Goal: Task Accomplishment & Management: Manage account settings

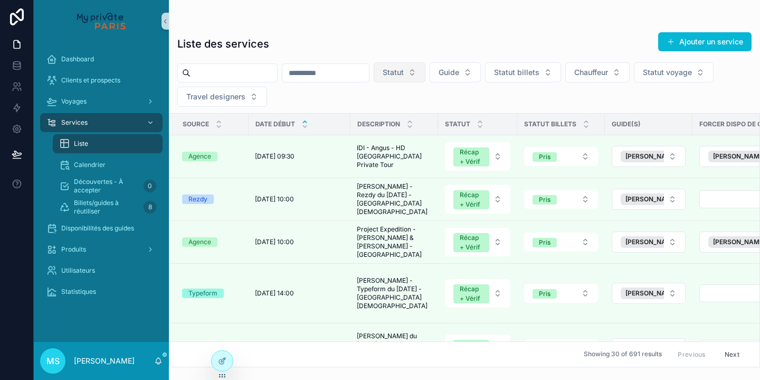
click at [426, 72] on button "Statut" at bounding box center [400, 72] width 52 height 20
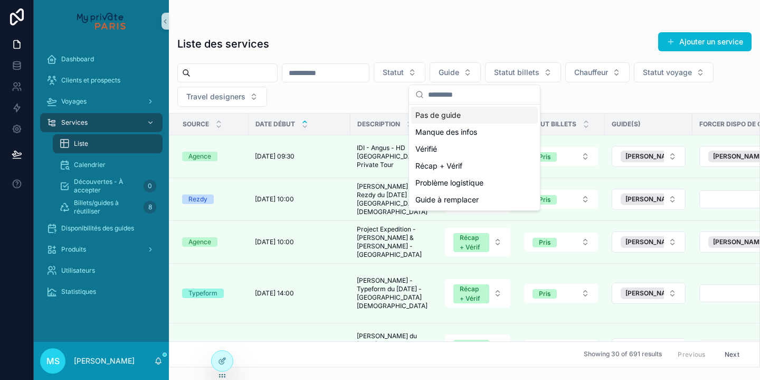
click at [448, 116] on div "Pas de guide" at bounding box center [474, 115] width 127 height 17
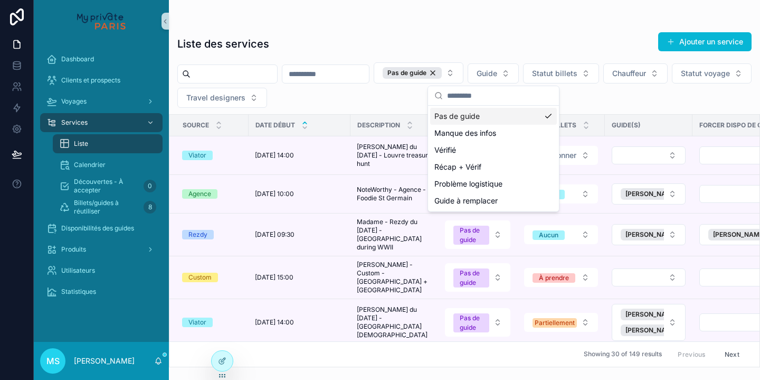
click at [410, 49] on div "Liste des services Ajouter un service" at bounding box center [464, 44] width 574 height 24
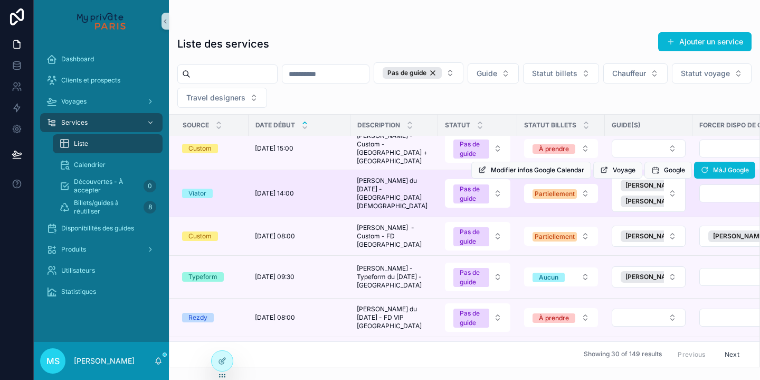
scroll to position [142, 0]
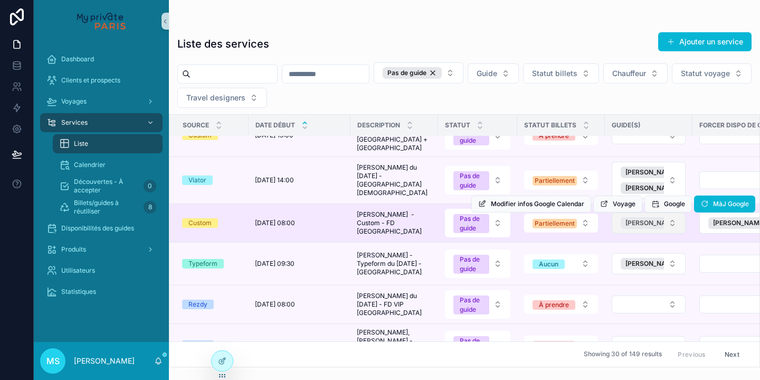
click at [641, 219] on span "[PERSON_NAME]" at bounding box center [652, 223] width 52 height 8
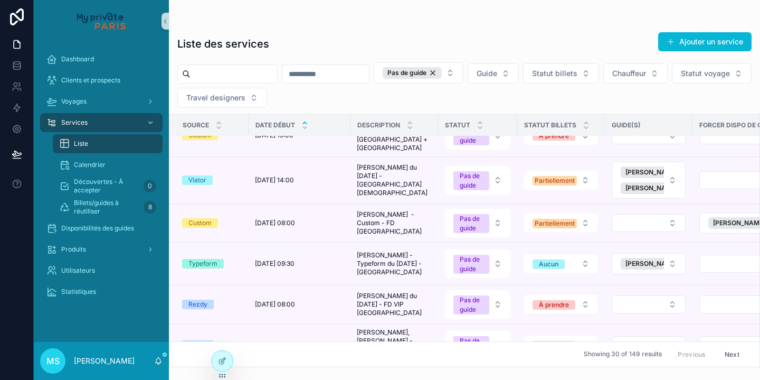
scroll to position [170, 0]
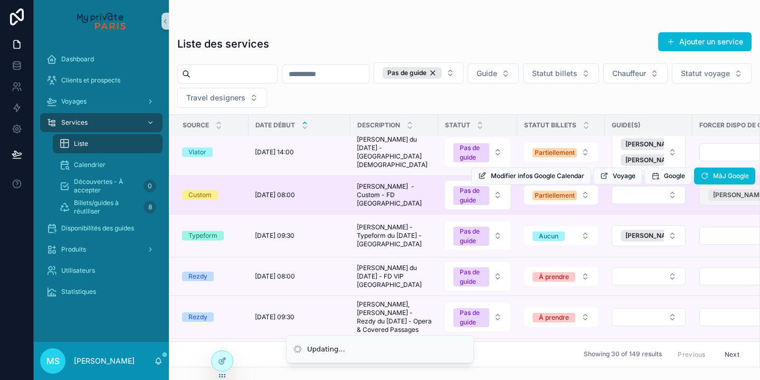
click at [722, 191] on span "[PERSON_NAME]" at bounding box center [739, 195] width 52 height 8
click at [660, 185] on div "Modifier infos Google Calendar Voyage Google MàJ Google" at bounding box center [613, 176] width 284 height 38
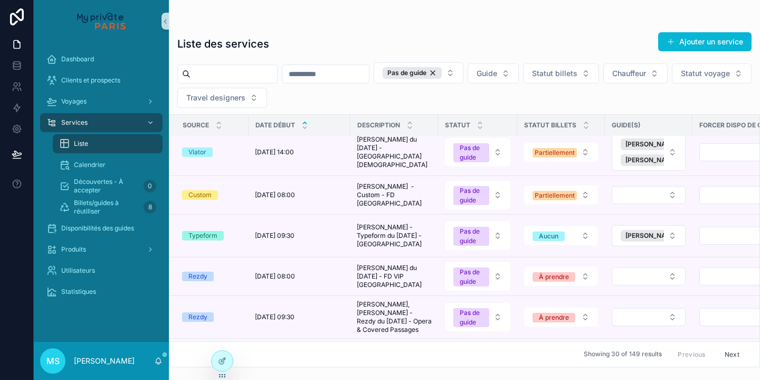
click at [674, 188] on button "Select Button" at bounding box center [649, 195] width 74 height 18
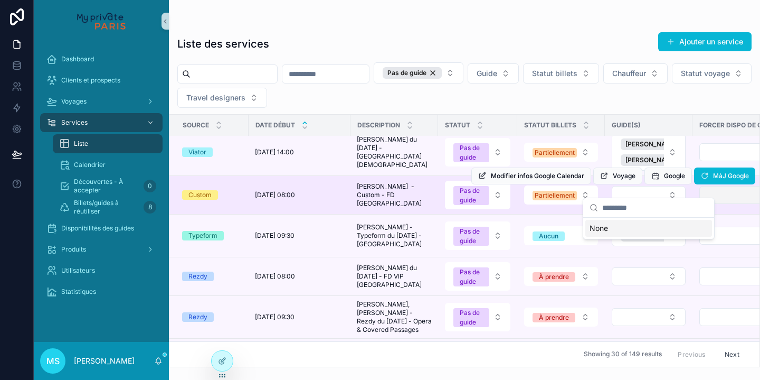
click at [705, 187] on button "Select Button" at bounding box center [743, 195] width 87 height 18
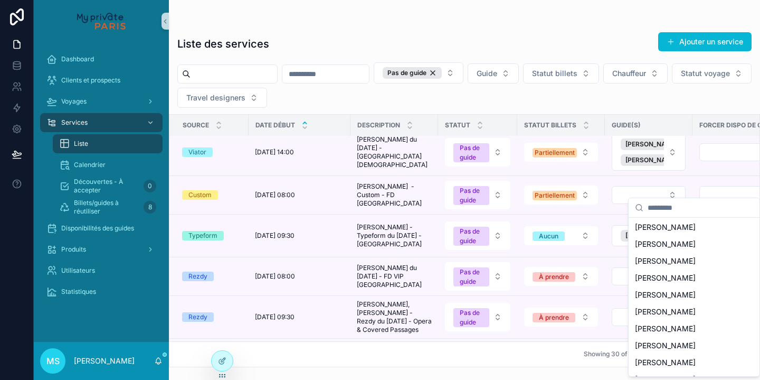
scroll to position [986, 0]
click at [682, 286] on div "[PERSON_NAME]" at bounding box center [694, 294] width 127 height 17
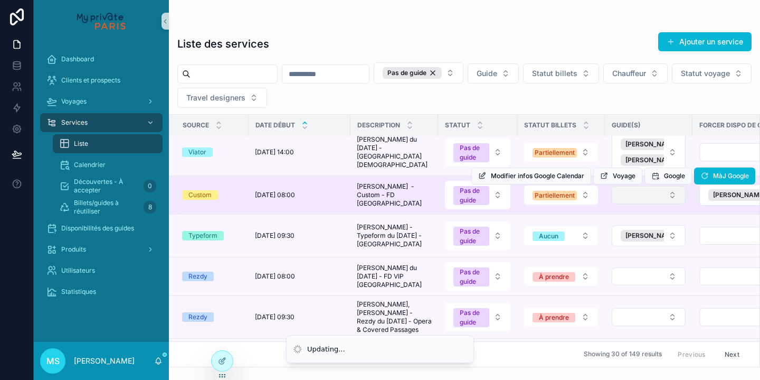
click at [660, 187] on button "Select Button" at bounding box center [649, 195] width 74 height 18
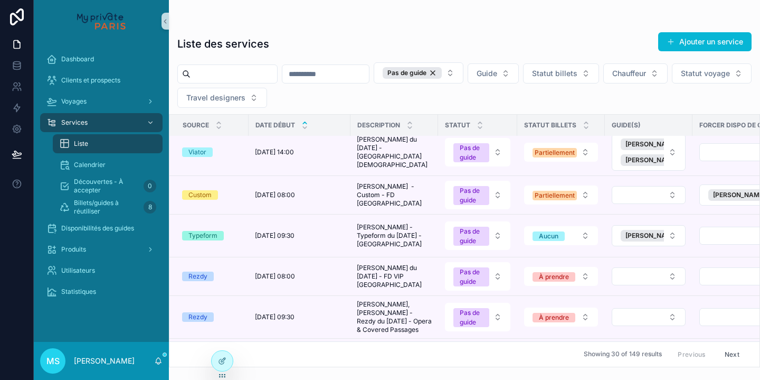
click at [0, 0] on button "Voyage" at bounding box center [0, 0] width 0 height 0
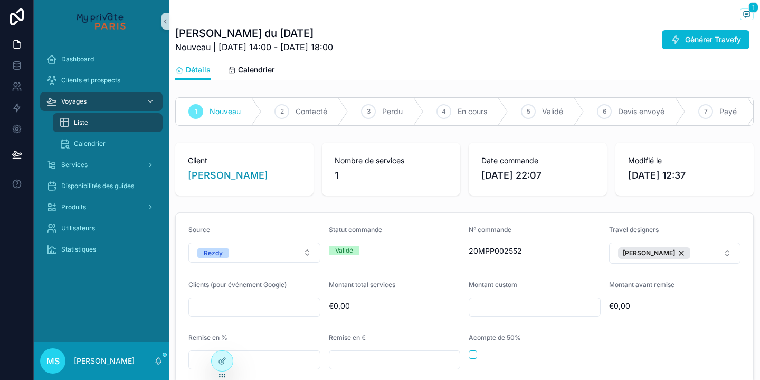
click at [160, 21] on link "scrollable content" at bounding box center [101, 21] width 122 height 17
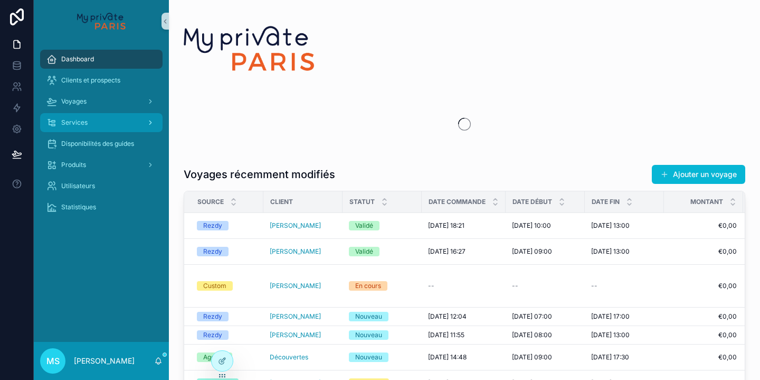
click at [113, 125] on div "Services" at bounding box center [101, 122] width 110 height 17
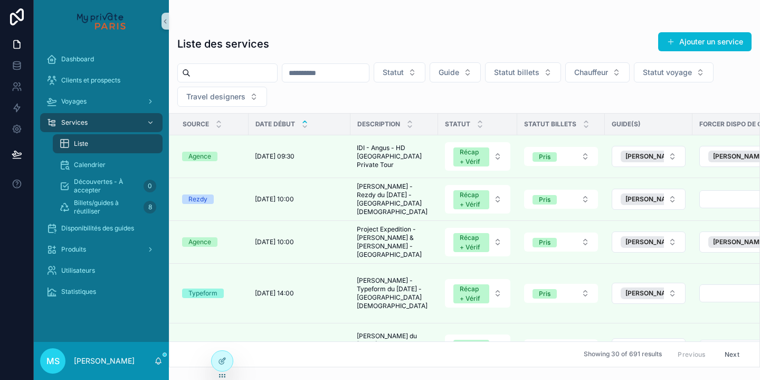
click at [92, 147] on div "Liste" at bounding box center [107, 143] width 97 height 17
click at [426, 71] on button "Statut" at bounding box center [400, 72] width 52 height 20
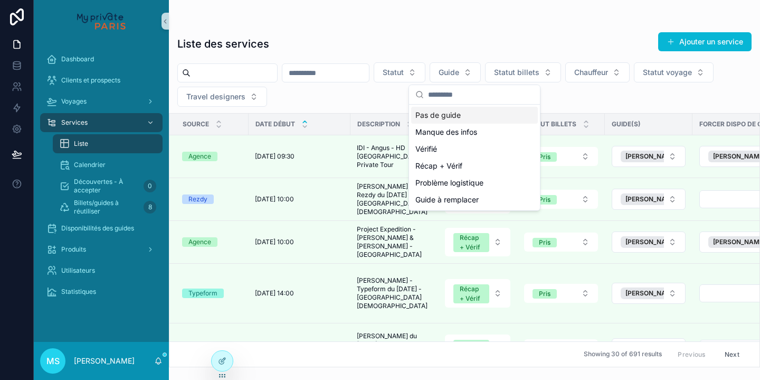
click at [442, 116] on div "Pas de guide" at bounding box center [474, 115] width 127 height 17
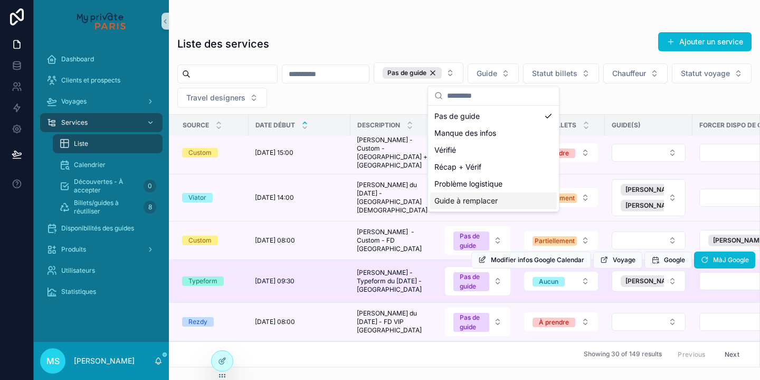
scroll to position [101, 0]
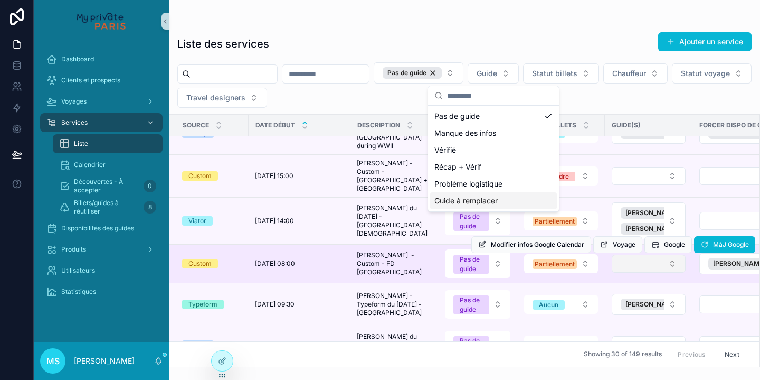
click at [640, 255] on button "Select Button" at bounding box center [649, 263] width 74 height 18
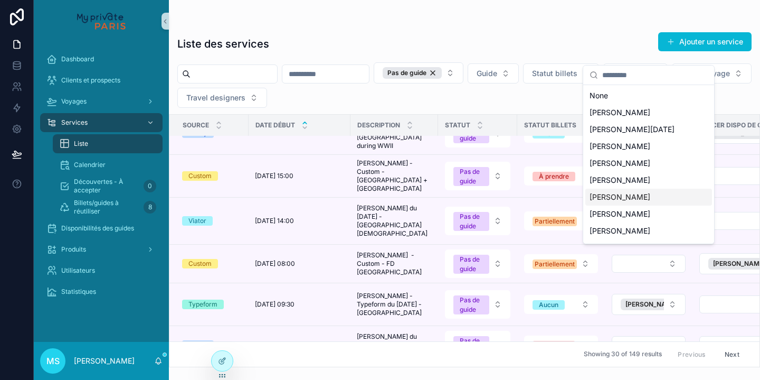
click at [620, 193] on span "[PERSON_NAME]" at bounding box center [620, 197] width 61 height 11
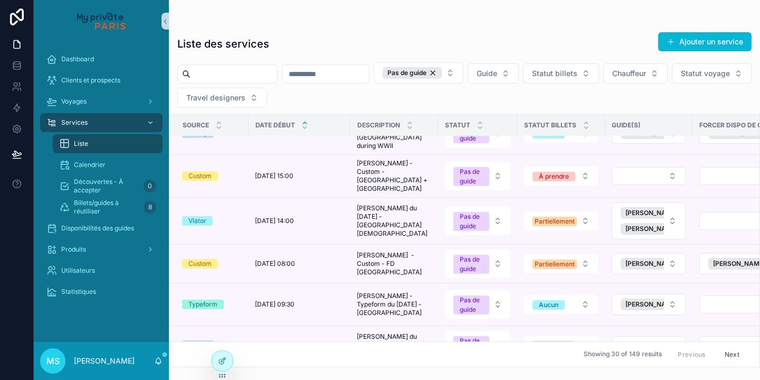
click at [0, 0] on span "MàJ Google" at bounding box center [0, 0] width 0 height 0
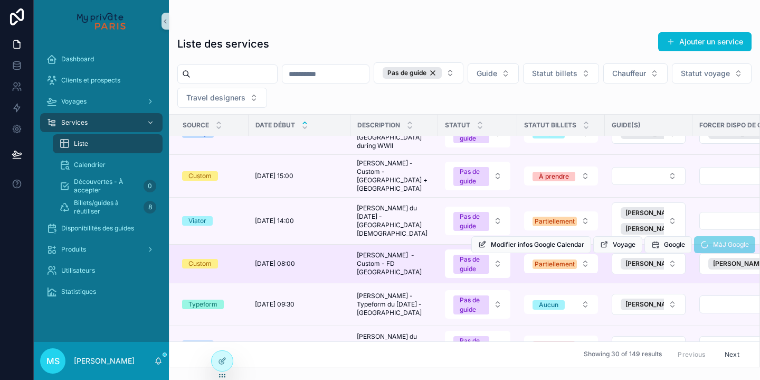
click at [708, 242] on span "MàJ Google" at bounding box center [724, 246] width 61 height 8
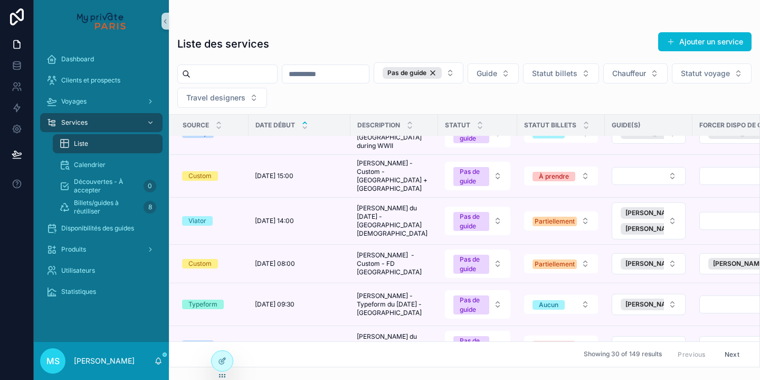
click at [233, 68] on input "scrollable content" at bounding box center [234, 74] width 87 height 15
type input "********"
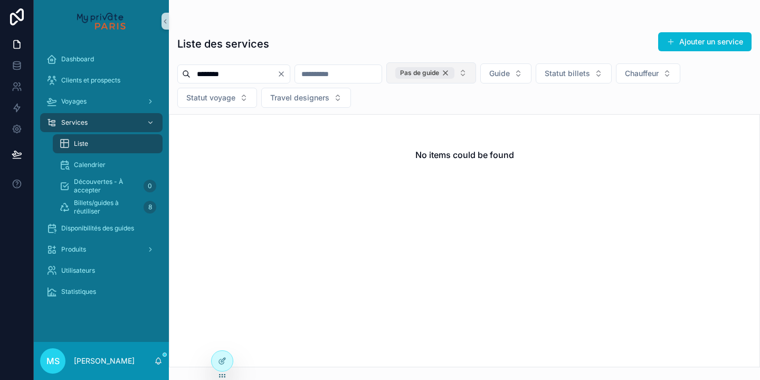
click at [455, 72] on div "Pas de guide" at bounding box center [424, 73] width 59 height 12
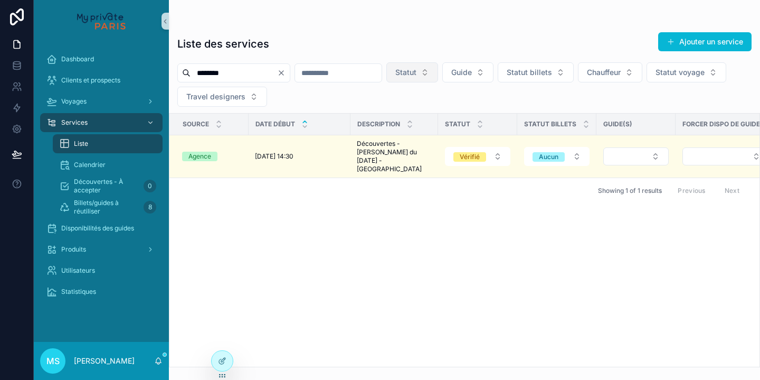
click at [277, 73] on input "********" at bounding box center [234, 72] width 87 height 15
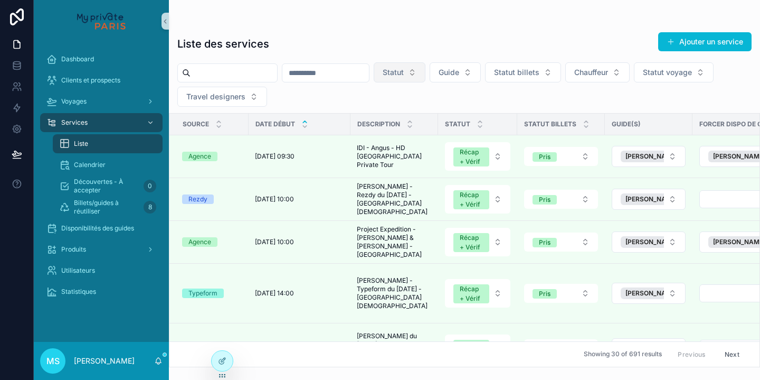
click at [426, 71] on button "Statut" at bounding box center [400, 72] width 52 height 20
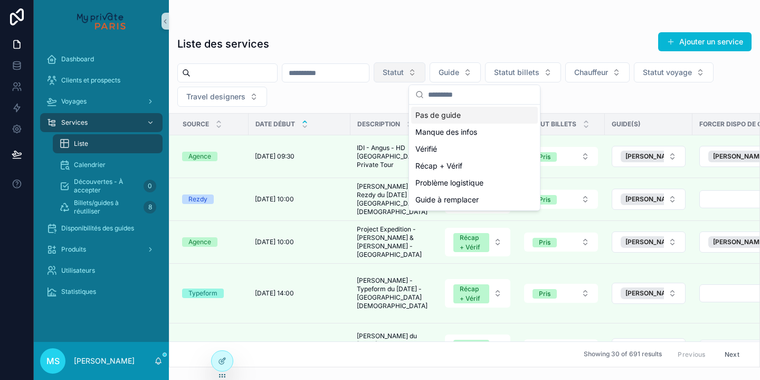
click at [426, 73] on button "Statut" at bounding box center [400, 72] width 52 height 20
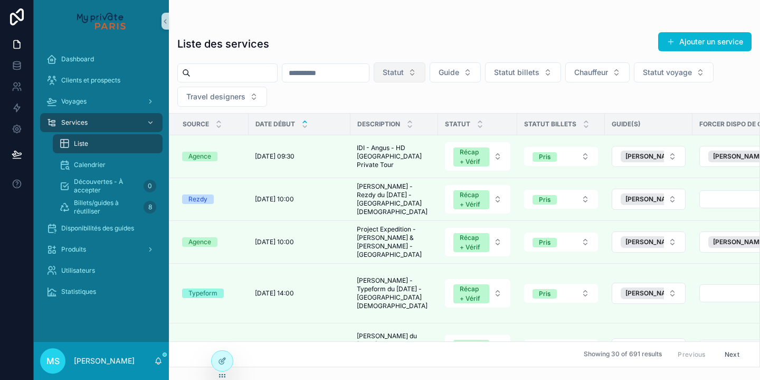
click at [426, 73] on button "Statut" at bounding box center [400, 72] width 52 height 20
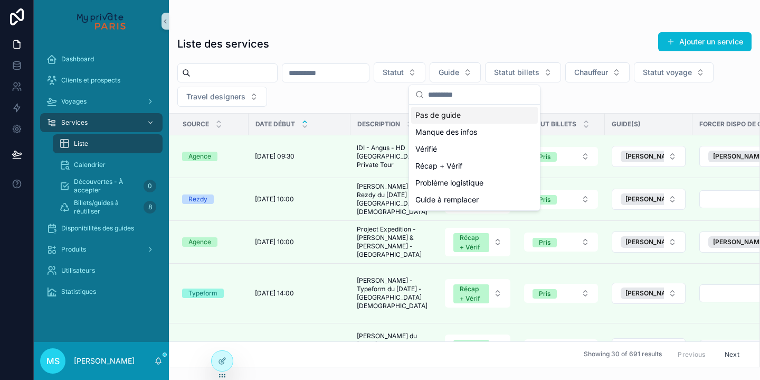
click at [464, 116] on div "Pas de guide" at bounding box center [474, 115] width 127 height 17
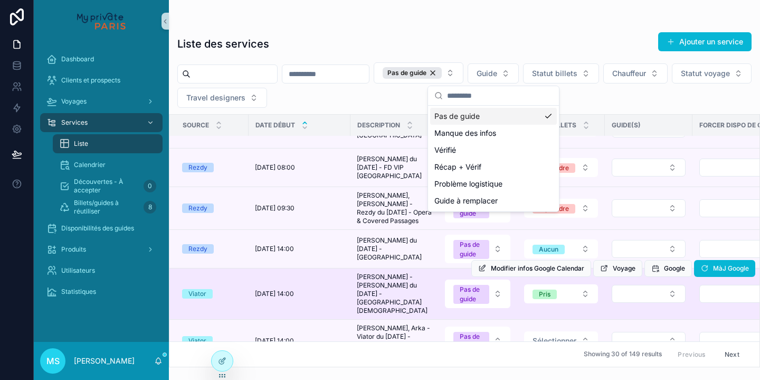
scroll to position [296, 0]
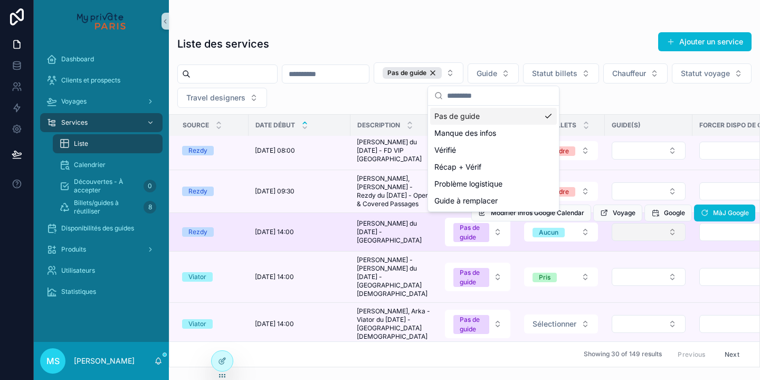
click at [631, 223] on button "Select Button" at bounding box center [649, 232] width 74 height 18
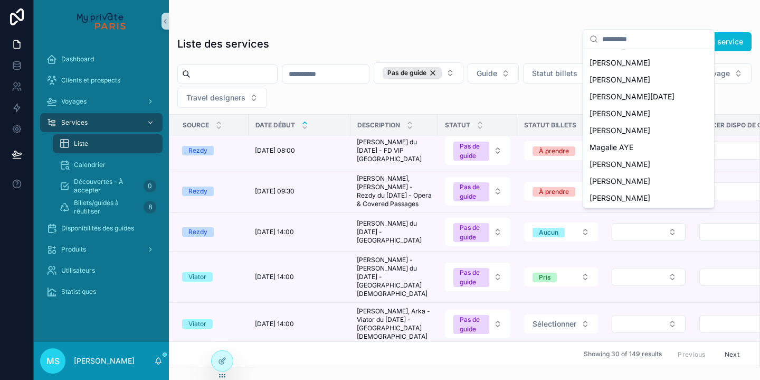
scroll to position [150, 0]
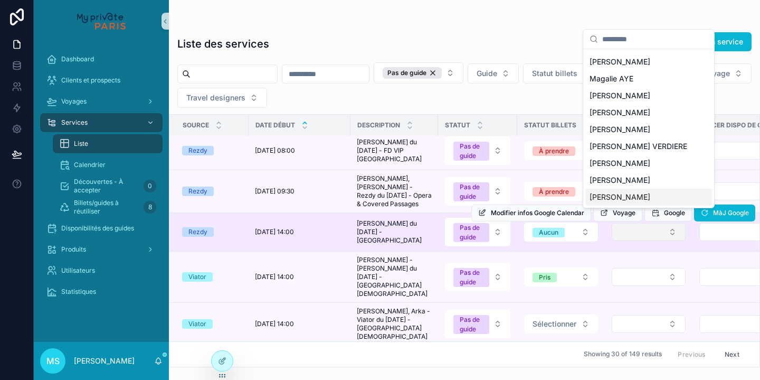
click at [629, 223] on button "Select Button" at bounding box center [649, 232] width 74 height 18
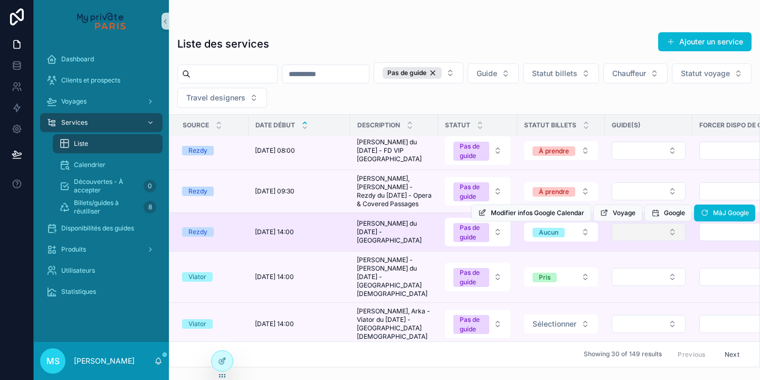
click at [629, 223] on button "Select Button" at bounding box center [649, 232] width 74 height 18
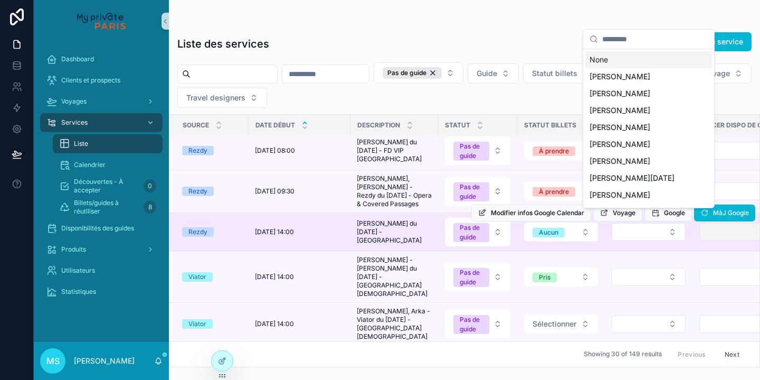
click at [720, 223] on button "Select Button" at bounding box center [743, 232] width 87 height 18
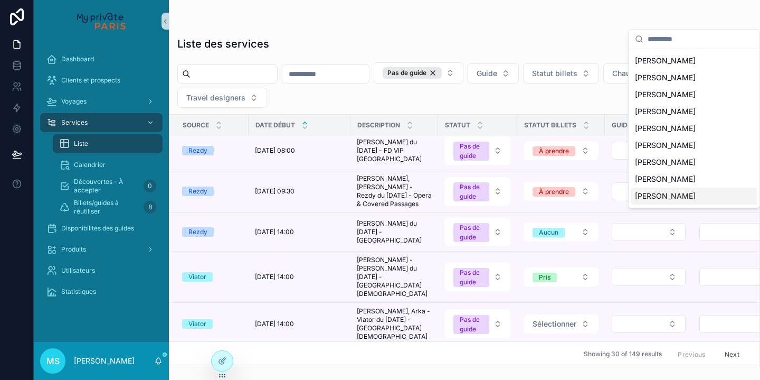
scroll to position [991, 0]
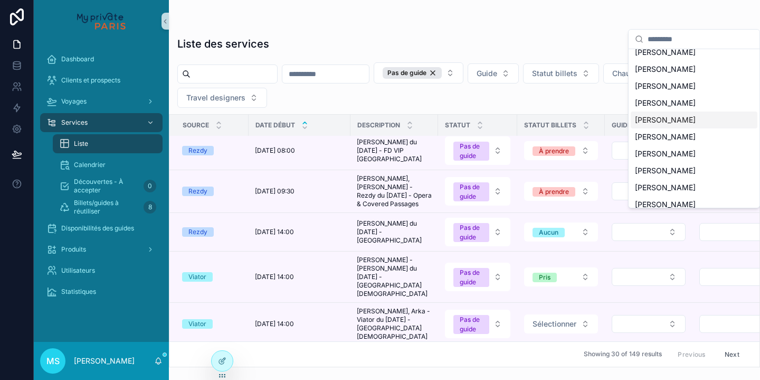
click at [668, 115] on span "[PERSON_NAME]" at bounding box center [665, 120] width 61 height 11
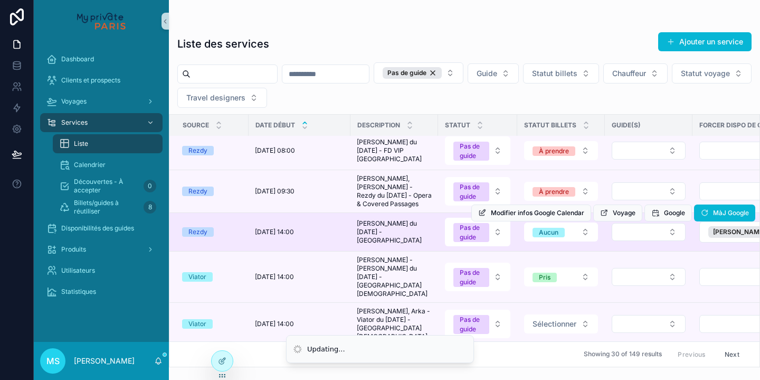
click at [628, 216] on div "Modifier infos Google Calendar Voyage Google MàJ Google" at bounding box center [613, 213] width 284 height 38
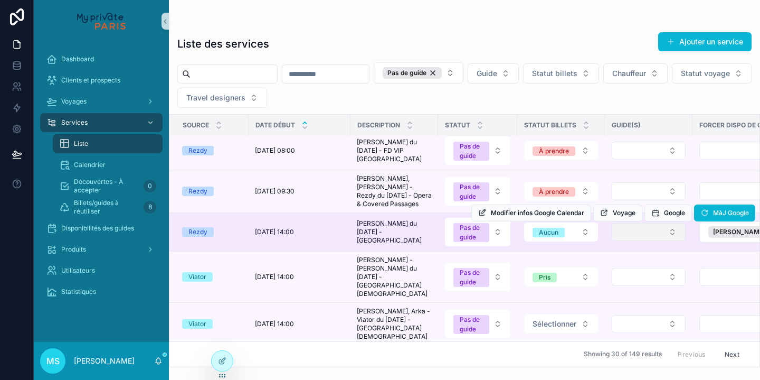
click at [640, 223] on button "Select Button" at bounding box center [649, 232] width 74 height 18
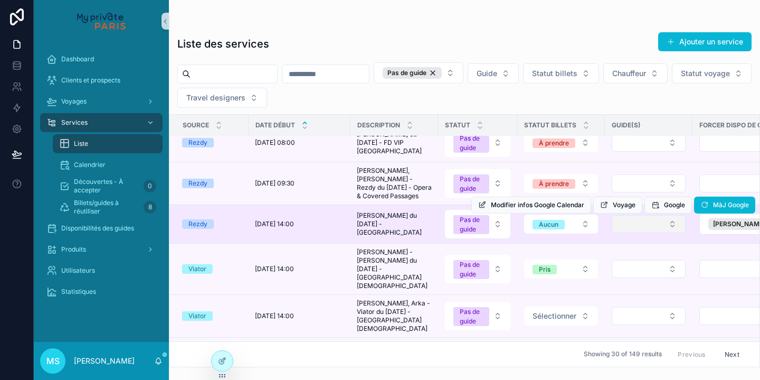
click at [638, 215] on button "Select Button" at bounding box center [649, 224] width 74 height 18
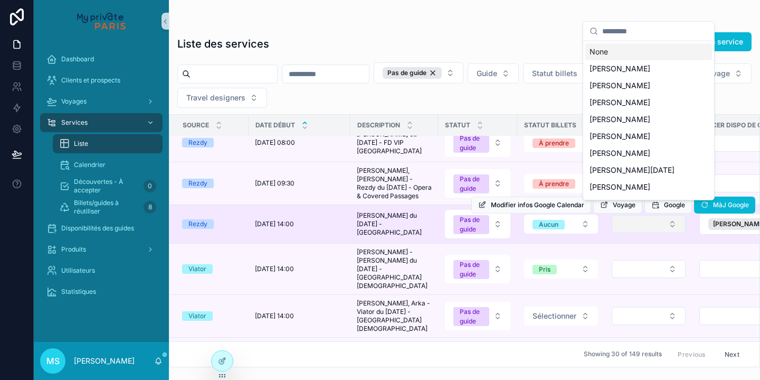
click at [645, 215] on button "Select Button" at bounding box center [649, 224] width 74 height 18
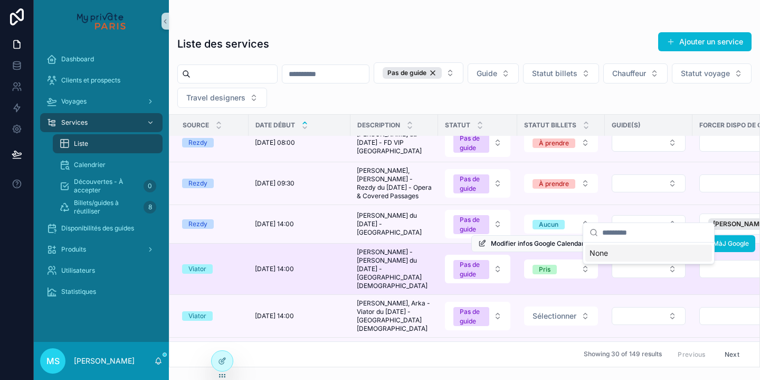
scroll to position [339, 0]
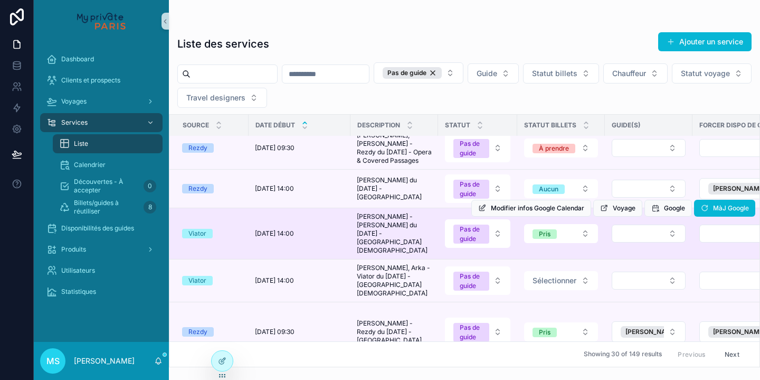
click at [627, 213] on div "Modifier infos Google Calendar Voyage Google MàJ Google" at bounding box center [613, 208] width 284 height 51
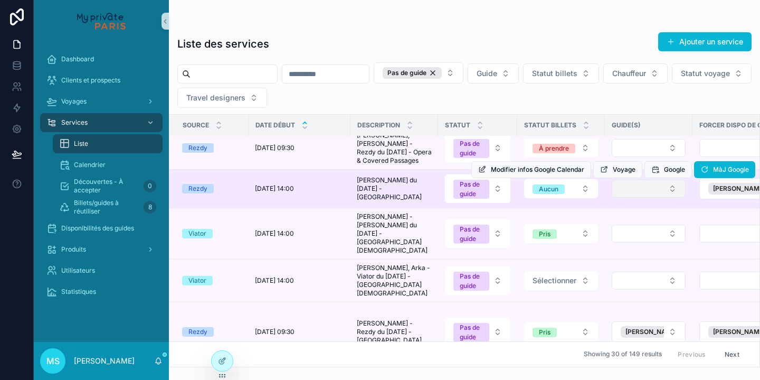
click at [672, 179] on button "Select Button" at bounding box center [649, 188] width 74 height 18
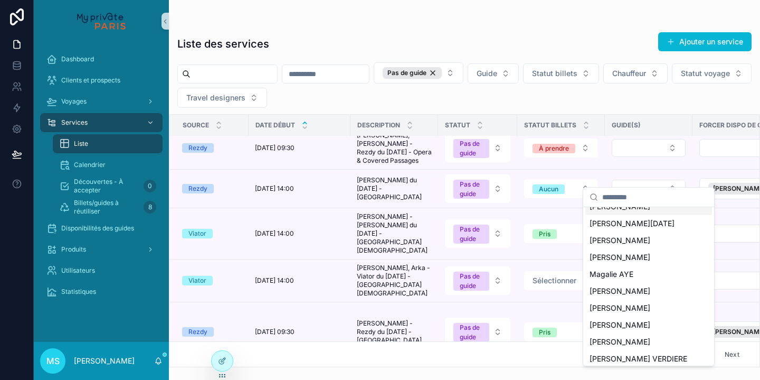
scroll to position [115, 0]
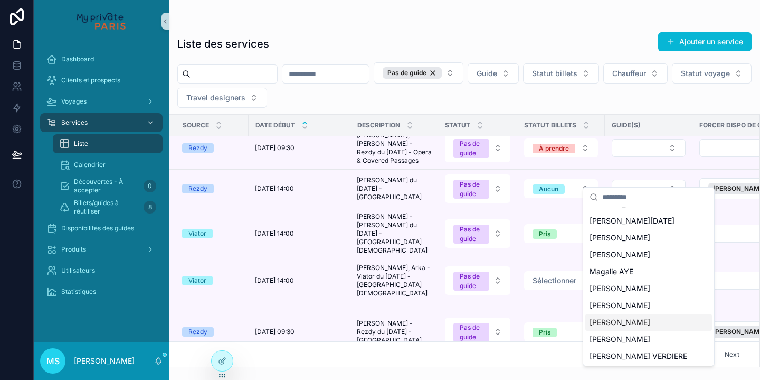
click at [622, 319] on span "[PERSON_NAME]" at bounding box center [620, 322] width 61 height 11
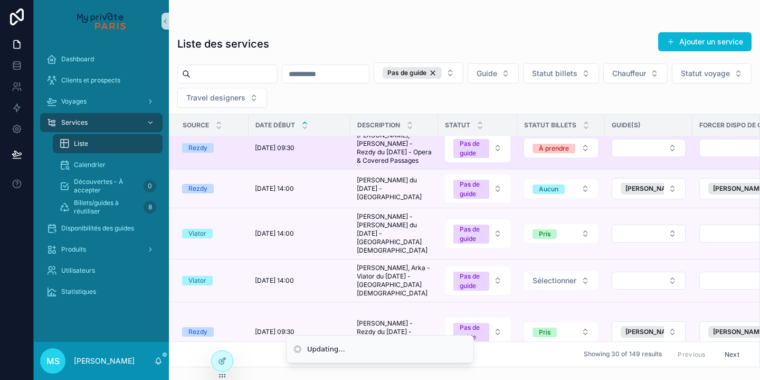
click at [720, 154] on td "scrollable content" at bounding box center [743, 148] width 101 height 43
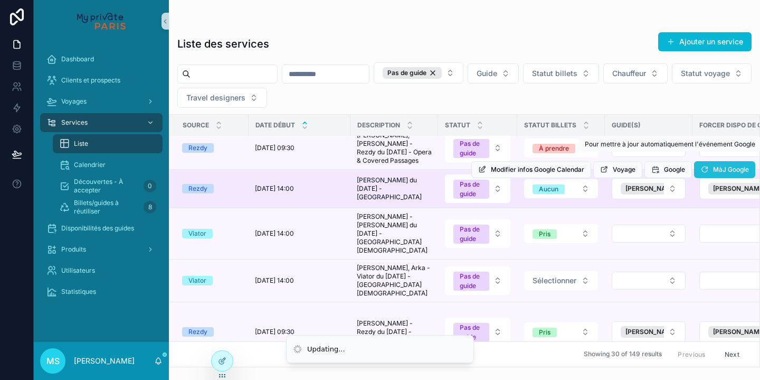
click at [717, 165] on span "MàJ Google" at bounding box center [731, 169] width 36 height 8
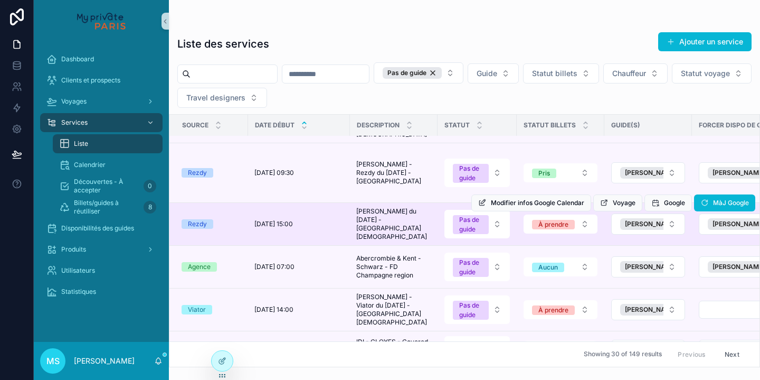
scroll to position [460, 1]
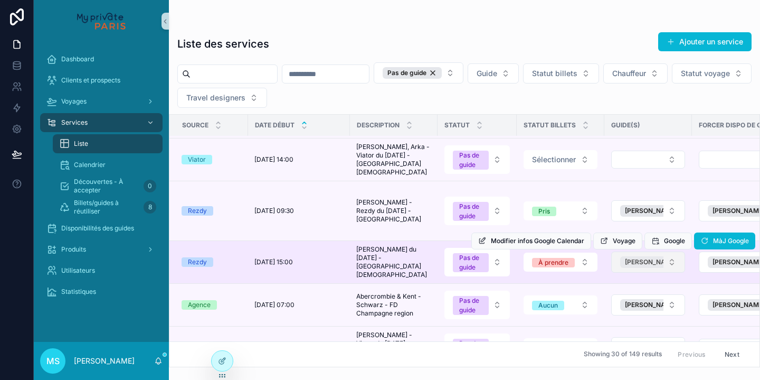
click at [645, 258] on span "[PERSON_NAME]" at bounding box center [651, 262] width 52 height 8
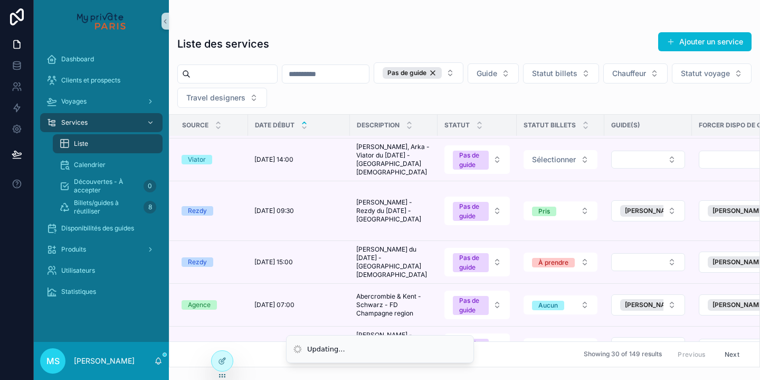
click at [645, 253] on button "Select Button" at bounding box center [648, 262] width 74 height 18
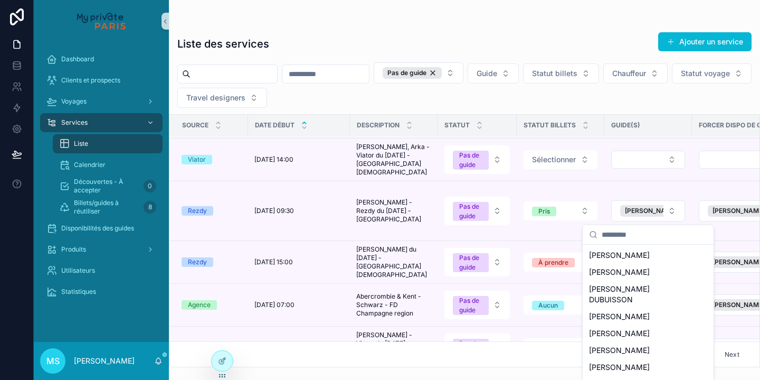
scroll to position [86, 0]
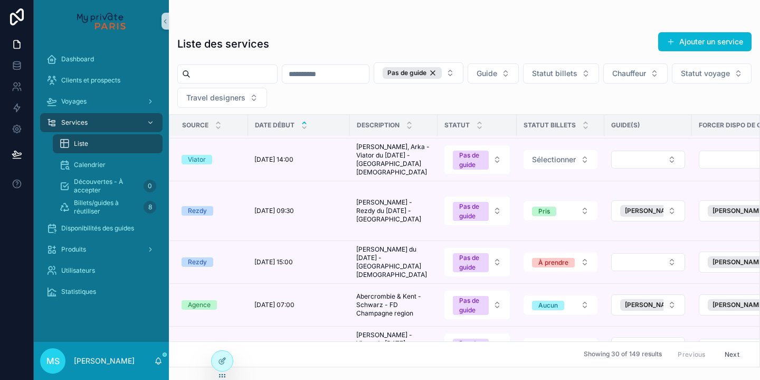
click at [0, 0] on div "Modifier infos Google Calendar Voyage Google MàJ Google" at bounding box center [0, 0] width 0 height 0
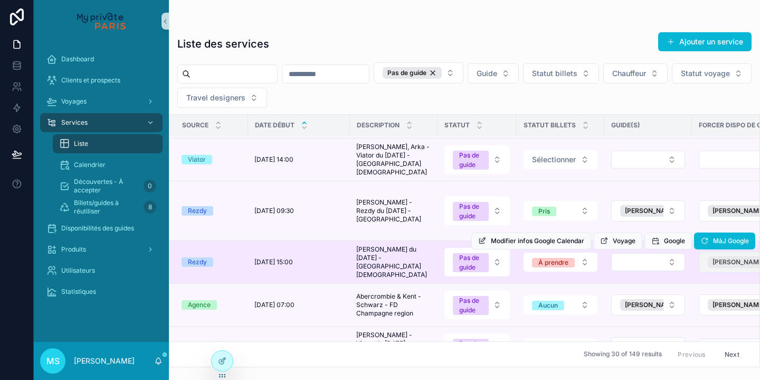
click at [720, 258] on span "[PERSON_NAME]" at bounding box center [739, 262] width 52 height 8
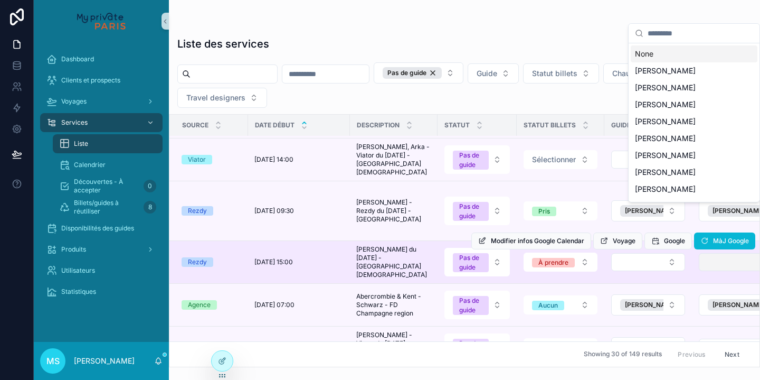
click at [716, 253] on button "Select Button" at bounding box center [742, 262] width 87 height 18
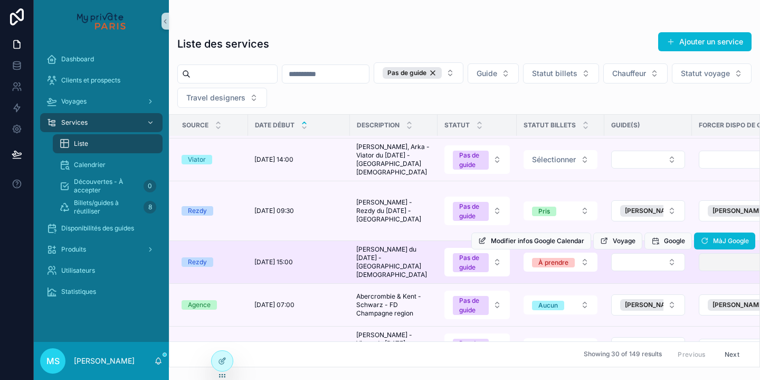
click at [716, 253] on button "Select Button" at bounding box center [742, 262] width 87 height 18
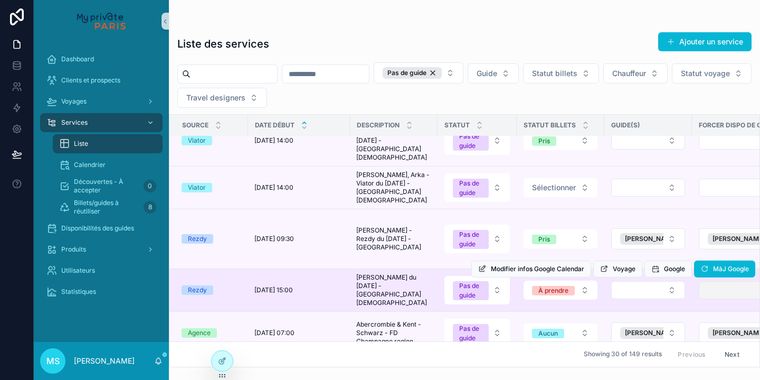
click at [712, 281] on button "Select Button" at bounding box center [742, 290] width 87 height 18
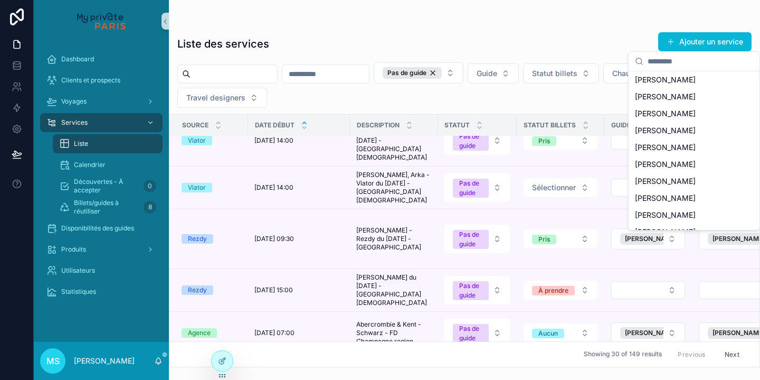
scroll to position [1042, 0]
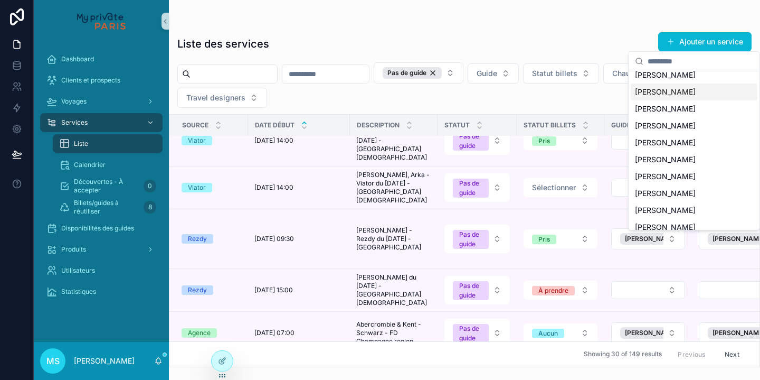
click at [682, 83] on div "[PERSON_NAME]" at bounding box center [694, 91] width 127 height 17
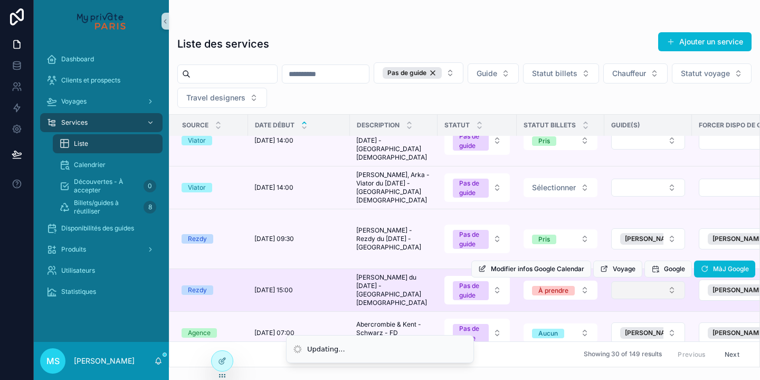
click at [653, 281] on button "Select Button" at bounding box center [648, 290] width 74 height 18
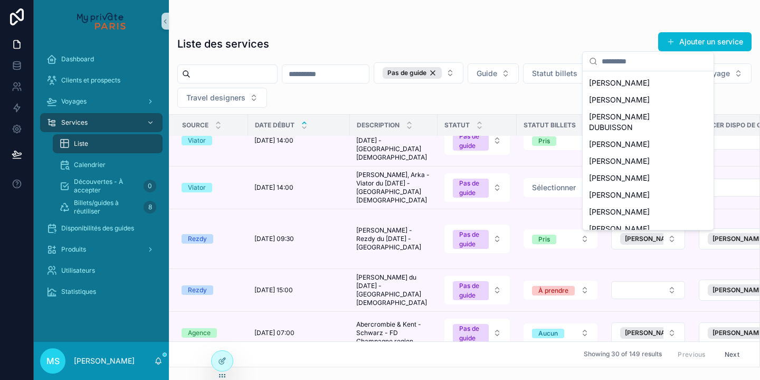
scroll to position [82, 0]
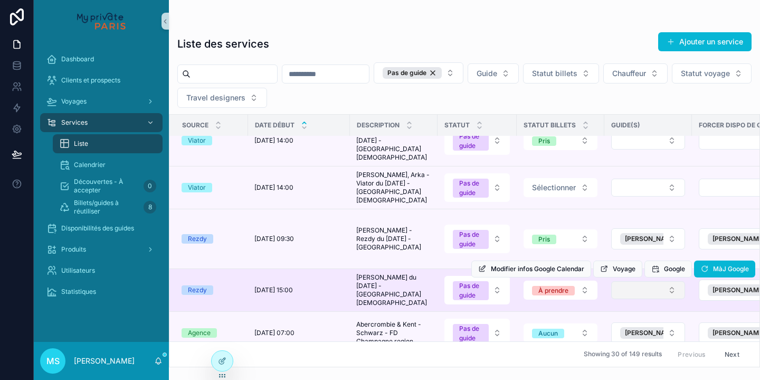
click at [636, 281] on button "Select Button" at bounding box center [648, 290] width 74 height 18
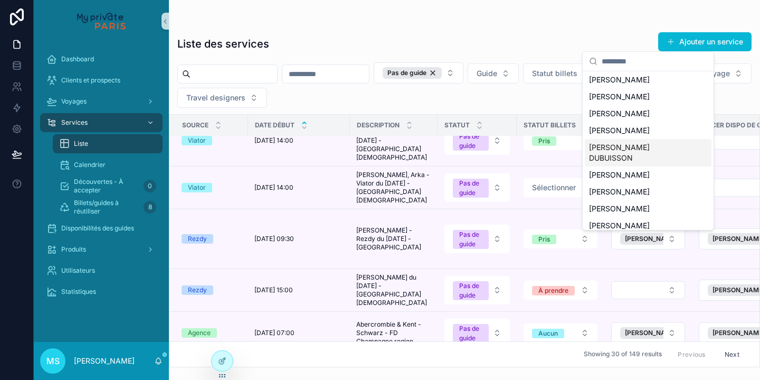
scroll to position [59, 0]
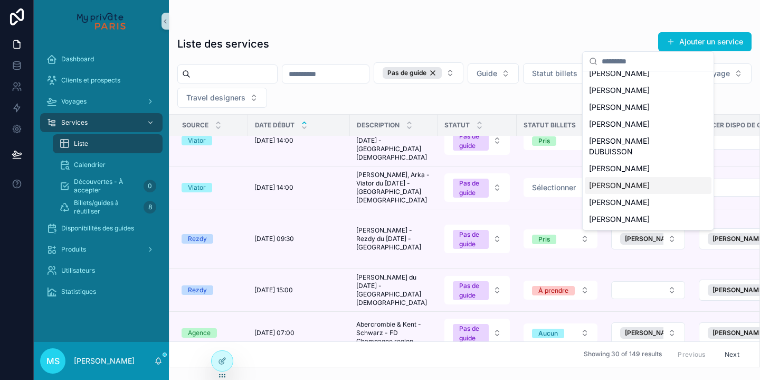
click at [619, 180] on span "[PERSON_NAME]" at bounding box center [619, 185] width 61 height 11
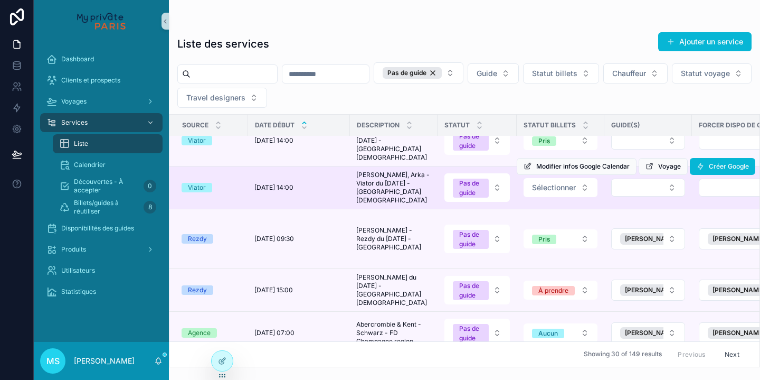
click at [609, 174] on td "scrollable content" at bounding box center [648, 187] width 88 height 43
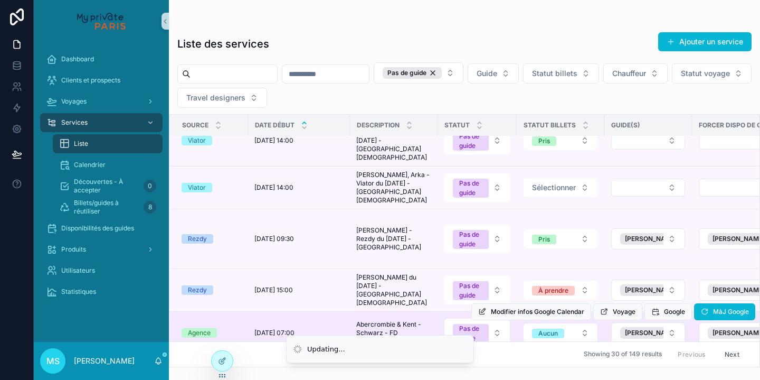
scroll to position [452, 1]
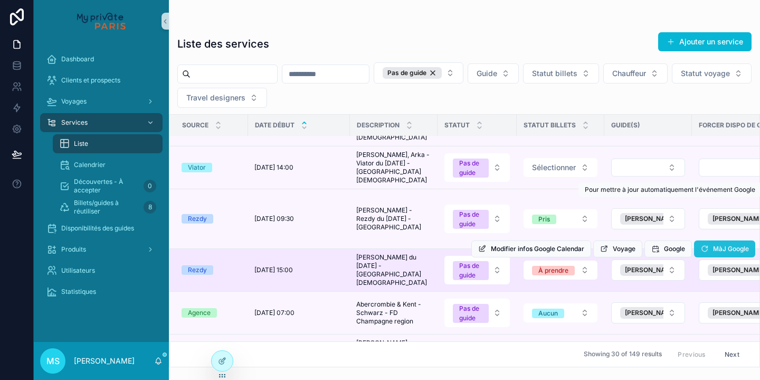
click at [718, 244] on span "MàJ Google" at bounding box center [731, 248] width 36 height 8
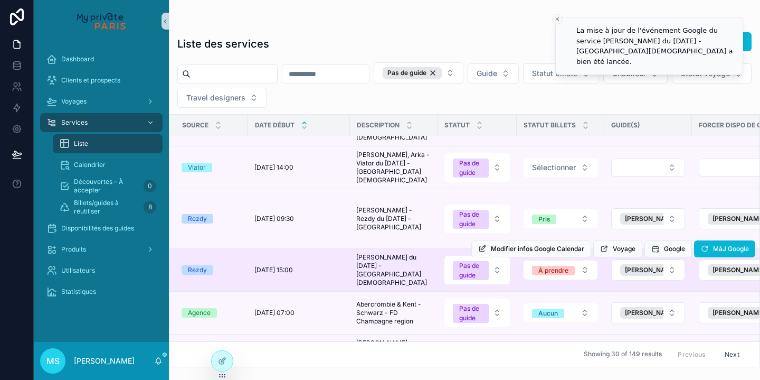
click at [556, 20] on icon "Close toast" at bounding box center [557, 19] width 6 height 6
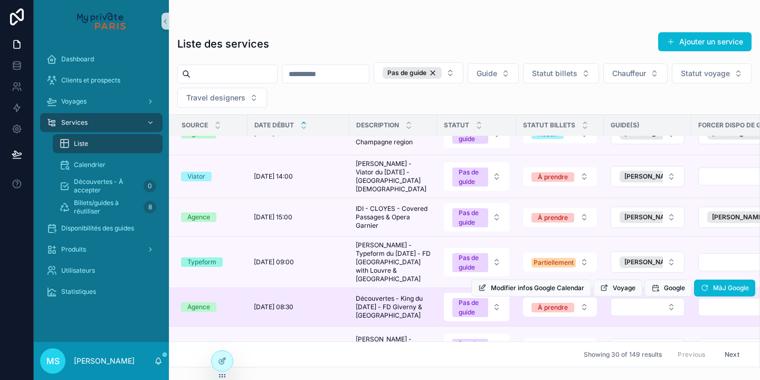
scroll to position [634, 1]
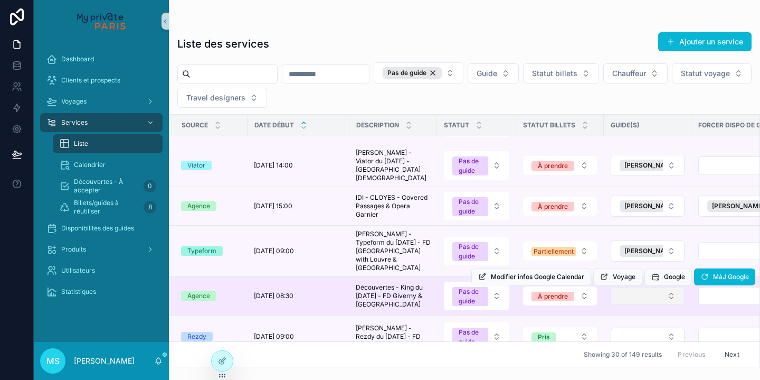
click at [628, 287] on button "Select Button" at bounding box center [648, 296] width 74 height 18
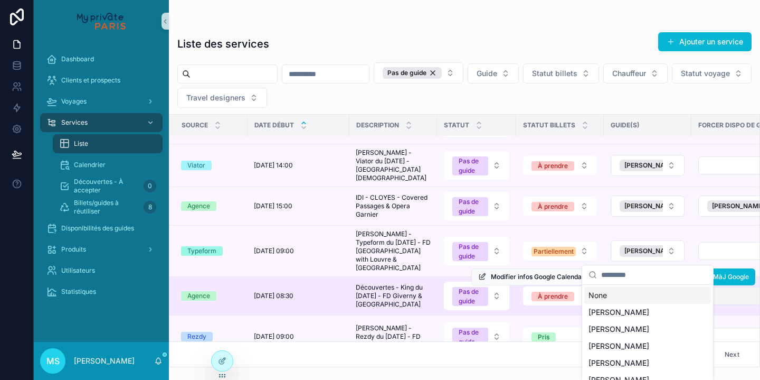
click at [717, 287] on button "Select Button" at bounding box center [741, 296] width 87 height 18
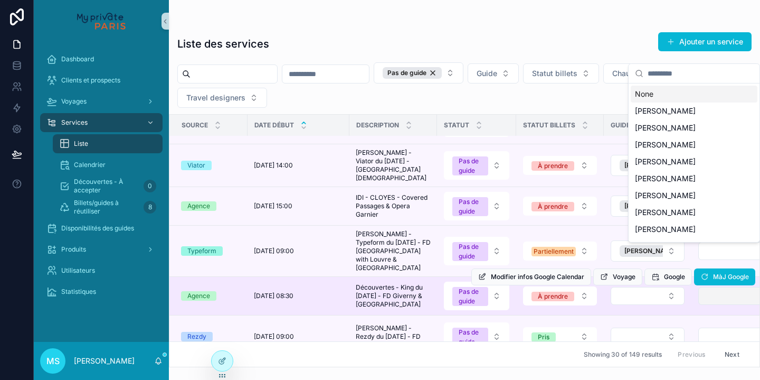
click at [717, 287] on button "Select Button" at bounding box center [741, 296] width 87 height 18
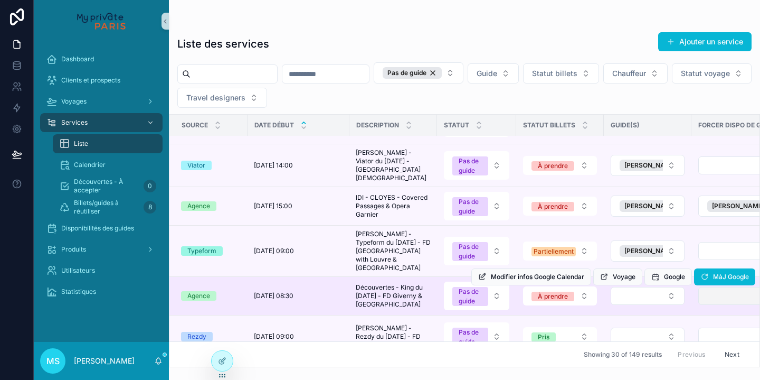
click at [717, 287] on button "Select Button" at bounding box center [741, 296] width 87 height 18
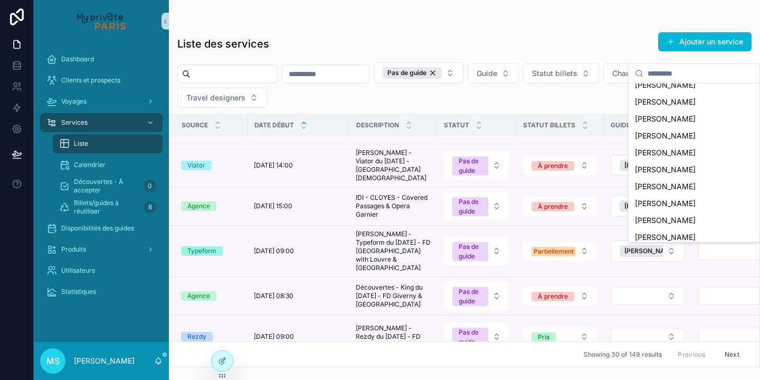
scroll to position [937, 0]
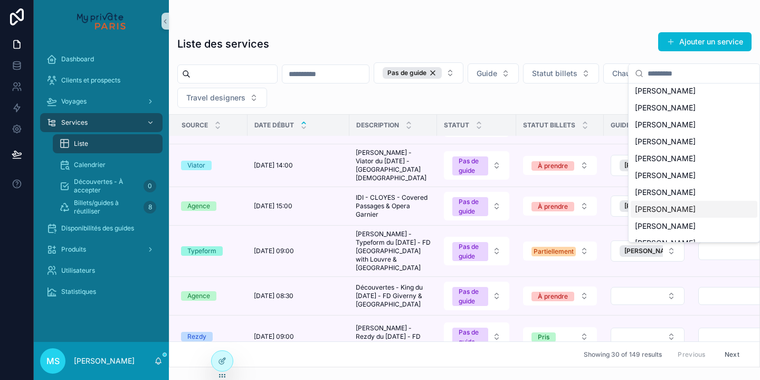
click at [674, 204] on span "[PERSON_NAME]" at bounding box center [665, 209] width 61 height 11
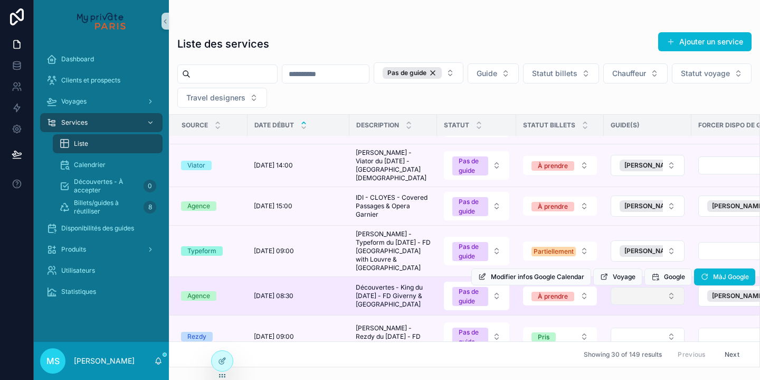
click at [672, 287] on button "Select Button" at bounding box center [648, 296] width 74 height 18
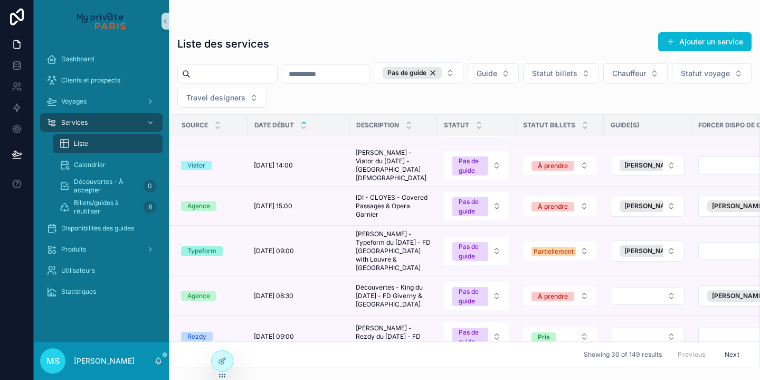
click at [672, 287] on button "Select Button" at bounding box center [648, 296] width 74 height 18
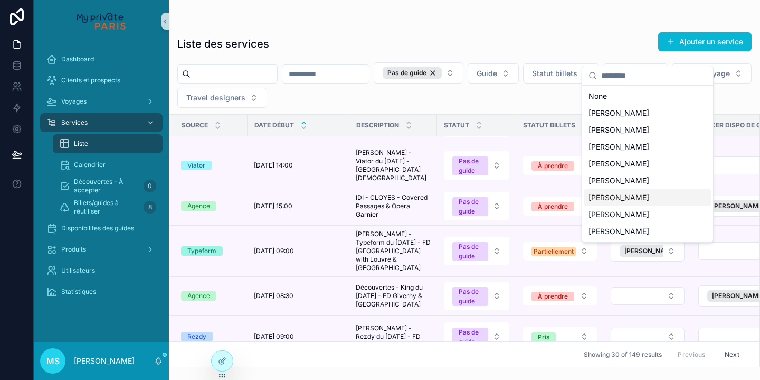
click at [622, 197] on span "[PERSON_NAME]" at bounding box center [619, 197] width 61 height 11
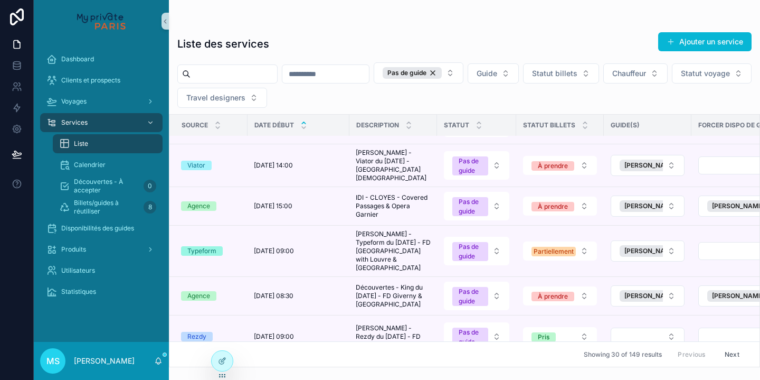
click at [713, 231] on td "scrollable content" at bounding box center [742, 250] width 101 height 51
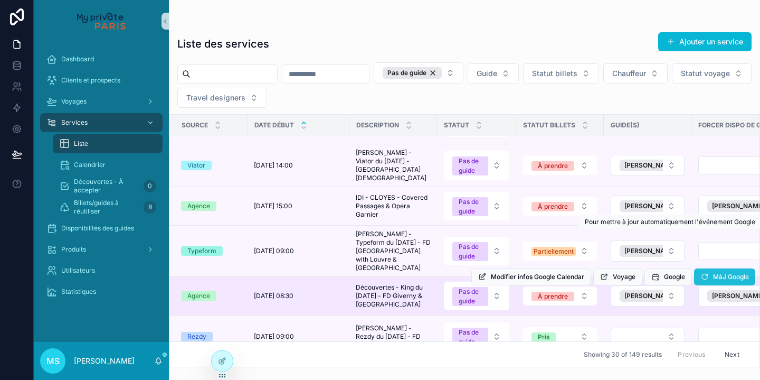
click at [714, 272] on span "MàJ Google" at bounding box center [731, 276] width 36 height 8
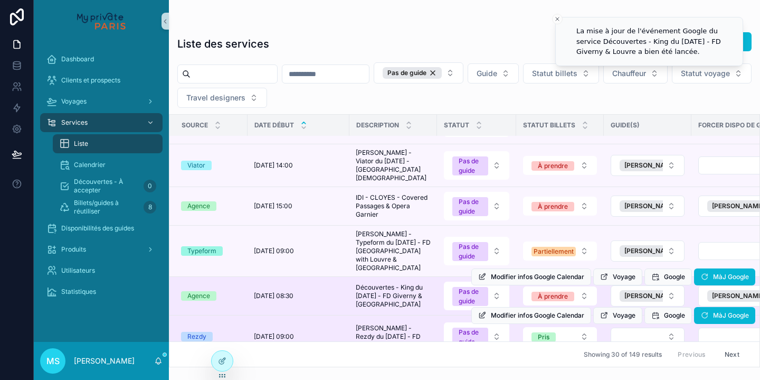
scroll to position [652, 3]
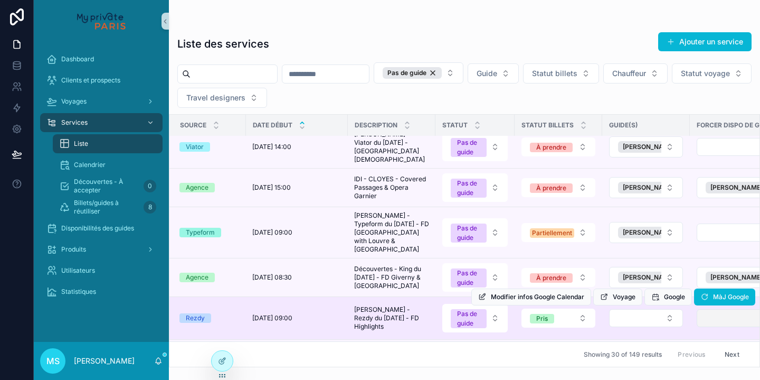
click at [719, 309] on button "Select Button" at bounding box center [740, 318] width 87 height 18
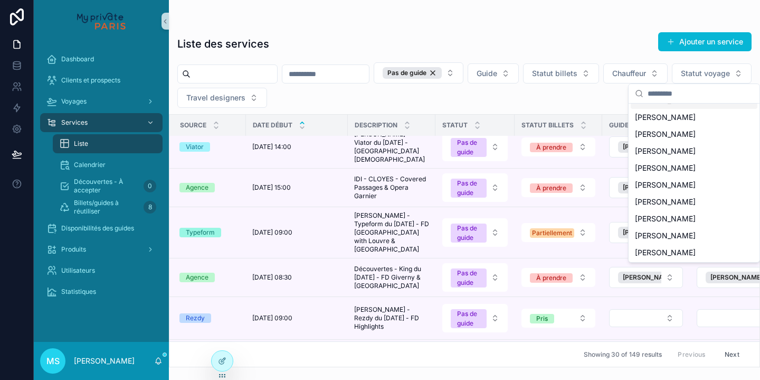
scroll to position [985, 0]
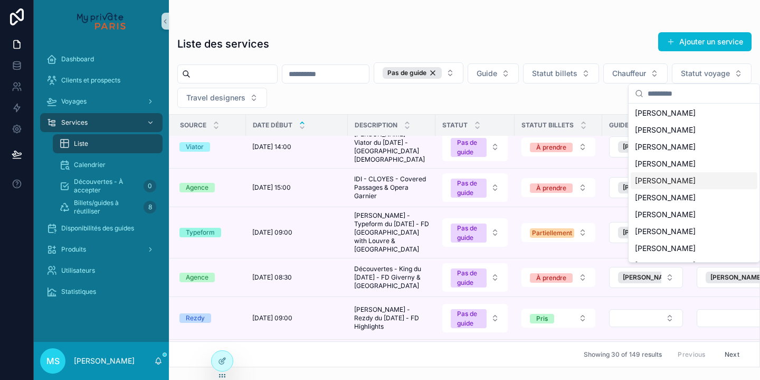
click at [679, 172] on div "[PERSON_NAME]" at bounding box center [694, 180] width 127 height 17
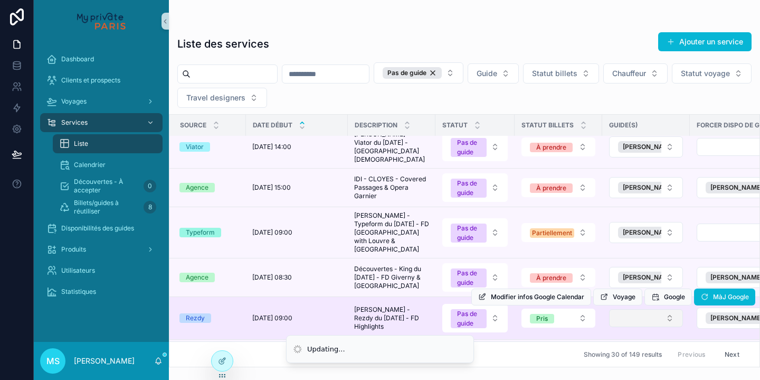
click at [670, 309] on button "Select Button" at bounding box center [646, 318] width 74 height 18
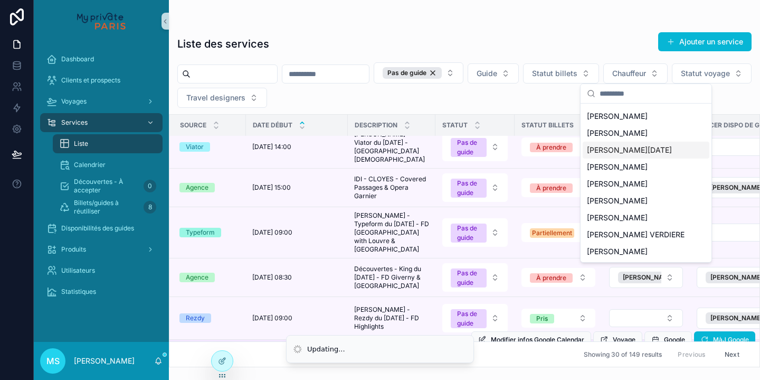
scroll to position [65, 0]
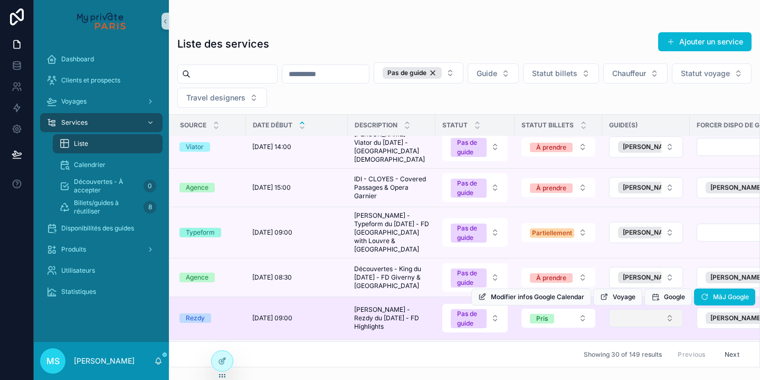
click at [641, 309] on button "Select Button" at bounding box center [646, 318] width 74 height 18
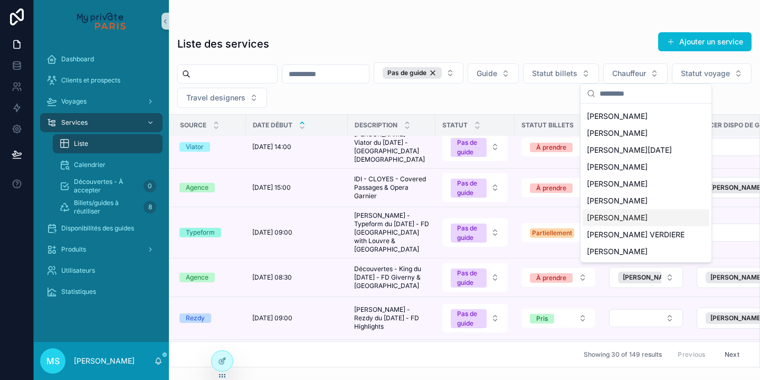
click at [617, 216] on span "[PERSON_NAME]" at bounding box center [617, 217] width 61 height 11
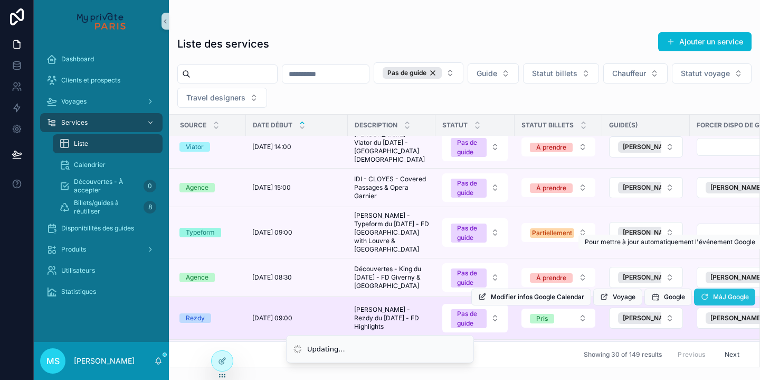
click at [728, 292] on span "MàJ Google" at bounding box center [731, 296] width 36 height 8
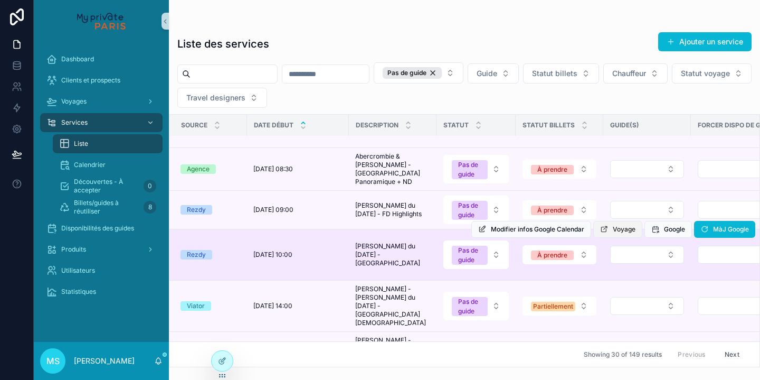
scroll to position [957, 2]
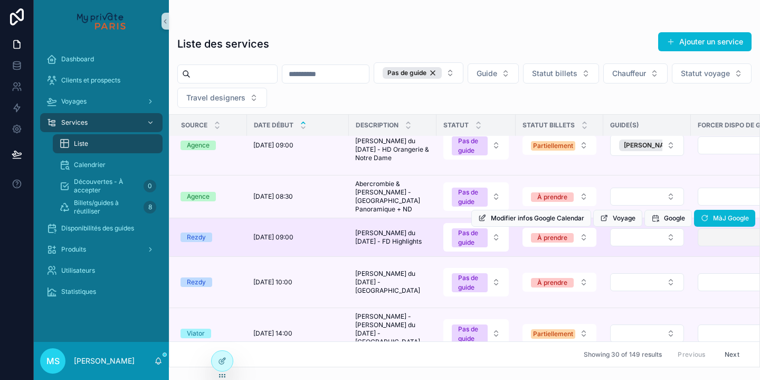
click at [710, 228] on button "Select Button" at bounding box center [741, 237] width 87 height 18
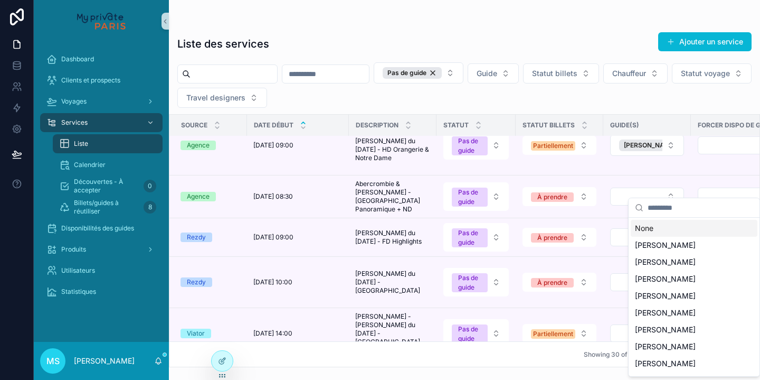
click at [675, 206] on input "scrollable content" at bounding box center [701, 207] width 106 height 19
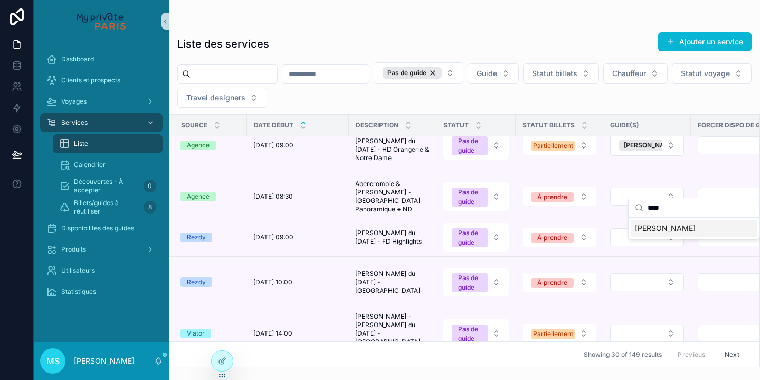
type input "****"
click at [665, 230] on span "[PERSON_NAME]" at bounding box center [665, 228] width 61 height 11
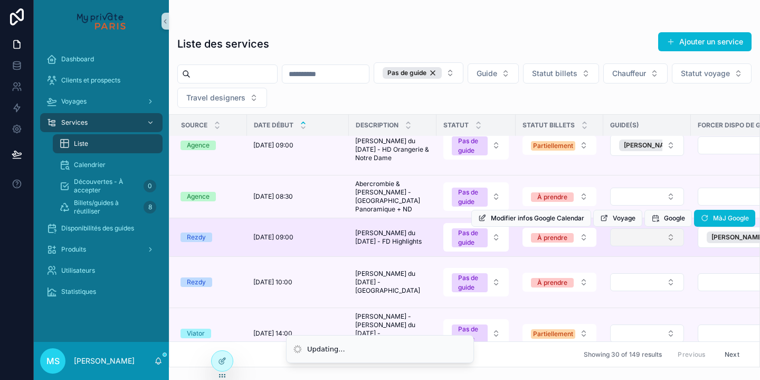
click at [672, 228] on button "Select Button" at bounding box center [647, 237] width 74 height 18
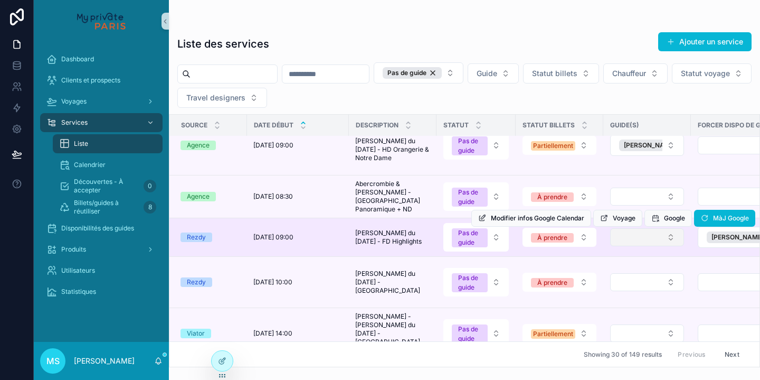
click at [667, 228] on button "Select Button" at bounding box center [647, 237] width 74 height 18
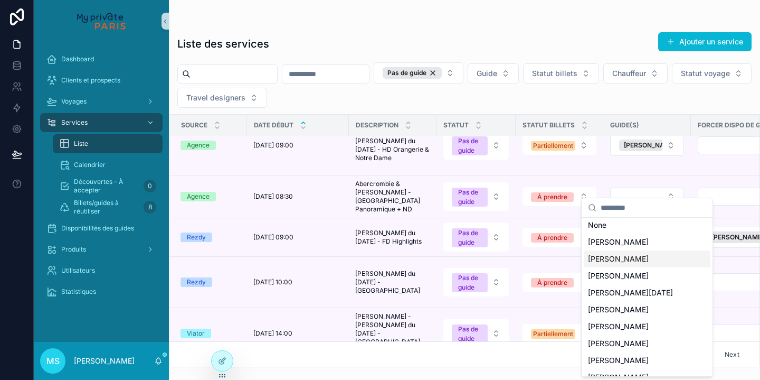
scroll to position [18, 0]
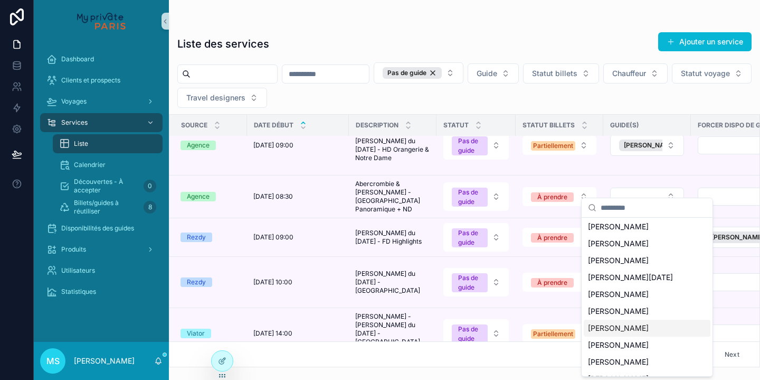
click at [631, 329] on div "[PERSON_NAME]" at bounding box center [647, 327] width 127 height 17
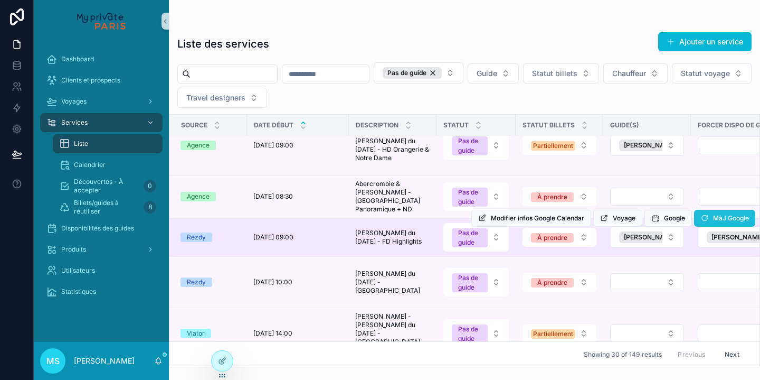
click at [732, 214] on span "MàJ Google" at bounding box center [731, 218] width 36 height 8
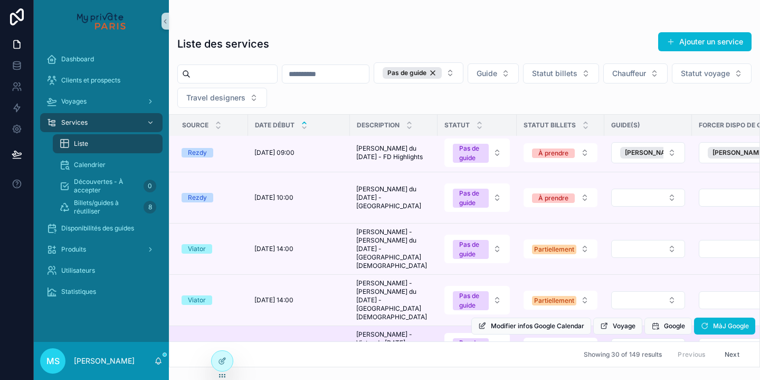
scroll to position [966, 1]
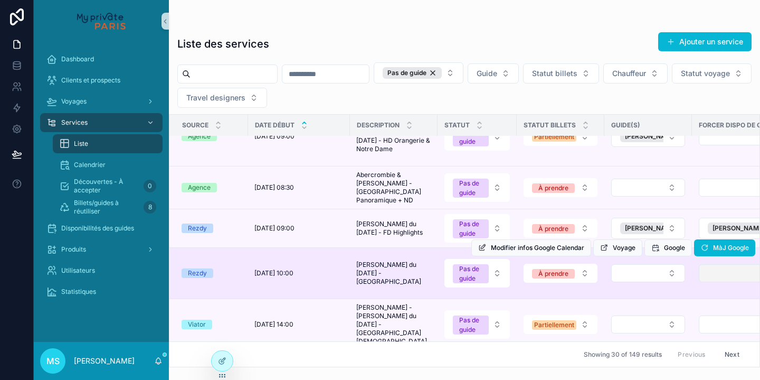
click at [713, 264] on button "Select Button" at bounding box center [742, 273] width 87 height 18
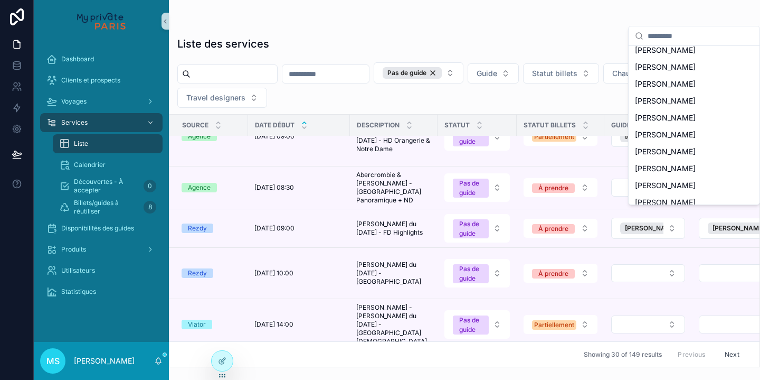
scroll to position [980, 0]
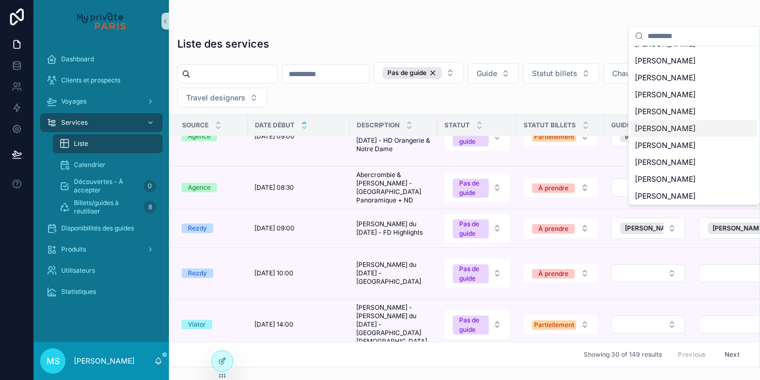
click at [686, 120] on div "[PERSON_NAME]" at bounding box center [694, 128] width 127 height 17
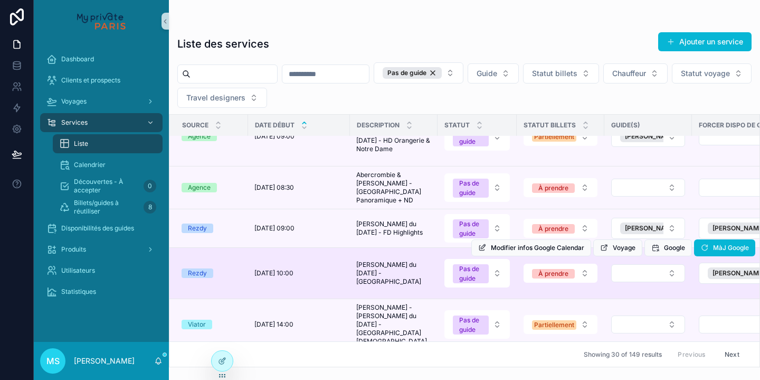
click at [674, 222] on div "Modifier infos Google Calendar Voyage Google MàJ Google" at bounding box center [613, 247] width 284 height 51
click at [672, 264] on button "Select Button" at bounding box center [648, 273] width 74 height 18
click at [677, 264] on button "Select Button" at bounding box center [648, 273] width 74 height 18
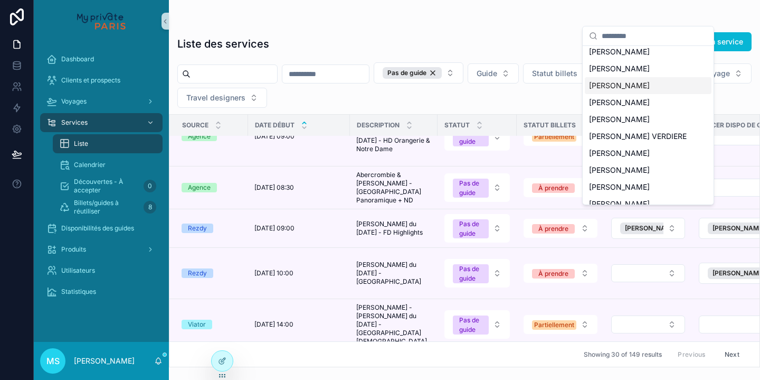
scroll to position [234, 0]
click at [632, 78] on div "[PERSON_NAME]" at bounding box center [648, 86] width 127 height 17
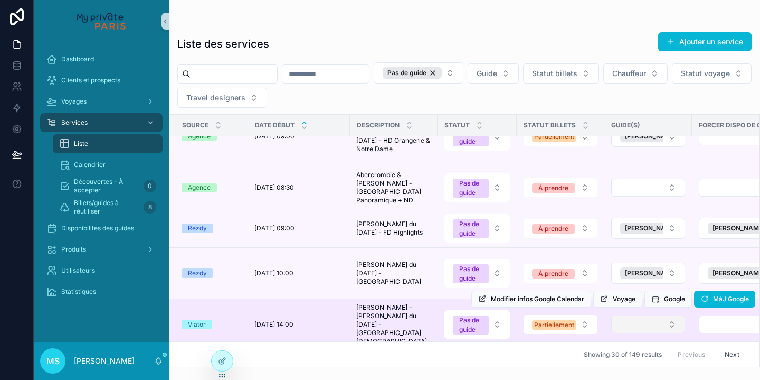
click at [673, 315] on button "Select Button" at bounding box center [648, 324] width 74 height 18
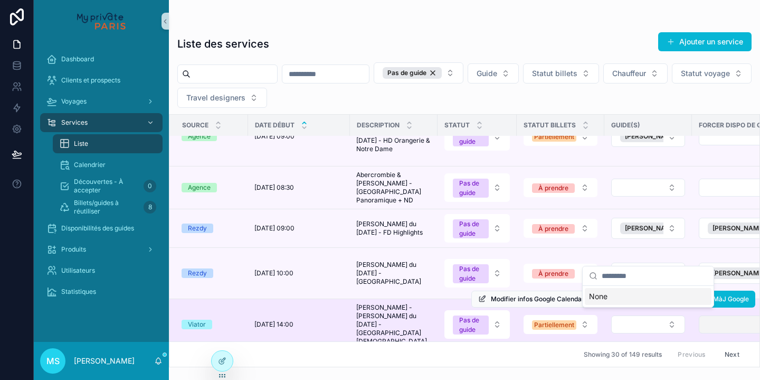
click at [722, 315] on button "Select Button" at bounding box center [742, 324] width 87 height 18
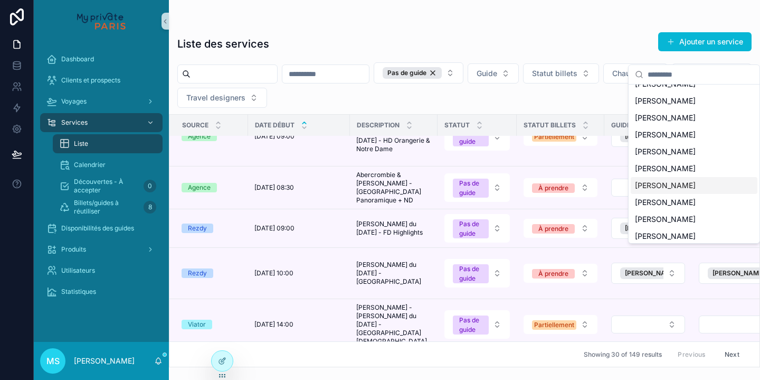
scroll to position [977, 0]
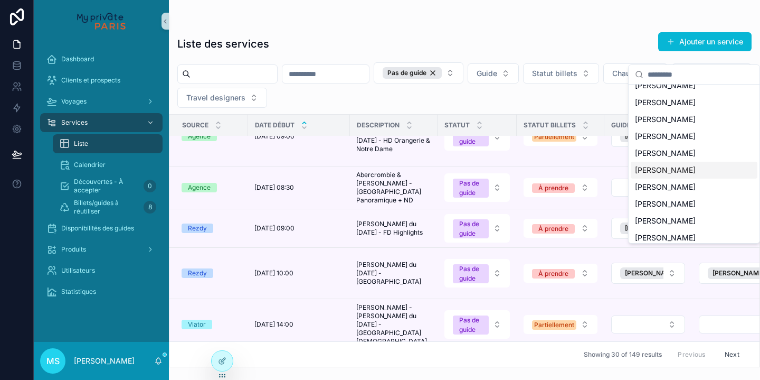
click at [679, 162] on div "[PERSON_NAME]" at bounding box center [694, 170] width 127 height 17
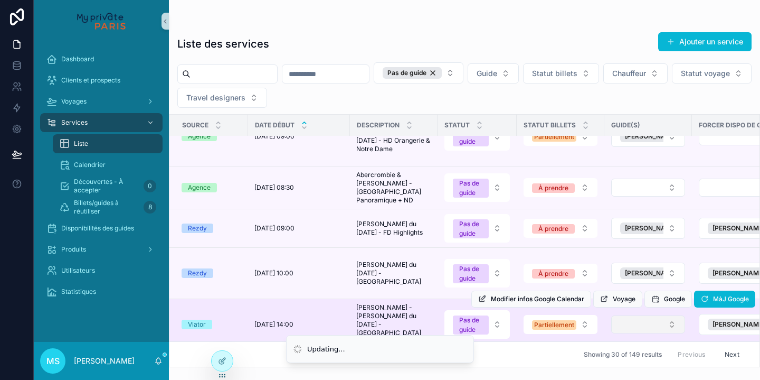
click at [661, 315] on button "Select Button" at bounding box center [648, 324] width 74 height 18
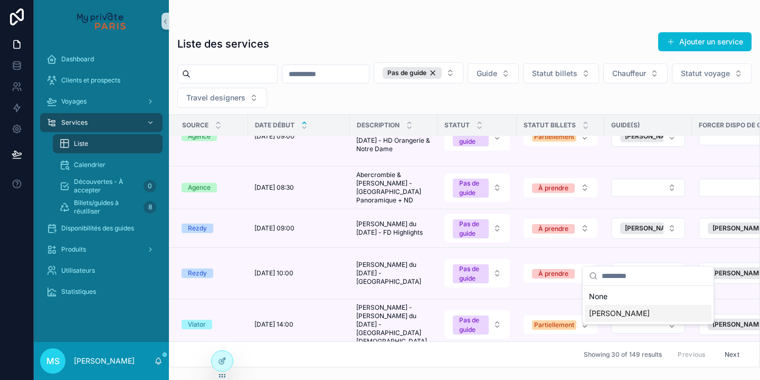
click at [632, 314] on span "[PERSON_NAME]" at bounding box center [619, 313] width 61 height 11
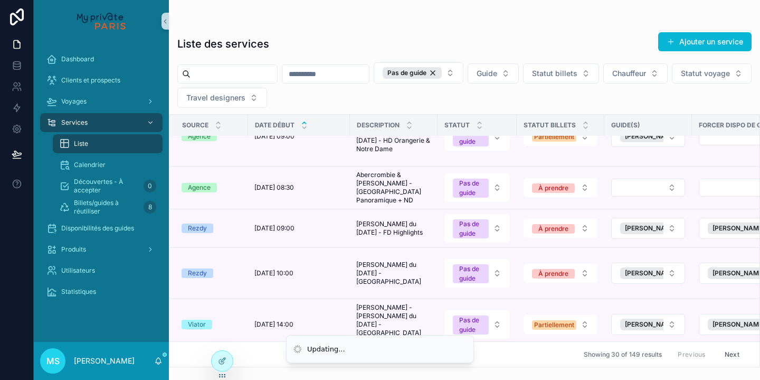
click at [0, 0] on span "MàJ Google" at bounding box center [0, 0] width 0 height 0
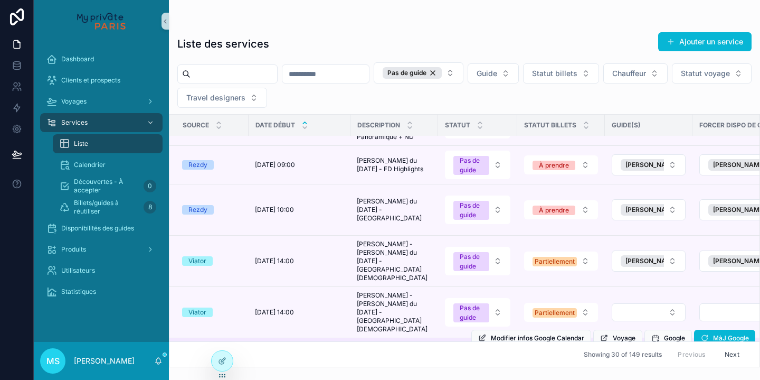
scroll to position [1039, 0]
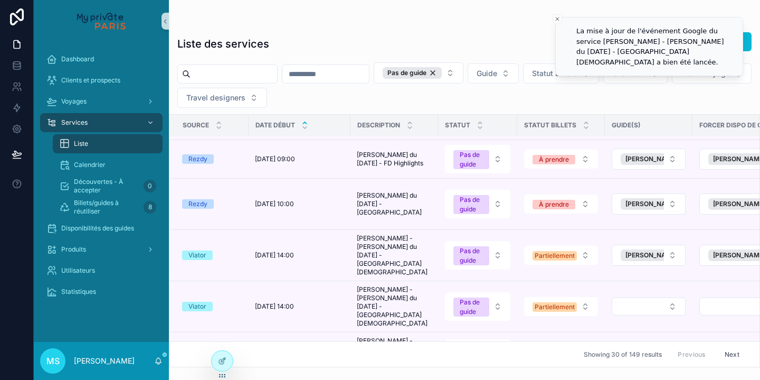
click at [732, 355] on button "Next" at bounding box center [732, 354] width 30 height 16
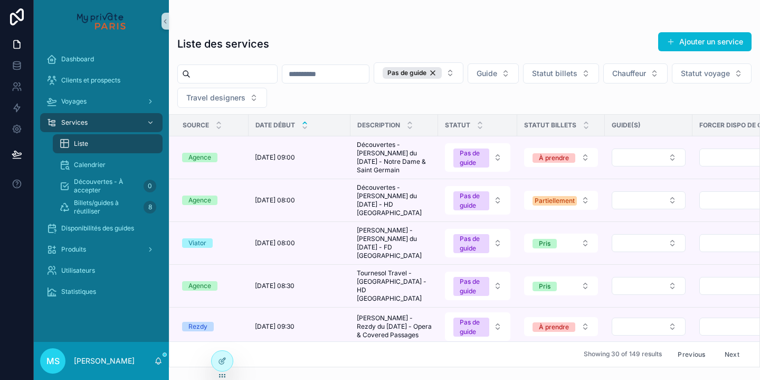
click at [697, 353] on button "Previous" at bounding box center [691, 354] width 42 height 16
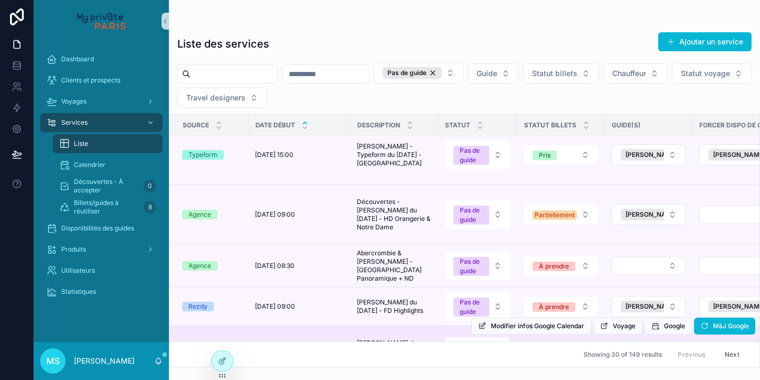
scroll to position [919, 0]
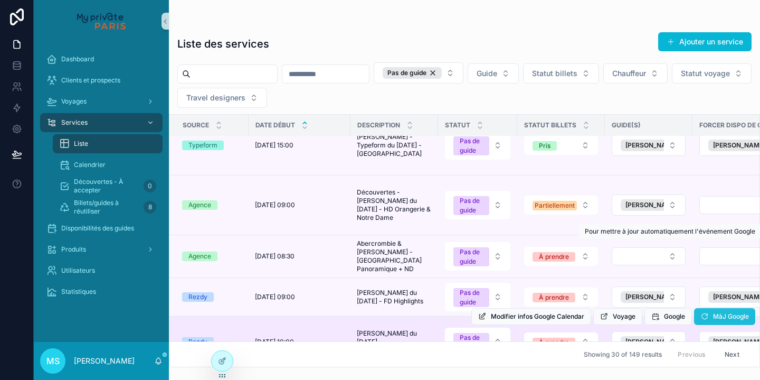
click at [705, 312] on icon "scrollable content" at bounding box center [705, 316] width 8 height 8
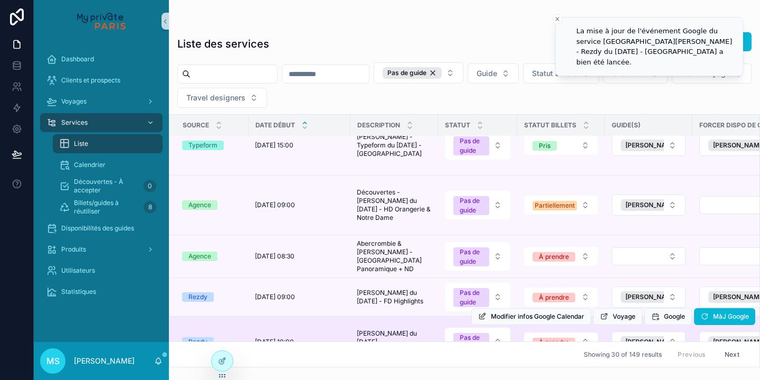
click at [727, 358] on button "Next" at bounding box center [732, 354] width 30 height 16
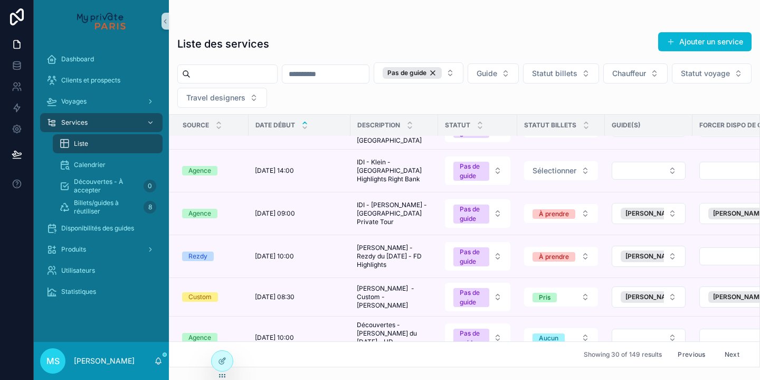
scroll to position [1014, 0]
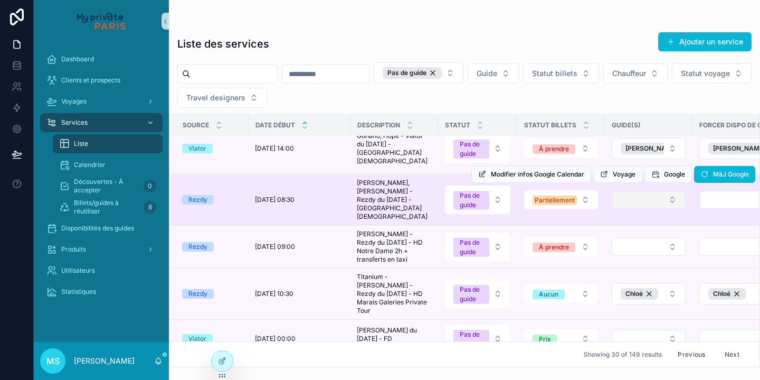
click at [658, 201] on button "Select Button" at bounding box center [649, 200] width 74 height 18
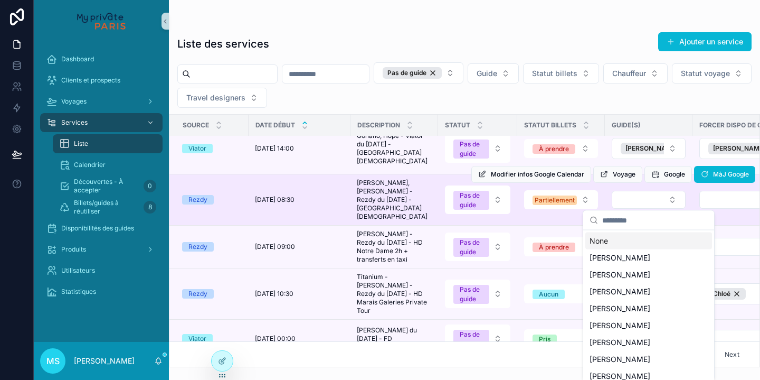
click at [717, 195] on div "Modifier infos Google Calendar Voyage Google MàJ Google" at bounding box center [613, 174] width 284 height 51
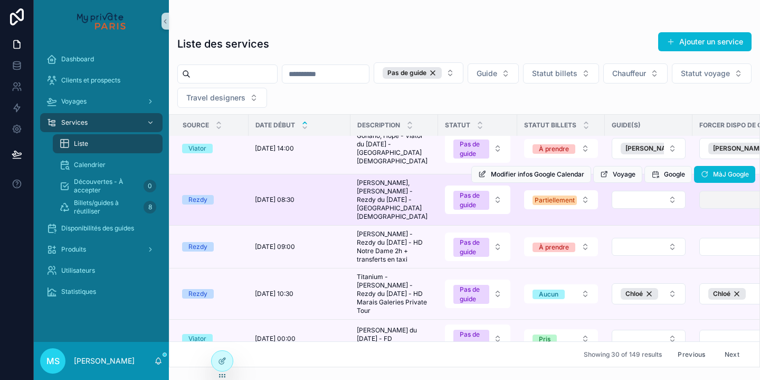
click at [714, 199] on button "Select Button" at bounding box center [743, 200] width 87 height 18
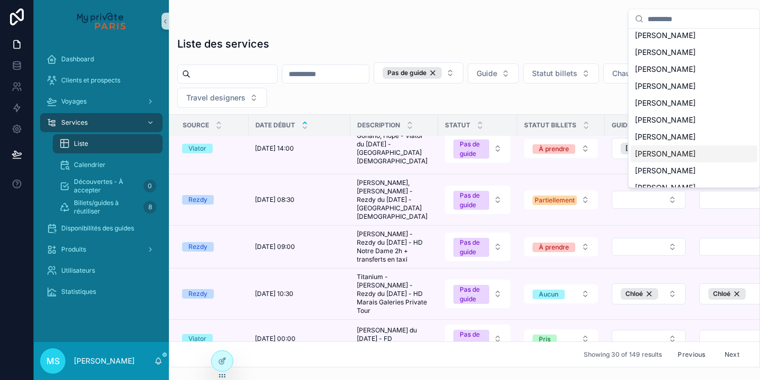
scroll to position [984, 0]
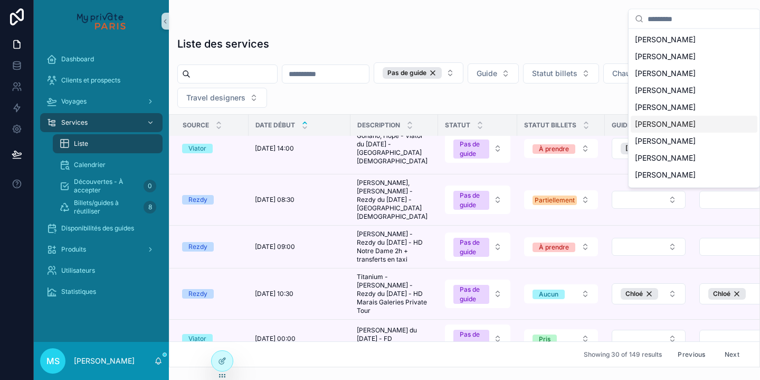
click at [676, 102] on span "[PERSON_NAME]" at bounding box center [665, 107] width 61 height 11
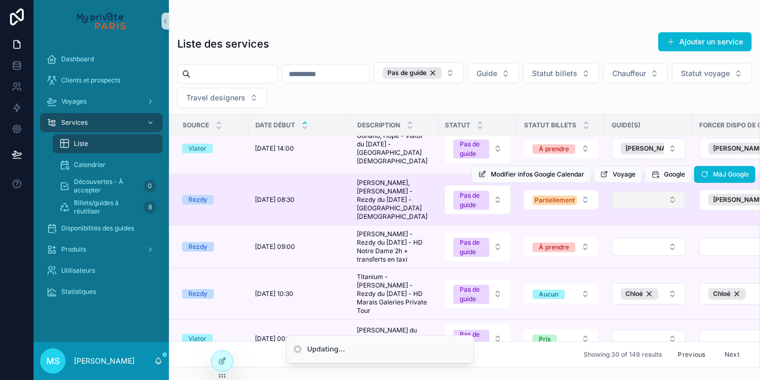
click at [674, 200] on button "Select Button" at bounding box center [649, 200] width 74 height 18
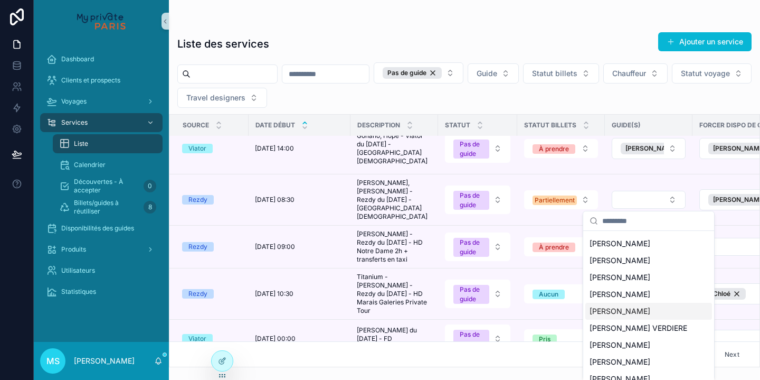
scroll to position [82, 0]
click at [638, 314] on div "[PERSON_NAME]" at bounding box center [648, 311] width 127 height 17
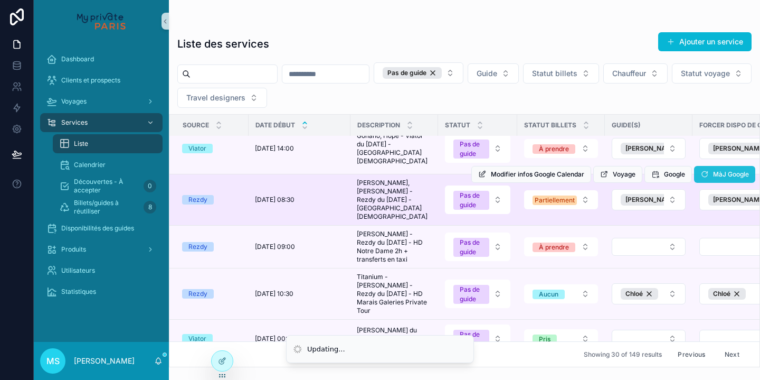
click at [716, 178] on span "MàJ Google" at bounding box center [731, 174] width 36 height 8
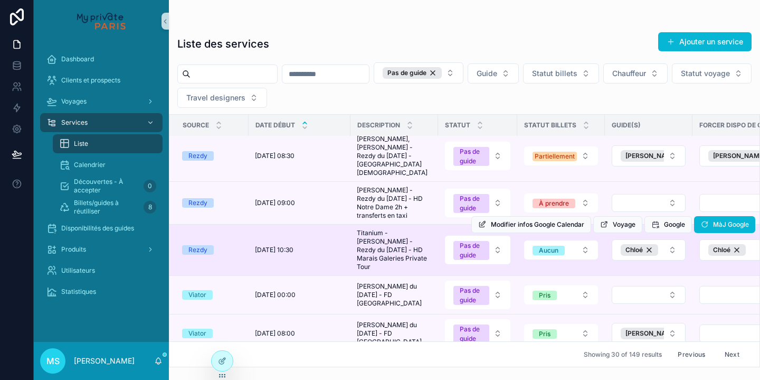
scroll to position [1056, 0]
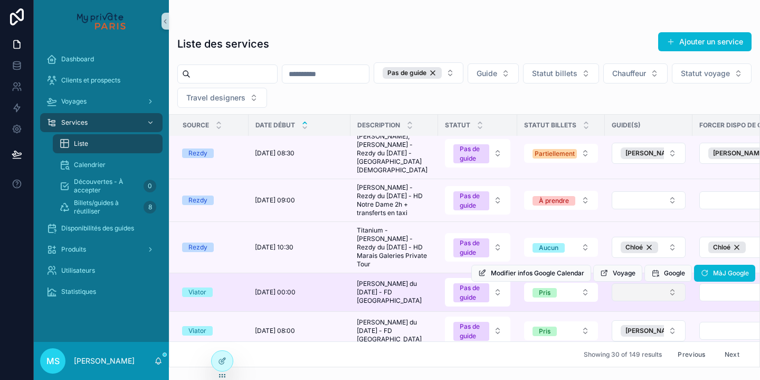
click at [641, 292] on button "Select Button" at bounding box center [649, 292] width 74 height 18
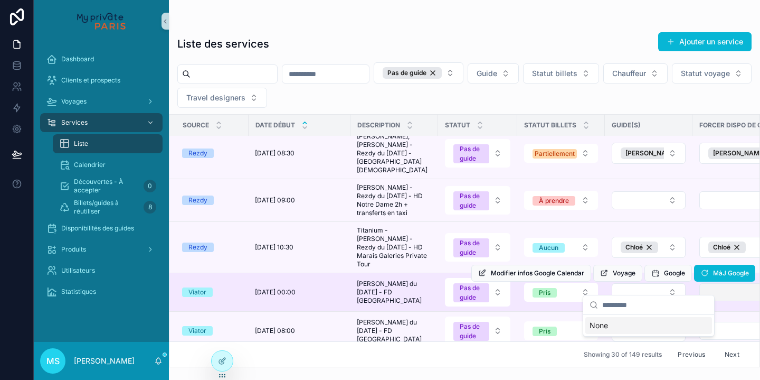
click at [713, 289] on button "Select Button" at bounding box center [743, 292] width 87 height 18
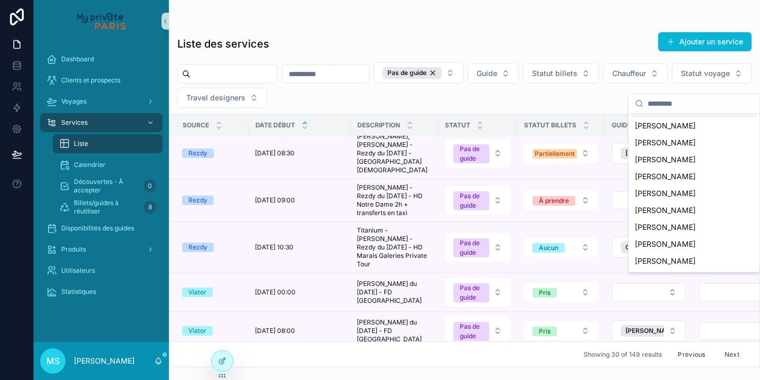
scroll to position [972, 0]
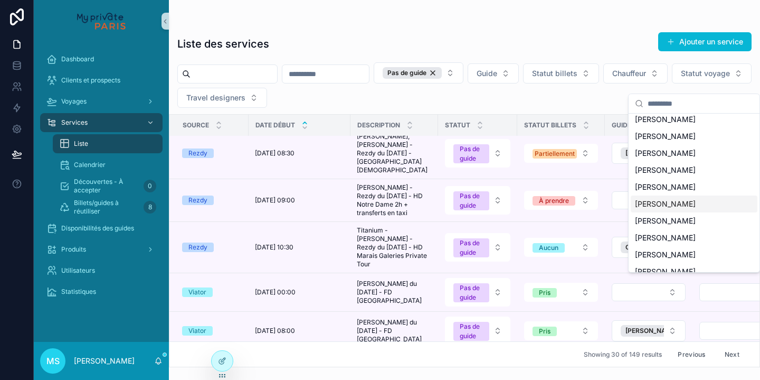
click at [686, 195] on div "[PERSON_NAME]" at bounding box center [694, 203] width 127 height 17
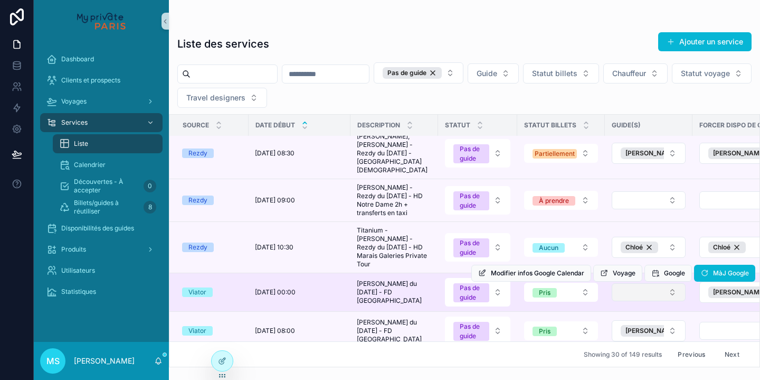
click at [666, 288] on button "Select Button" at bounding box center [649, 292] width 74 height 18
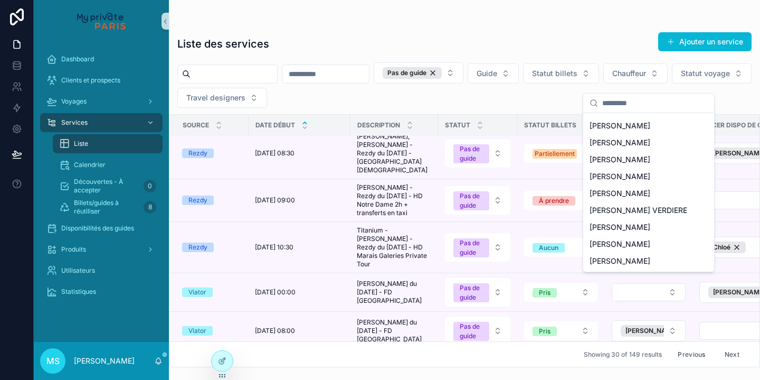
scroll to position [0, 0]
click at [641, 191] on div "[PERSON_NAME]" at bounding box center [648, 193] width 127 height 17
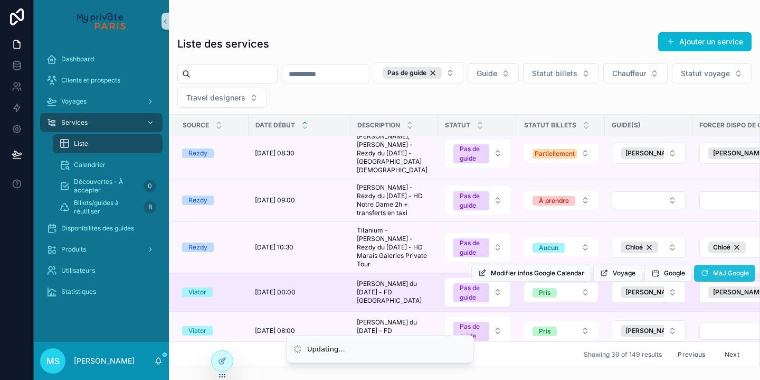
click at [718, 269] on span "MàJ Google" at bounding box center [731, 273] width 36 height 8
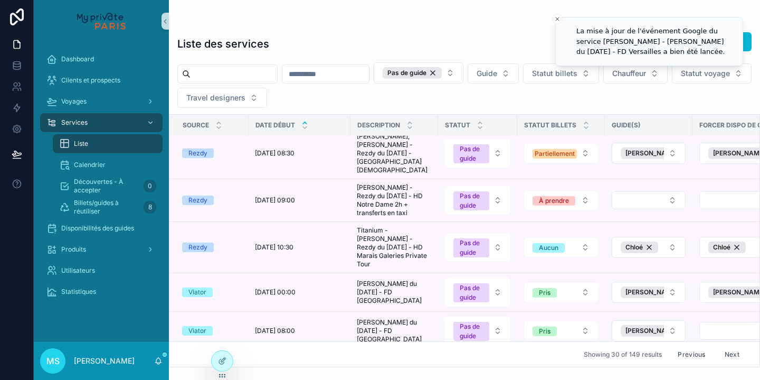
click at [729, 353] on button "Next" at bounding box center [732, 354] width 30 height 16
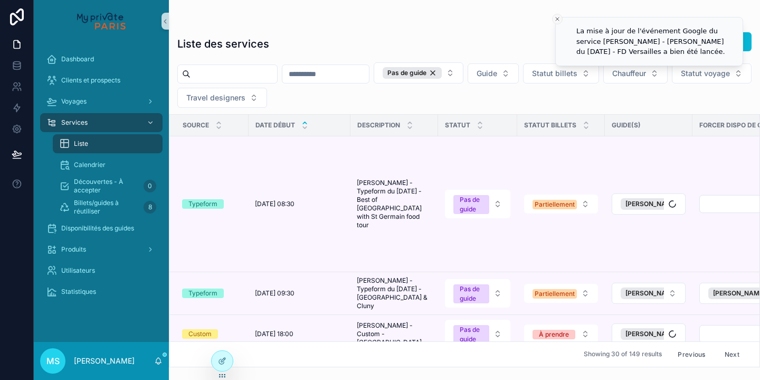
click at [554, 18] on icon "Close toast" at bounding box center [557, 19] width 6 height 6
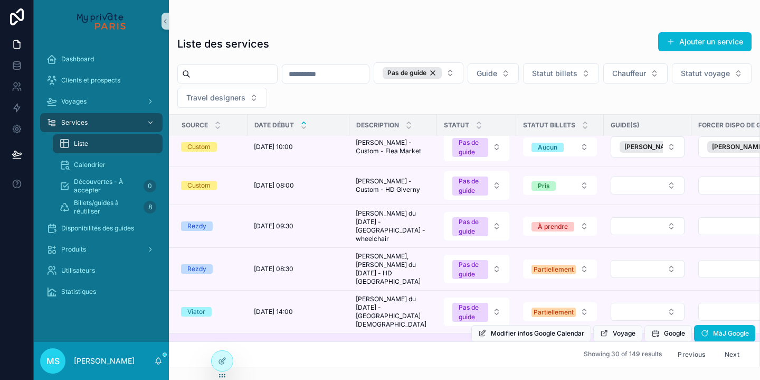
scroll to position [377, 0]
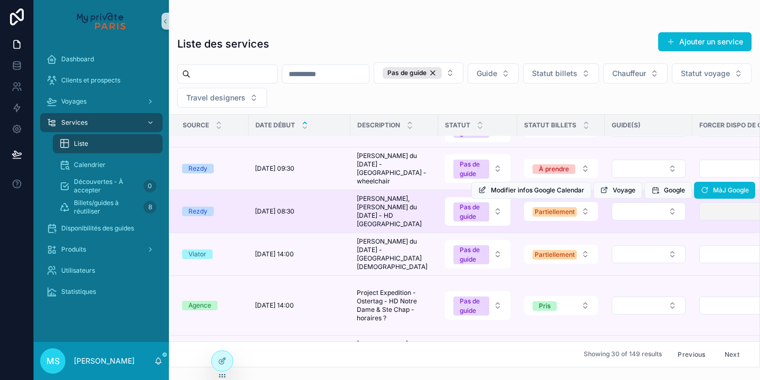
click at [712, 202] on button "Select Button" at bounding box center [743, 211] width 87 height 18
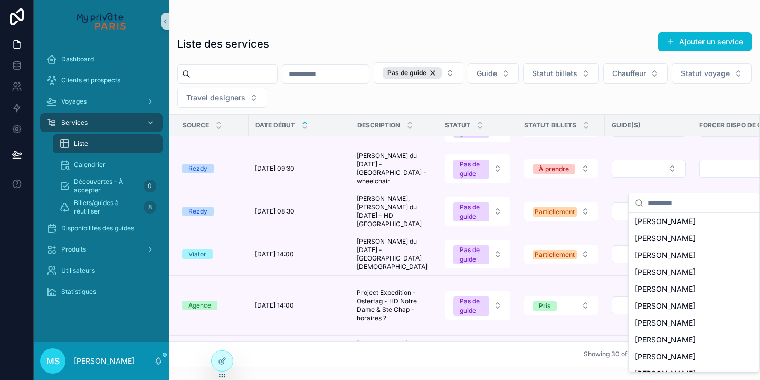
scroll to position [967, 0]
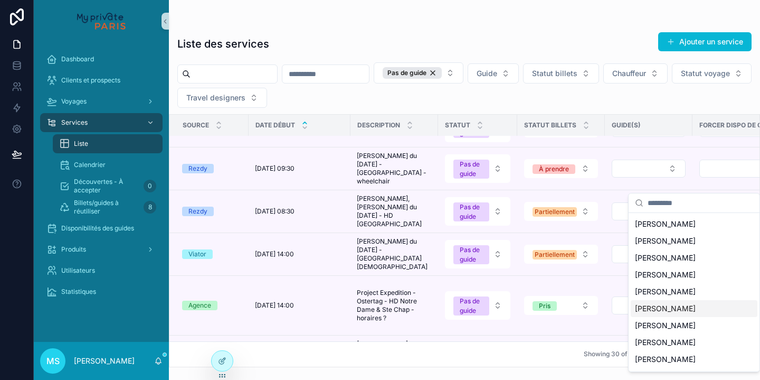
click at [663, 303] on span "[PERSON_NAME]" at bounding box center [665, 308] width 61 height 11
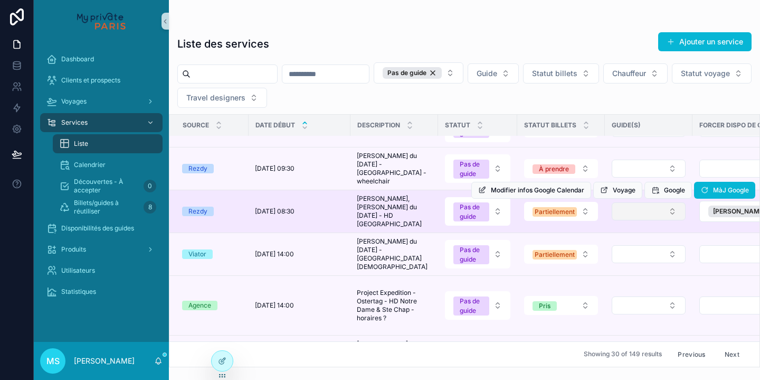
click at [671, 202] on button "Select Button" at bounding box center [649, 211] width 74 height 18
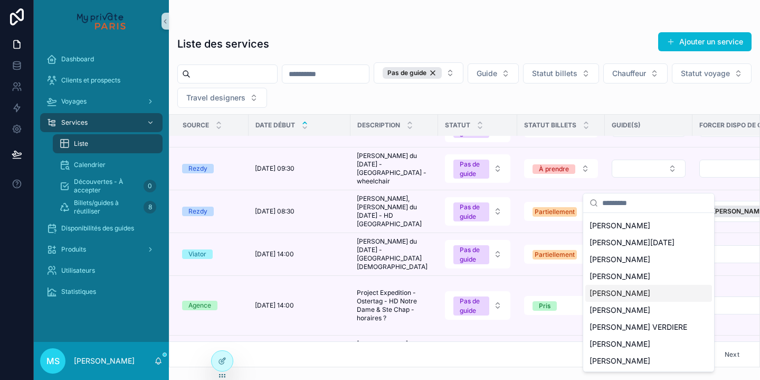
scroll to position [65, 0]
click at [621, 308] on span "[PERSON_NAME]" at bounding box center [620, 310] width 61 height 11
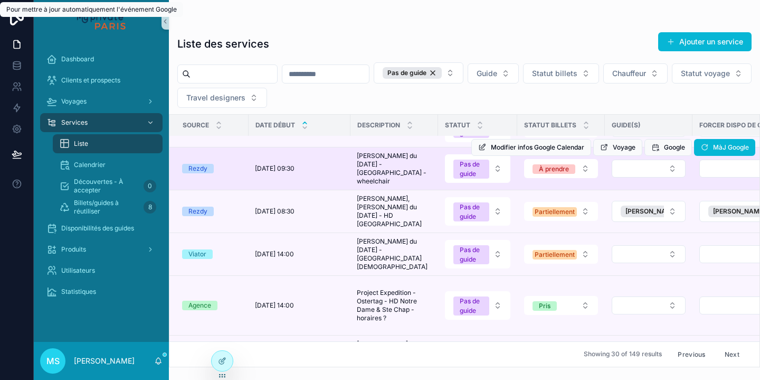
click at [726, 159] on td "scrollable content" at bounding box center [743, 168] width 101 height 43
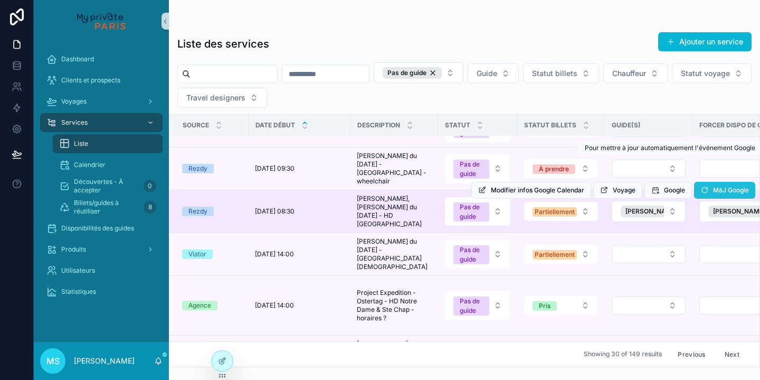
click at [704, 186] on icon "scrollable content" at bounding box center [705, 190] width 8 height 8
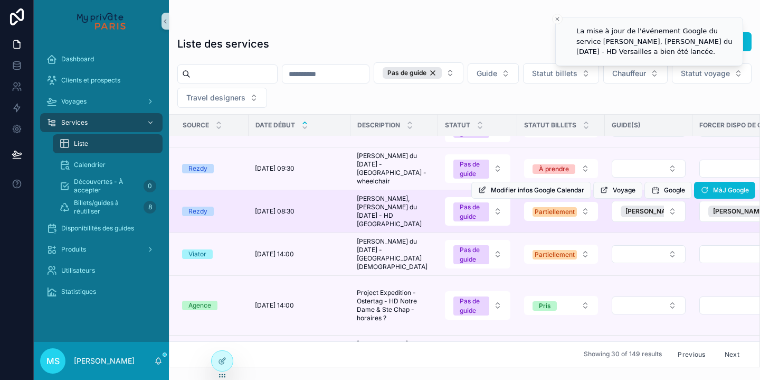
scroll to position [497, 0]
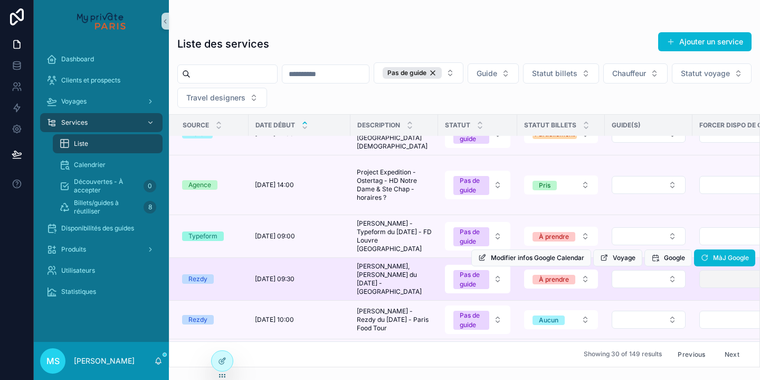
click at [716, 270] on button "Select Button" at bounding box center [743, 279] width 87 height 18
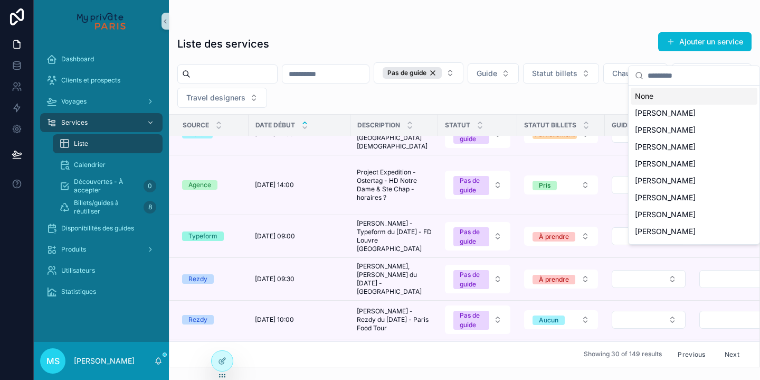
click at [669, 78] on input "scrollable content" at bounding box center [701, 75] width 106 height 19
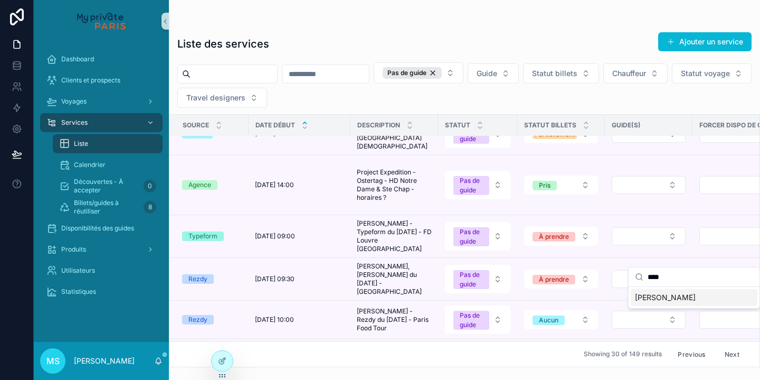
type input "****"
click at [652, 298] on span "[PERSON_NAME]" at bounding box center [665, 297] width 61 height 11
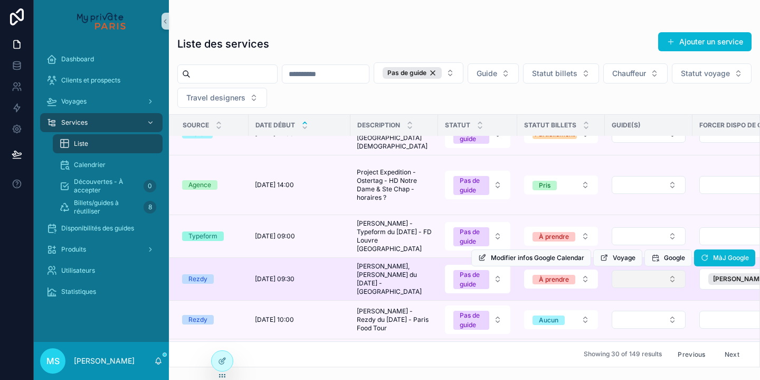
click at [640, 270] on button "Select Button" at bounding box center [649, 279] width 74 height 18
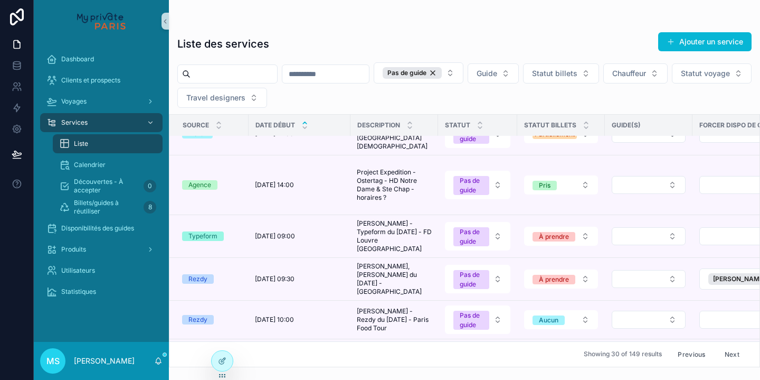
click at [640, 270] on button "Select Button" at bounding box center [649, 279] width 74 height 18
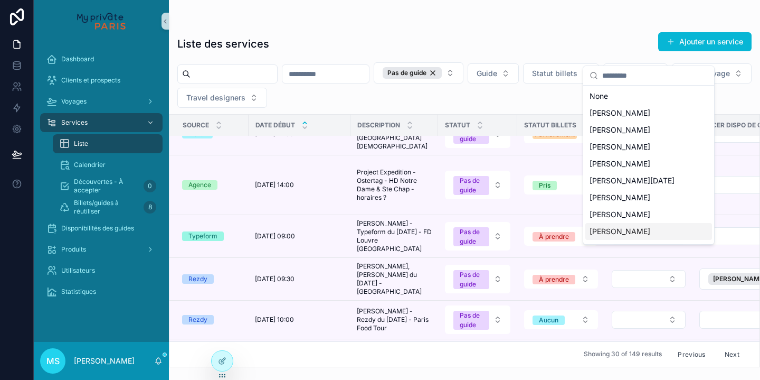
click at [630, 233] on span "[PERSON_NAME]" at bounding box center [620, 231] width 61 height 11
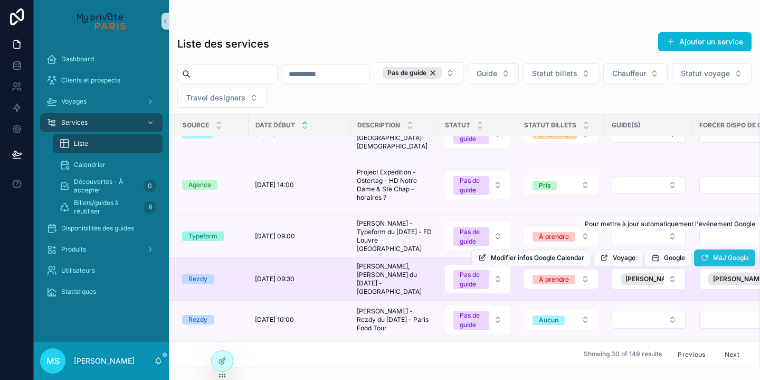
click at [717, 253] on span "MàJ Google" at bounding box center [731, 257] width 36 height 8
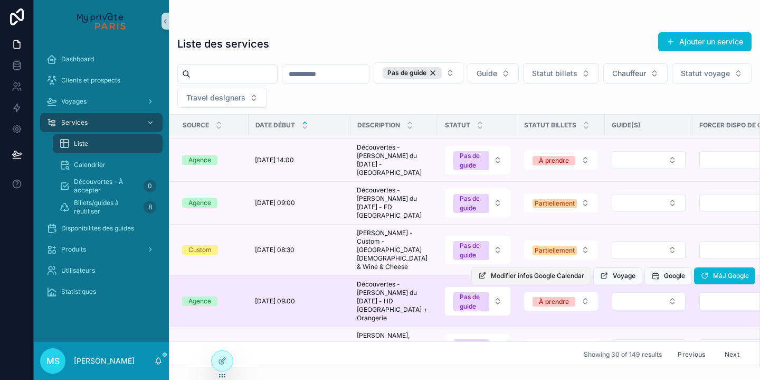
scroll to position [935, 0]
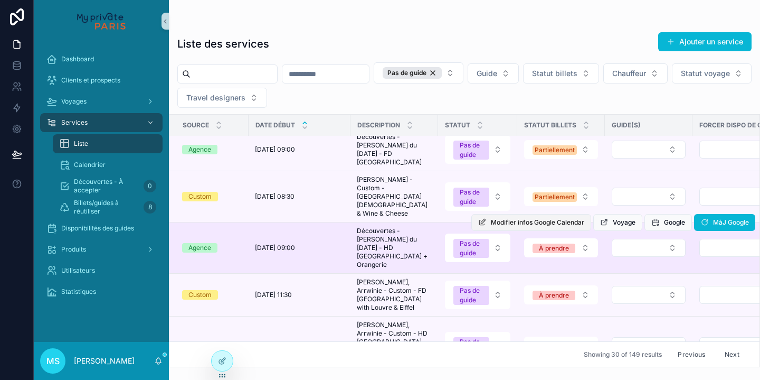
click at [537, 218] on span "Modifier infos Google Calendar" at bounding box center [537, 222] width 93 height 8
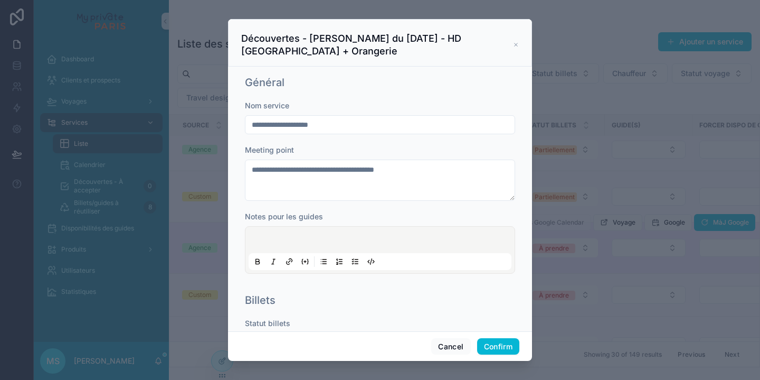
scroll to position [0, 0]
click at [514, 46] on icon at bounding box center [515, 44] width 3 height 3
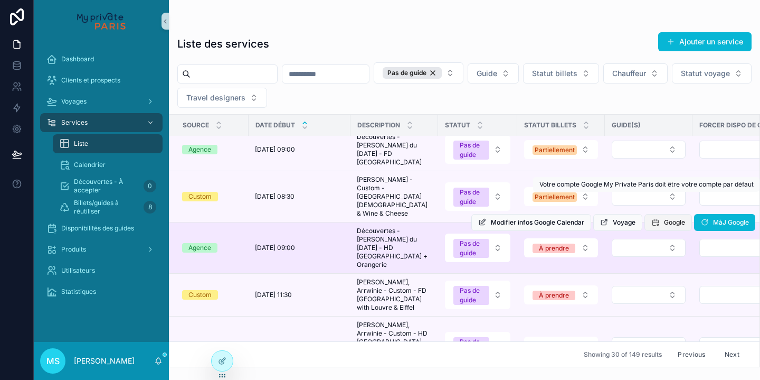
click at [659, 214] on button "Google" at bounding box center [669, 222] width 48 height 17
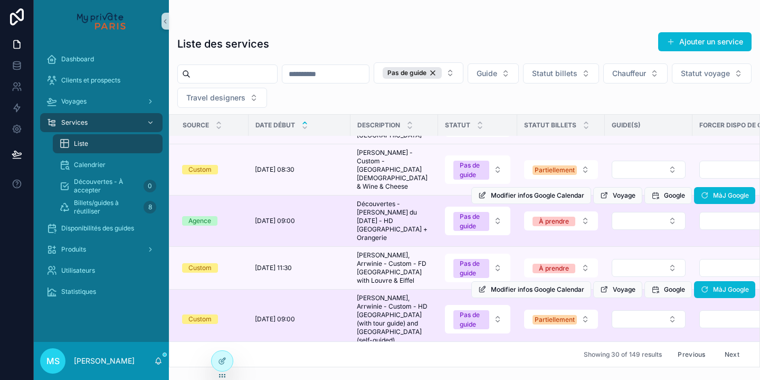
scroll to position [997, 0]
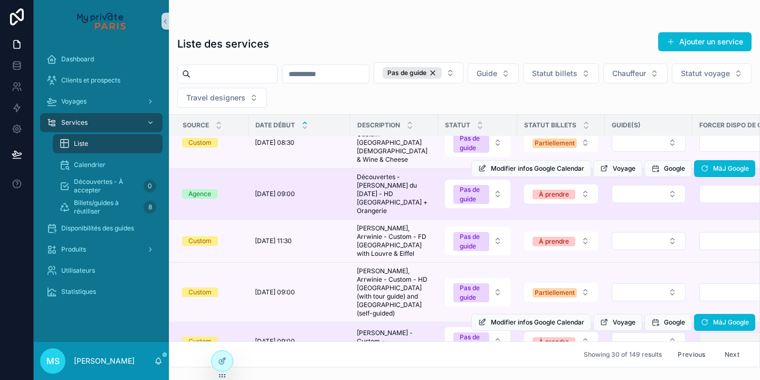
click at [723, 332] on button "Select Button" at bounding box center [743, 341] width 87 height 18
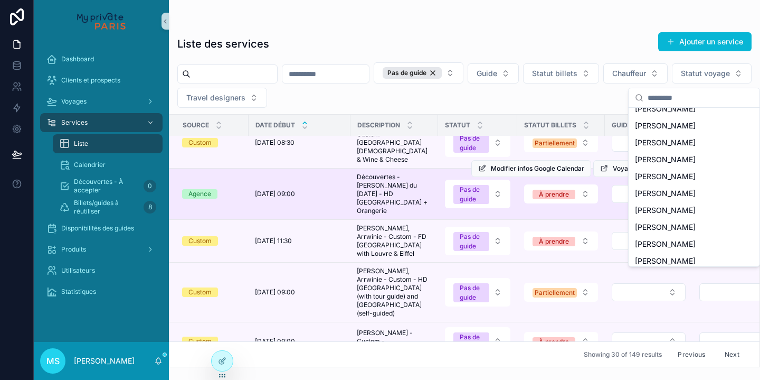
scroll to position [993, 0]
click at [685, 169] on div "[PERSON_NAME]" at bounding box center [694, 177] width 127 height 17
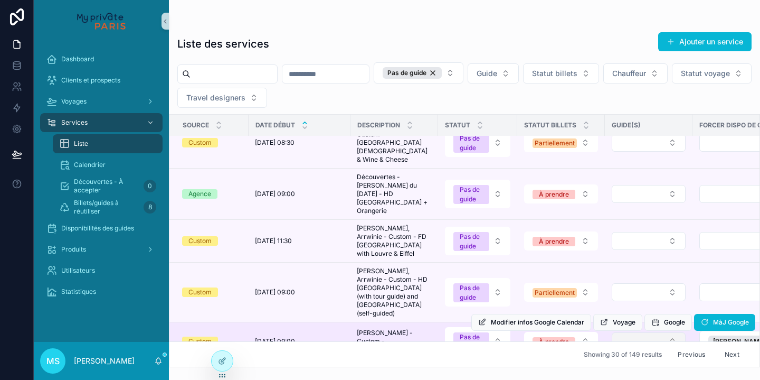
click at [663, 332] on button "Select Button" at bounding box center [649, 341] width 74 height 18
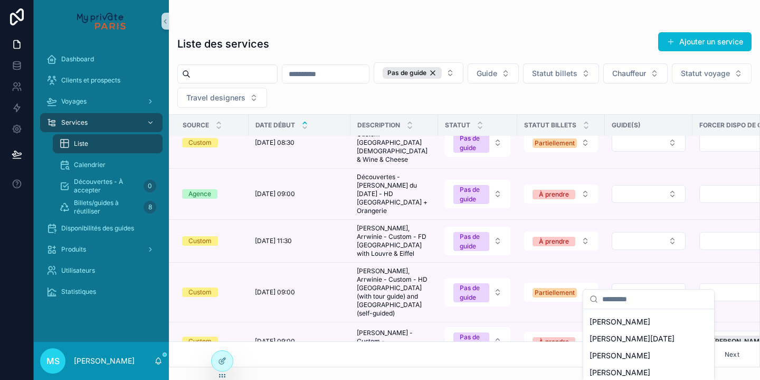
scroll to position [65, 0]
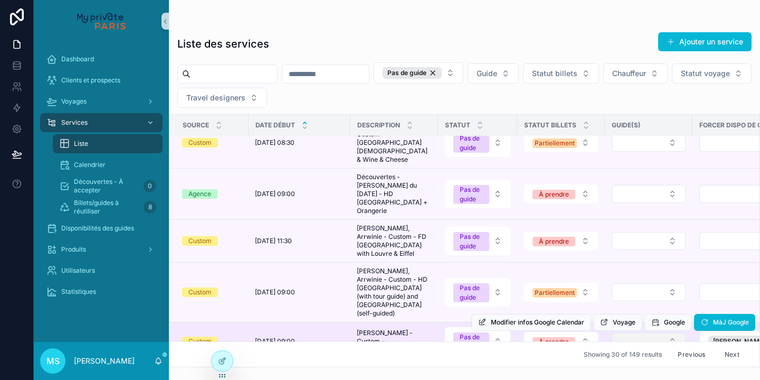
click at [671, 332] on button "Select Button" at bounding box center [649, 341] width 74 height 18
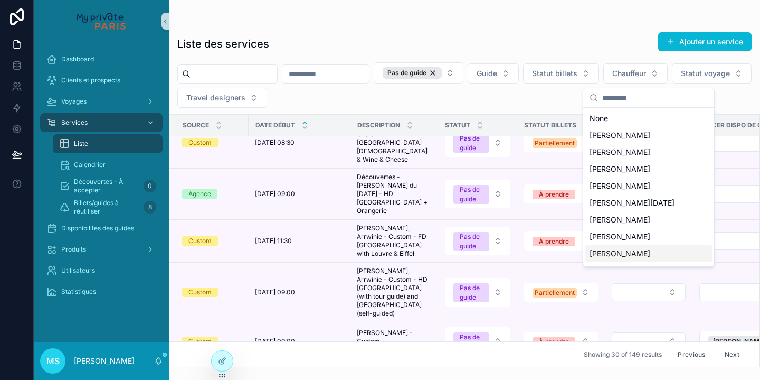
click at [660, 258] on div "[PERSON_NAME]" at bounding box center [648, 253] width 127 height 17
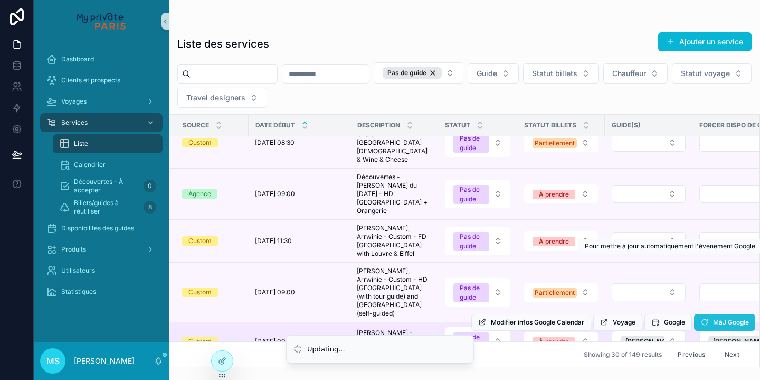
click at [709, 314] on button "MàJ Google" at bounding box center [724, 322] width 61 height 17
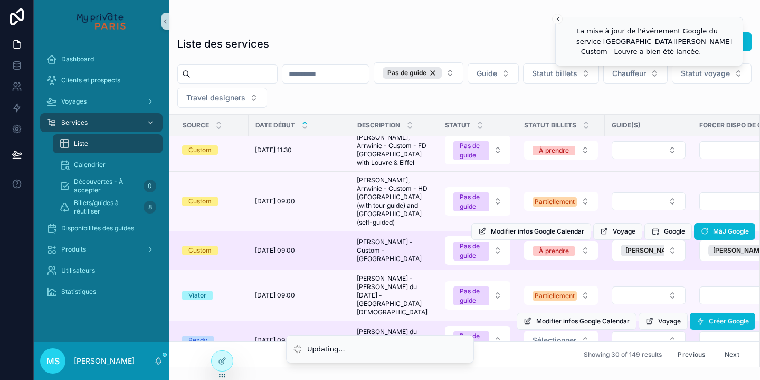
scroll to position [1107, 0]
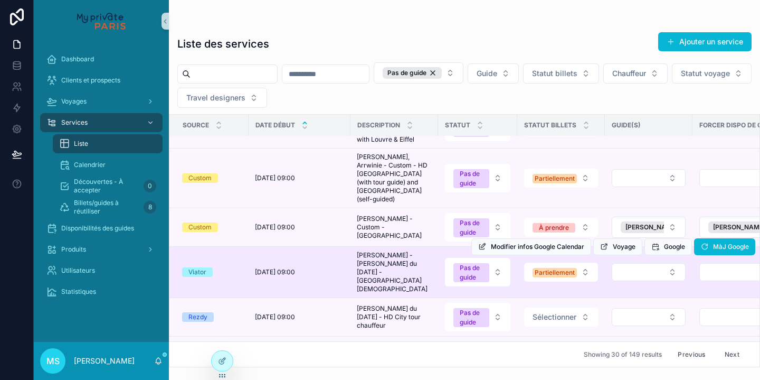
click at [718, 221] on div "Modifier infos Google Calendar Voyage Google MàJ Google" at bounding box center [613, 246] width 284 height 51
click at [716, 263] on button "Select Button" at bounding box center [743, 272] width 87 height 18
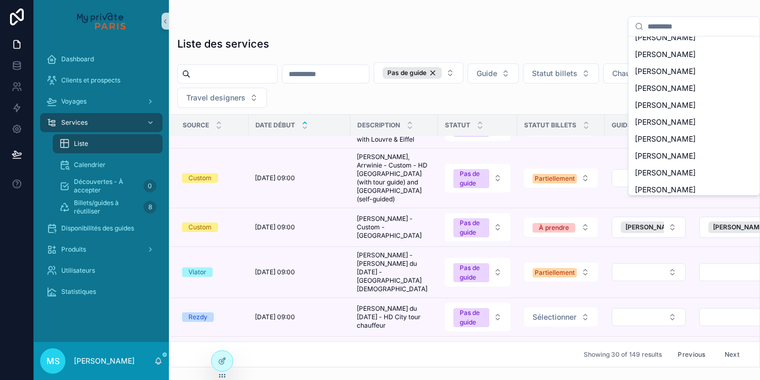
scroll to position [1018, 0]
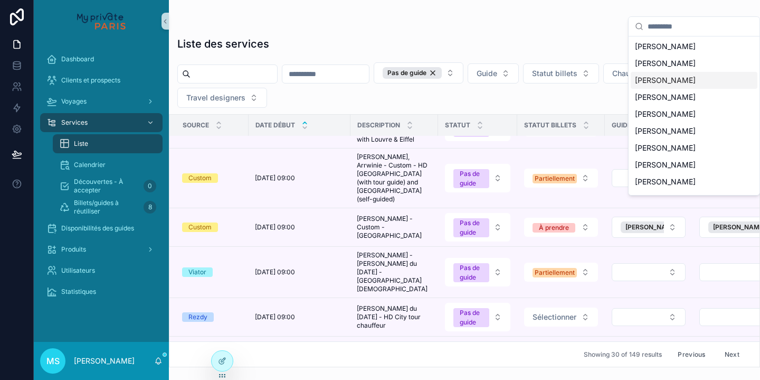
click at [665, 75] on span "[PERSON_NAME]" at bounding box center [665, 80] width 61 height 11
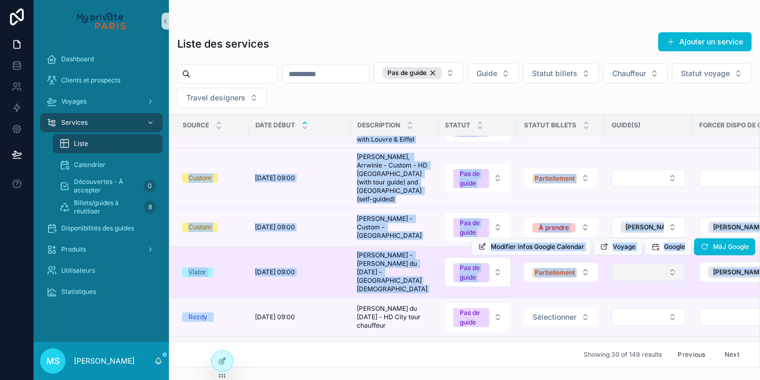
click at [659, 263] on button "Select Button" at bounding box center [649, 272] width 74 height 18
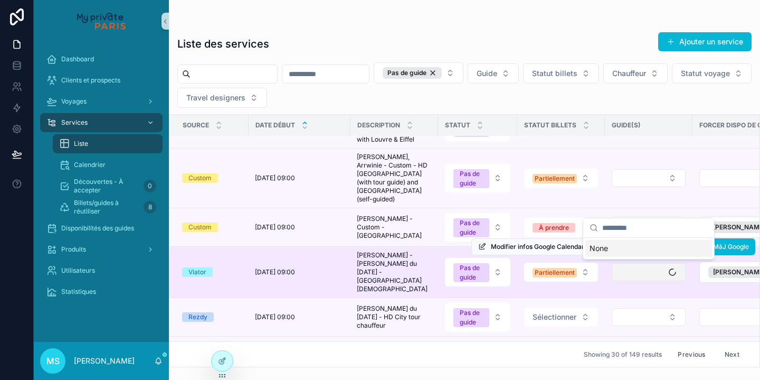
click at [674, 263] on button "Select Button" at bounding box center [649, 272] width 74 height 18
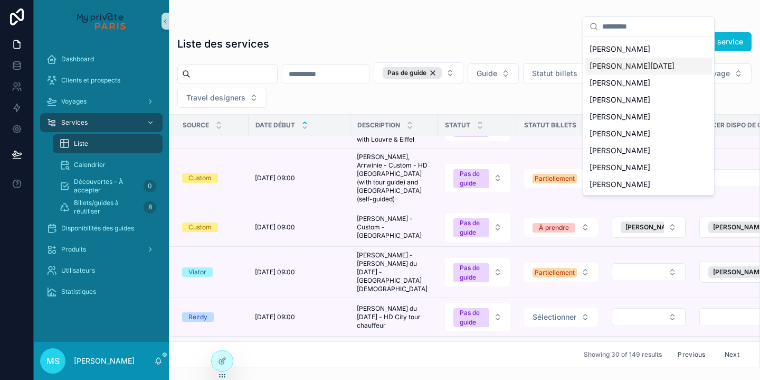
scroll to position [65, 0]
click at [637, 138] on div "[PERSON_NAME]" at bounding box center [648, 133] width 127 height 17
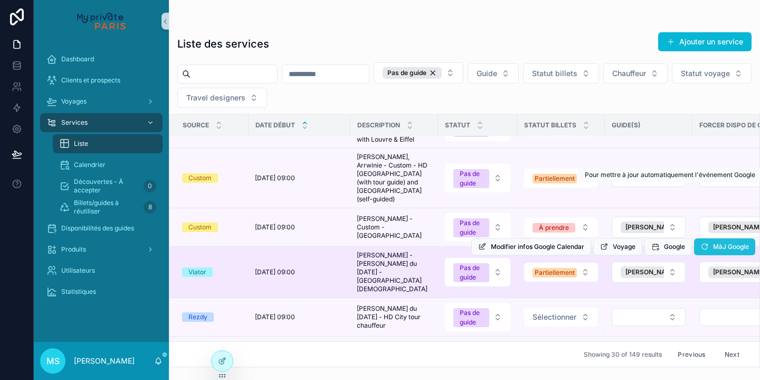
click at [721, 242] on span "MàJ Google" at bounding box center [731, 246] width 36 height 8
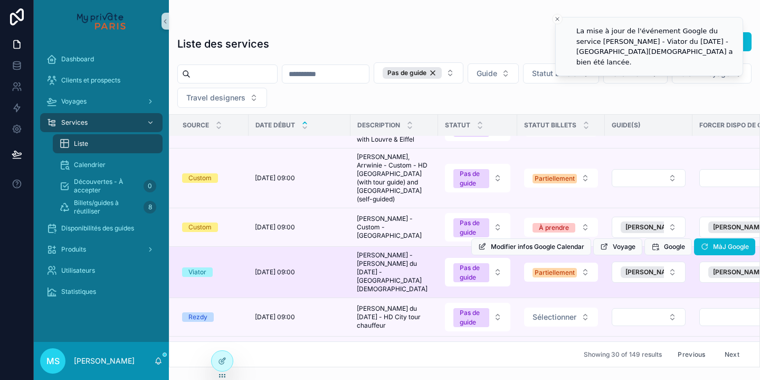
scroll to position [0, 0]
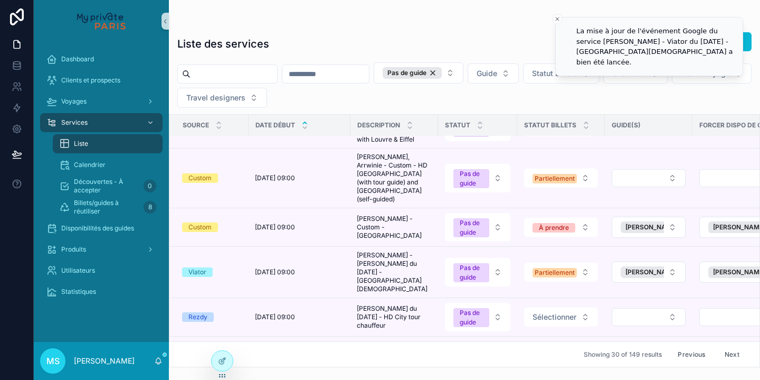
click at [733, 354] on button "Next" at bounding box center [732, 354] width 30 height 16
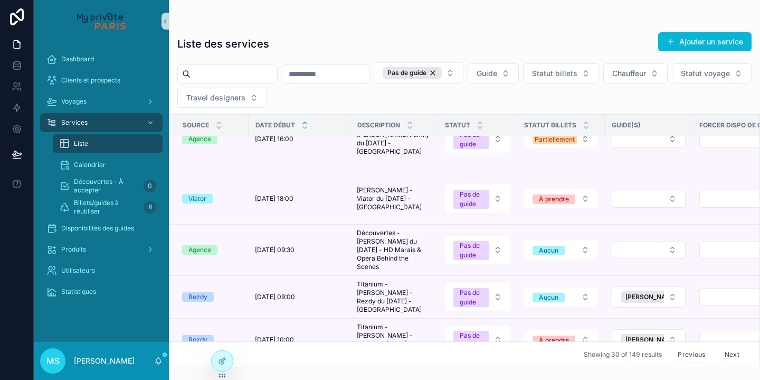
scroll to position [1069, 0]
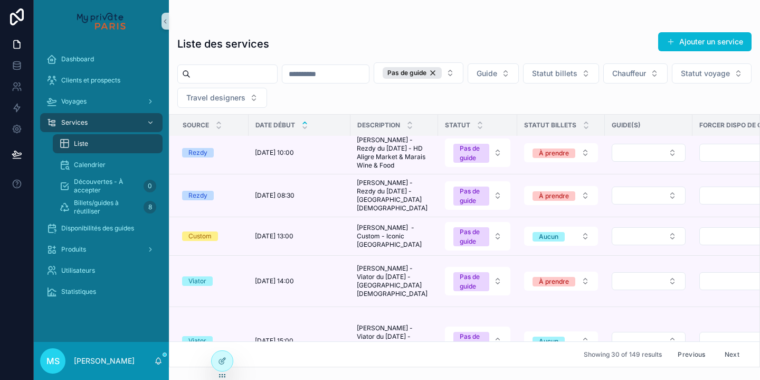
click at [730, 355] on button "Next" at bounding box center [732, 354] width 30 height 16
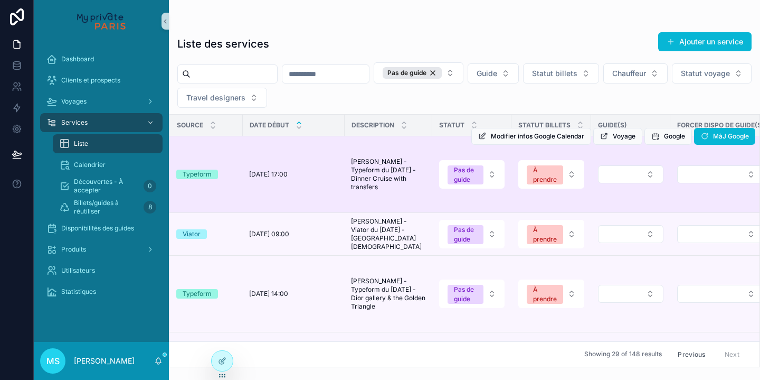
scroll to position [0, 6]
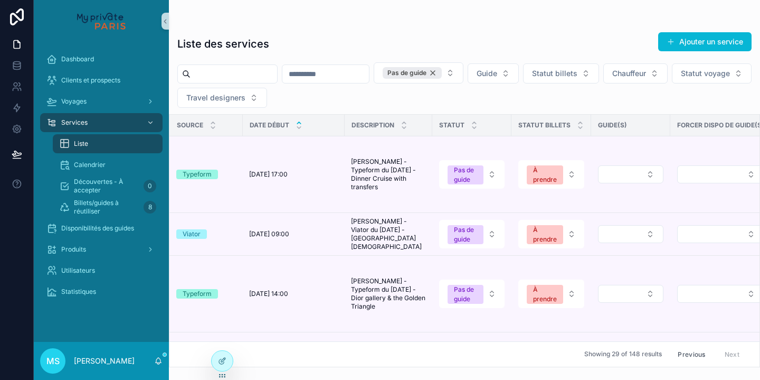
click at [442, 72] on div "Pas de guide" at bounding box center [412, 73] width 59 height 12
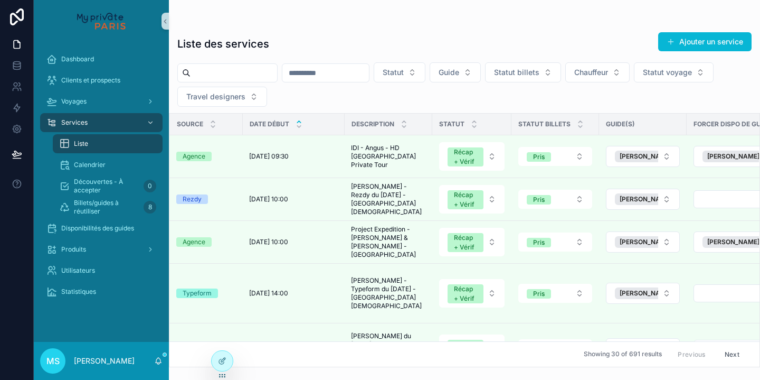
click at [268, 74] on input "scrollable content" at bounding box center [234, 72] width 87 height 15
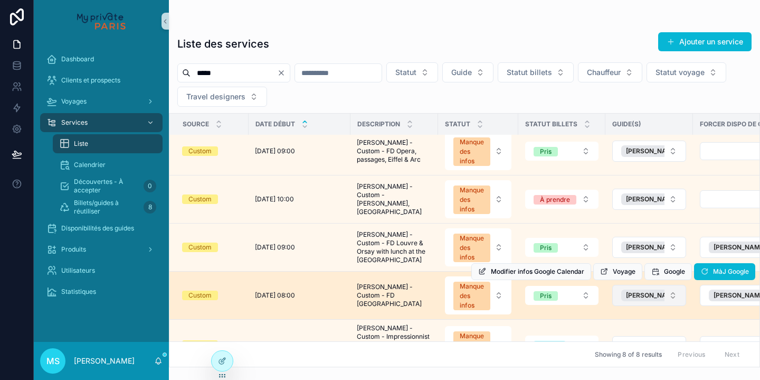
scroll to position [111, 0]
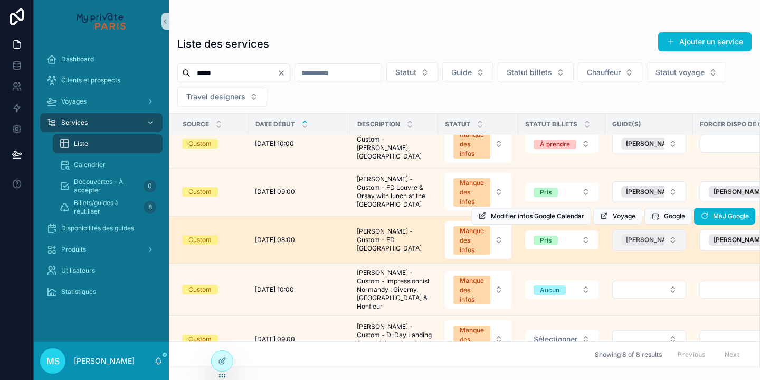
click at [639, 242] on span "[PERSON_NAME]" at bounding box center [652, 239] width 52 height 8
click at [501, 241] on button "Manque des infos" at bounding box center [478, 240] width 67 height 38
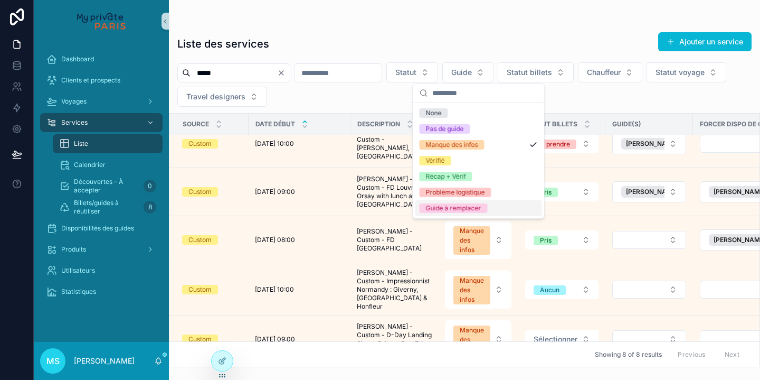
click at [486, 210] on span "Guide à remplacer" at bounding box center [454, 208] width 68 height 10
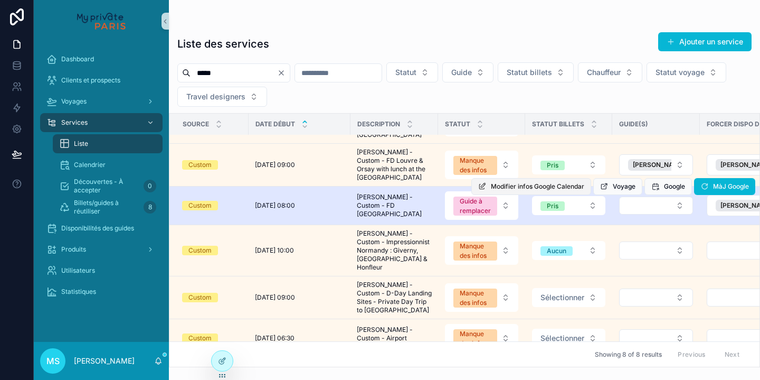
scroll to position [83, 0]
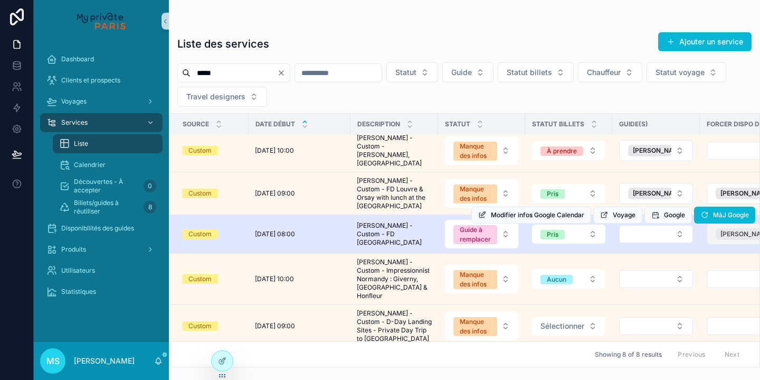
click at [727, 230] on span "[PERSON_NAME]" at bounding box center [747, 234] width 52 height 8
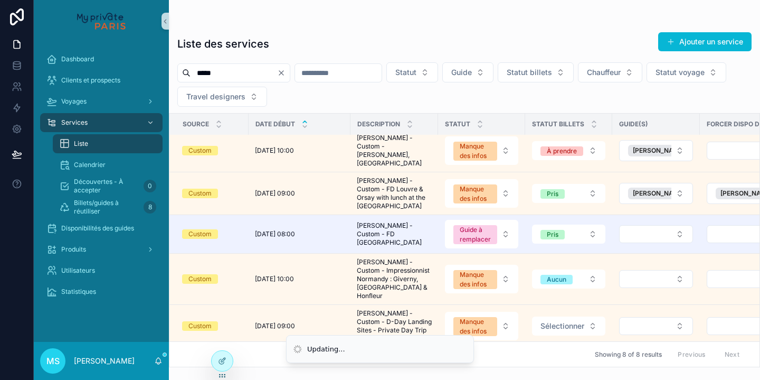
click at [727, 226] on button "Select Button" at bounding box center [750, 234] width 87 height 18
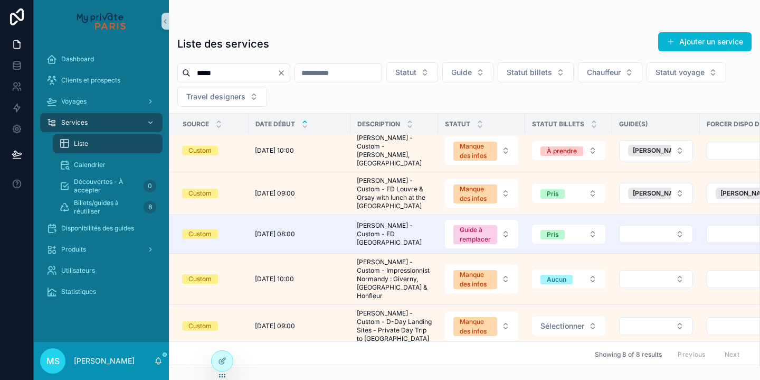
scroll to position [110, 0]
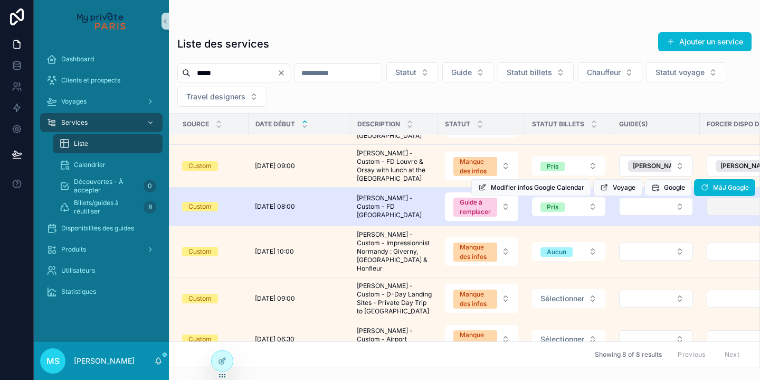
click at [715, 205] on button "Select Button" at bounding box center [750, 206] width 87 height 18
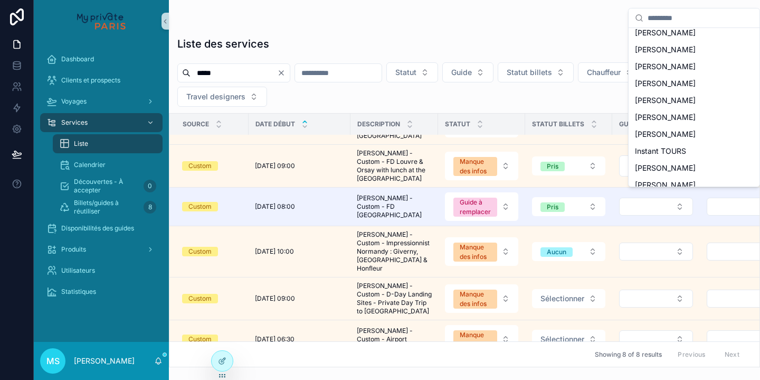
scroll to position [458, 0]
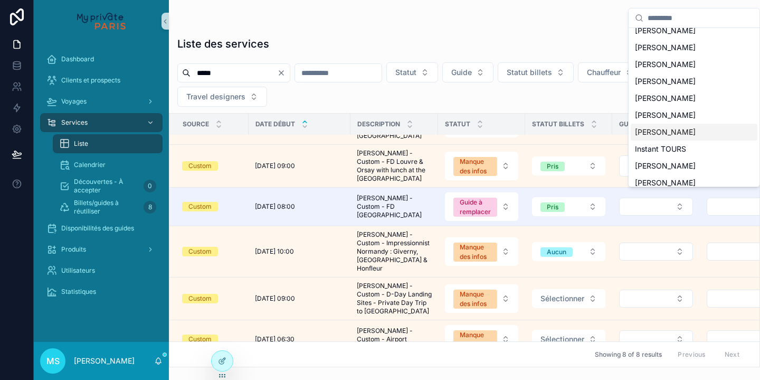
click at [693, 131] on span "[PERSON_NAME]" at bounding box center [665, 132] width 61 height 11
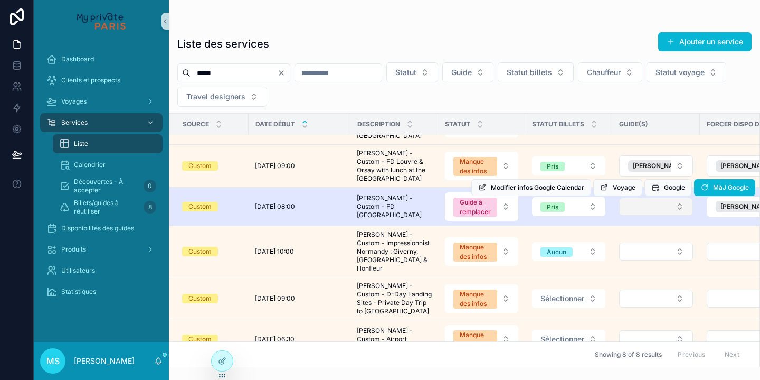
click at [679, 199] on button "Select Button" at bounding box center [656, 206] width 74 height 18
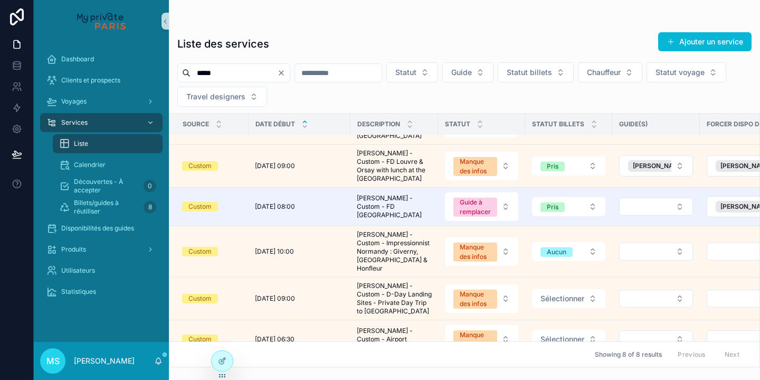
click at [0, 0] on div "Modifier infos Google Calendar Voyage Google MàJ Google" at bounding box center [0, 0] width 0 height 0
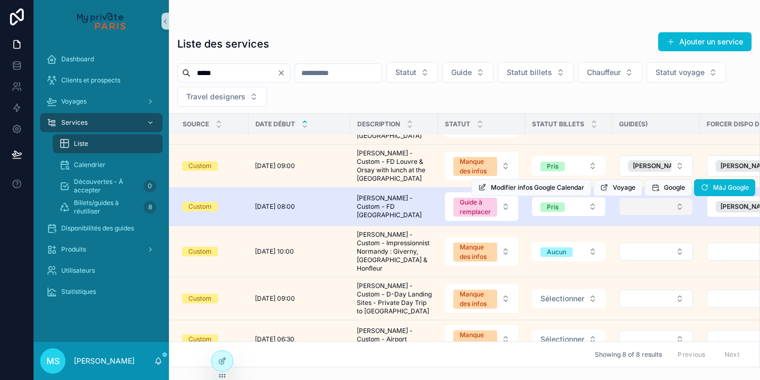
click at [676, 200] on button "Select Button" at bounding box center [656, 206] width 74 height 18
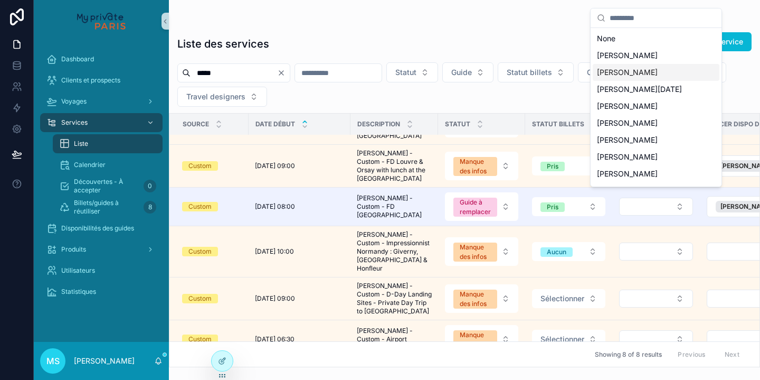
click at [651, 70] on span "[PERSON_NAME]" at bounding box center [627, 72] width 61 height 11
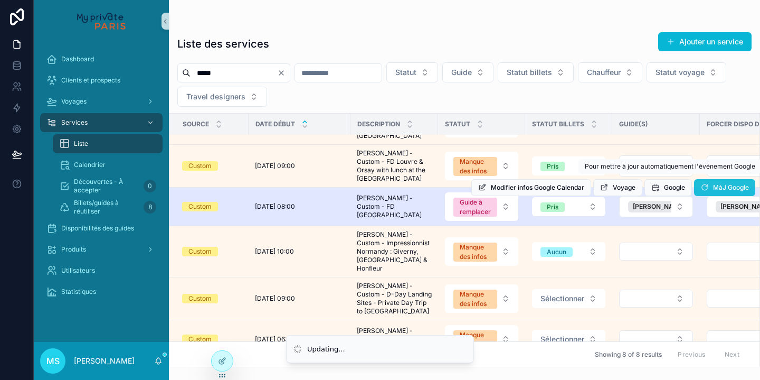
click at [720, 183] on span "MàJ Google" at bounding box center [731, 187] width 36 height 8
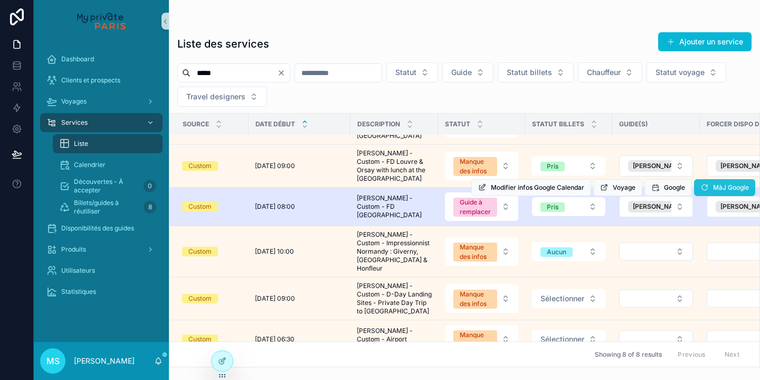
click at [710, 179] on button "MàJ Google" at bounding box center [724, 187] width 61 height 17
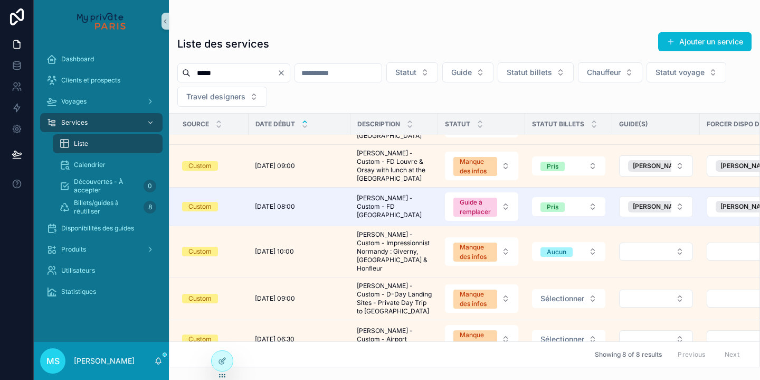
drag, startPoint x: 219, startPoint y: 74, endPoint x: 183, endPoint y: 71, distance: 36.1
click at [183, 71] on div "*****" at bounding box center [233, 72] width 113 height 19
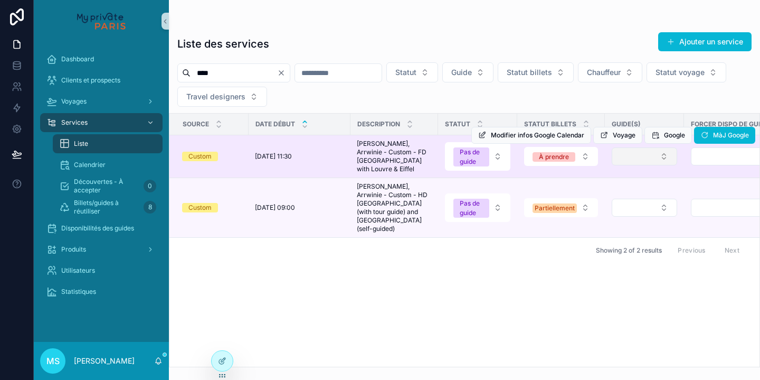
click at [633, 159] on button "Select Button" at bounding box center [644, 156] width 65 height 18
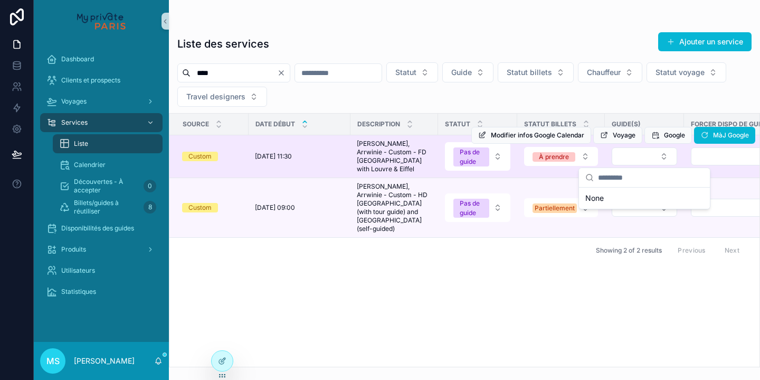
click at [712, 156] on div "Modifier infos Google Calendar Voyage Google MàJ Google" at bounding box center [613, 135] width 284 height 42
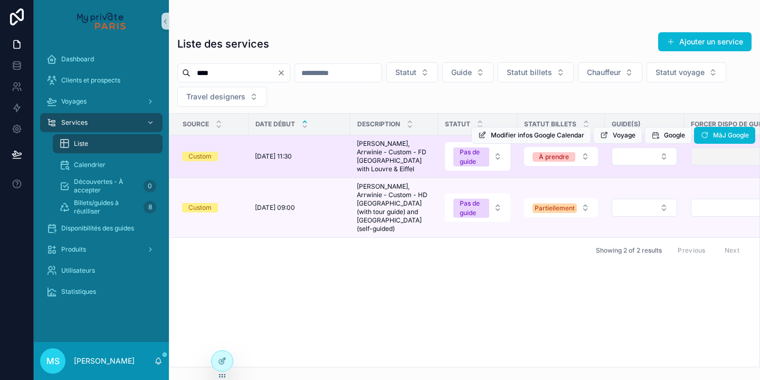
click at [707, 164] on button "Select Button" at bounding box center [734, 156] width 87 height 18
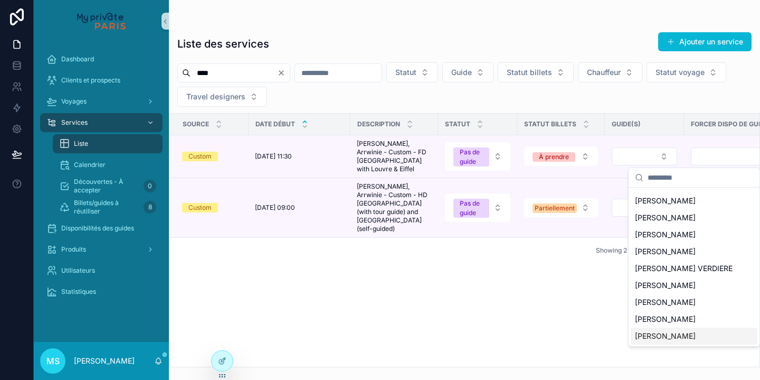
scroll to position [1166, 0]
click at [675, 247] on span "[PERSON_NAME]" at bounding box center [665, 252] width 61 height 11
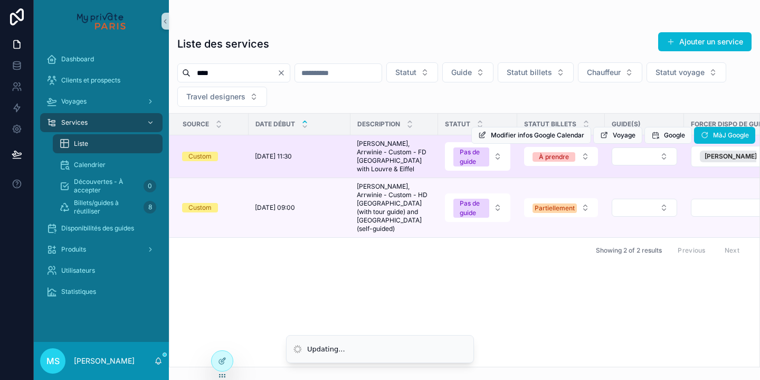
click at [650, 156] on div "Modifier infos Google Calendar Voyage Google MàJ Google" at bounding box center [613, 135] width 284 height 42
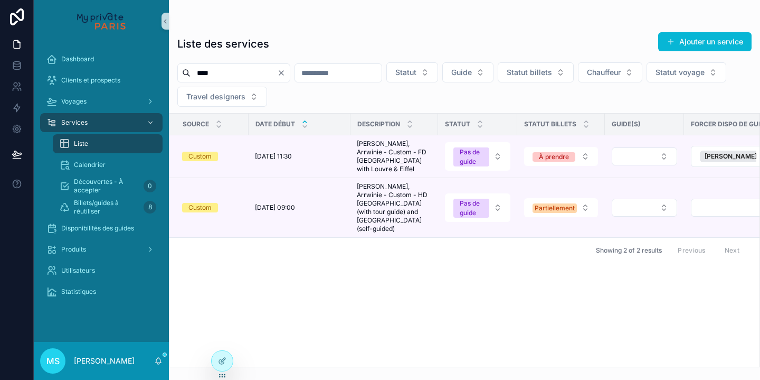
click at [651, 162] on button "Select Button" at bounding box center [644, 156] width 65 height 18
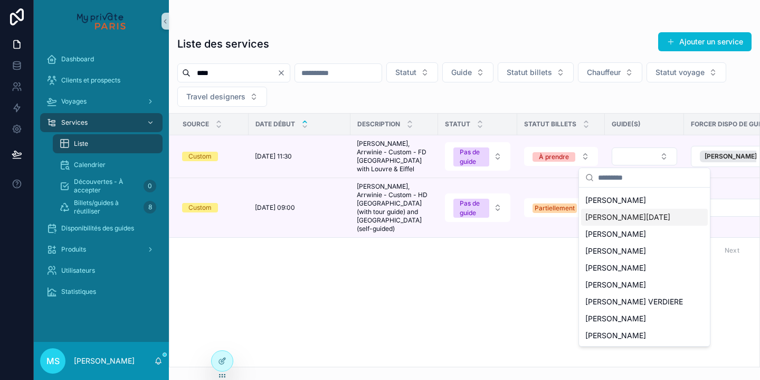
scroll to position [65, 0]
click at [623, 283] on span "[PERSON_NAME]" at bounding box center [615, 284] width 61 height 11
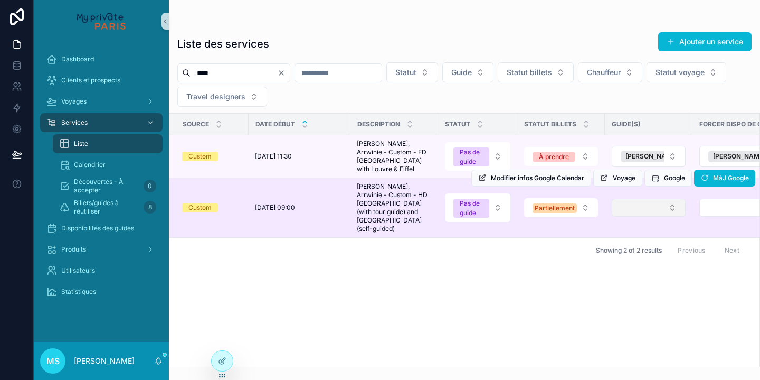
click at [642, 205] on button "Select Button" at bounding box center [649, 208] width 74 height 18
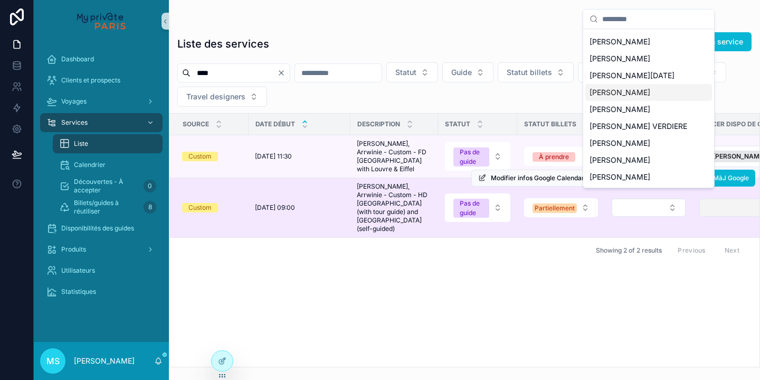
scroll to position [0, 0]
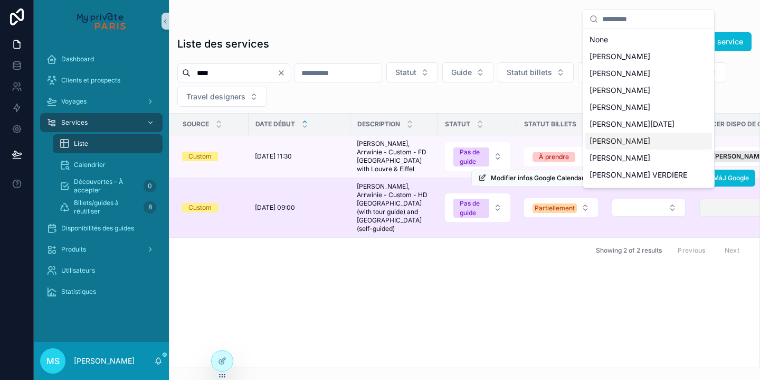
click at [711, 201] on button "Select Button" at bounding box center [743, 208] width 87 height 18
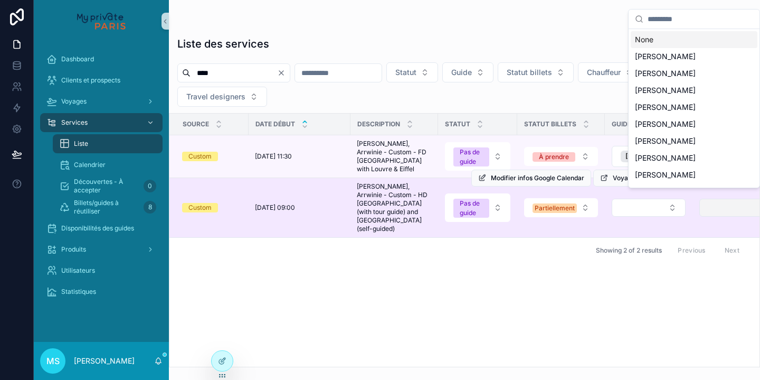
click at [711, 201] on button "Select Button" at bounding box center [743, 208] width 87 height 18
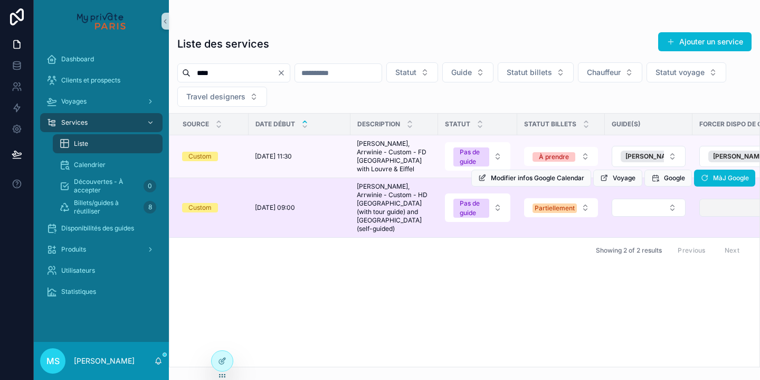
click at [711, 201] on button "Select Button" at bounding box center [743, 208] width 87 height 18
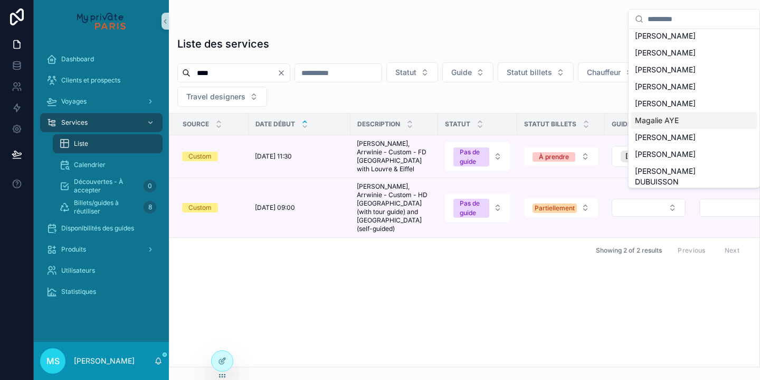
scroll to position [759, 0]
click at [685, 83] on span "[PERSON_NAME]" at bounding box center [665, 85] width 61 height 11
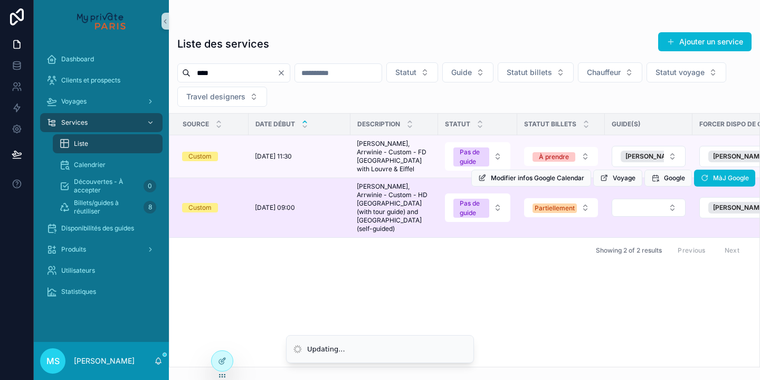
click at [673, 197] on div "Modifier infos Google Calendar Voyage Google MàJ Google" at bounding box center [613, 177] width 284 height 59
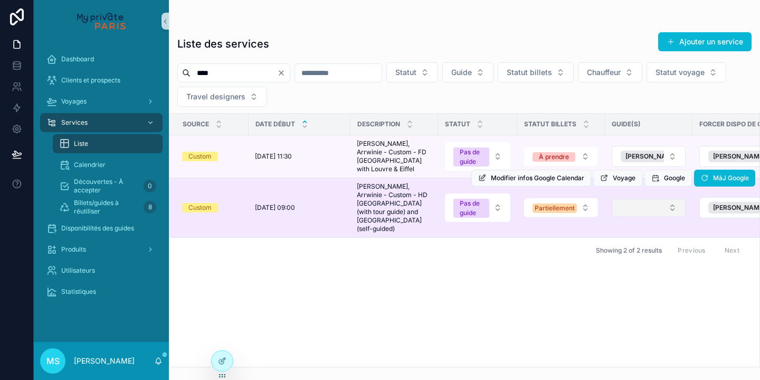
click at [672, 201] on button "Select Button" at bounding box center [649, 208] width 74 height 18
click at [668, 204] on button "Select Button" at bounding box center [649, 208] width 74 height 18
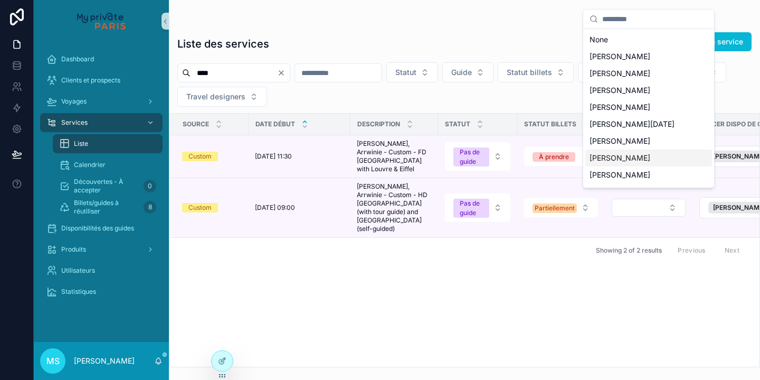
click at [657, 158] on div "[PERSON_NAME]" at bounding box center [648, 157] width 127 height 17
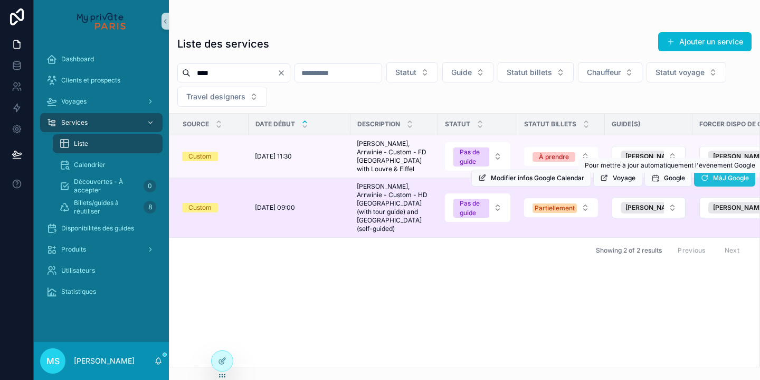
click at [722, 178] on span "MàJ Google" at bounding box center [731, 178] width 36 height 8
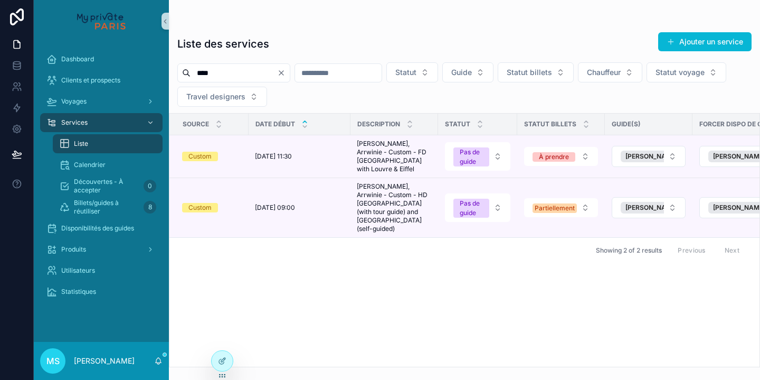
drag, startPoint x: 267, startPoint y: 72, endPoint x: 183, endPoint y: 74, distance: 83.4
click at [183, 74] on div "****" at bounding box center [233, 72] width 113 height 19
type input "*******"
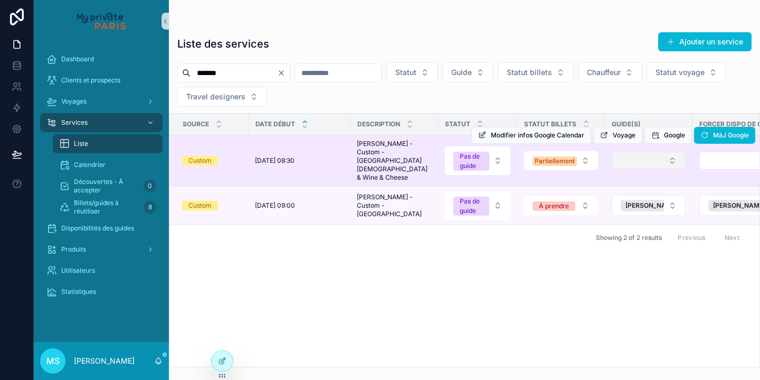
click at [646, 160] on button "Select Button" at bounding box center [649, 161] width 74 height 18
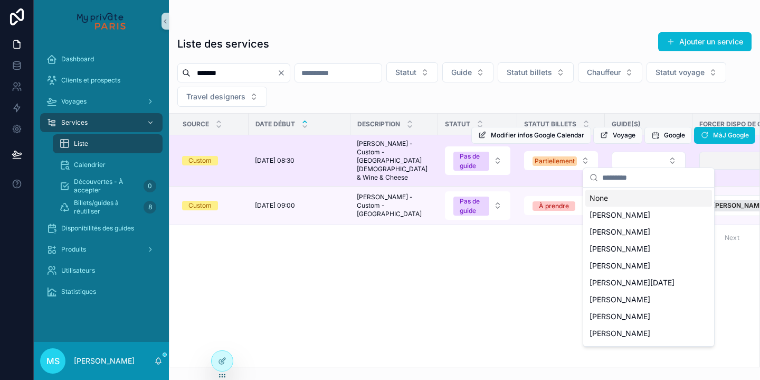
click at [708, 157] on button "Select Button" at bounding box center [743, 161] width 87 height 18
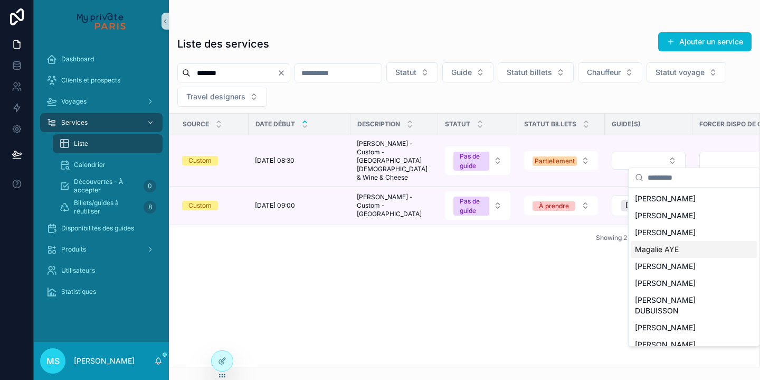
scroll to position [794, 0]
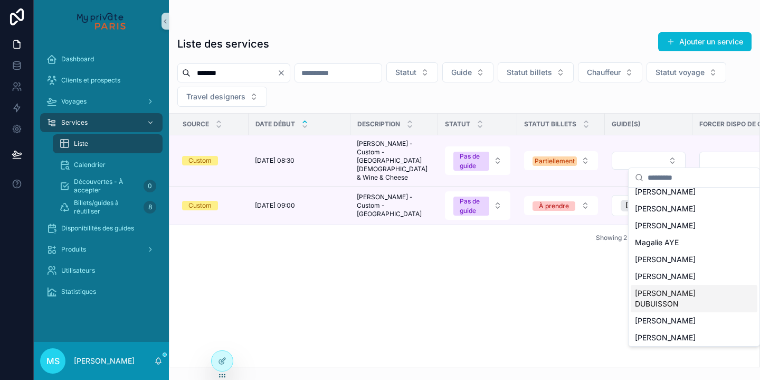
click at [680, 292] on span "[PERSON_NAME] DUBUISSON" at bounding box center [688, 298] width 106 height 21
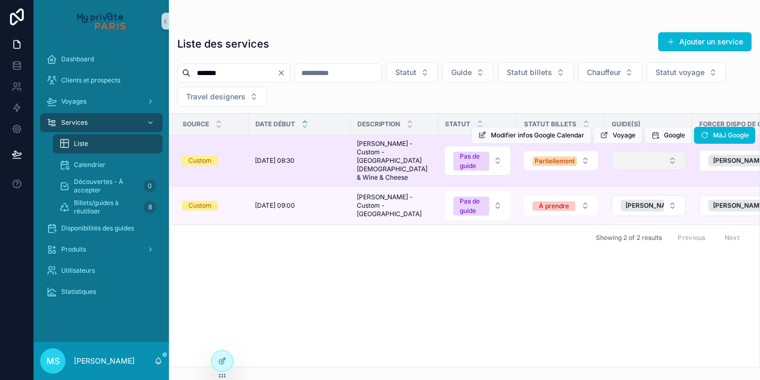
click at [668, 159] on button "Select Button" at bounding box center [649, 161] width 74 height 18
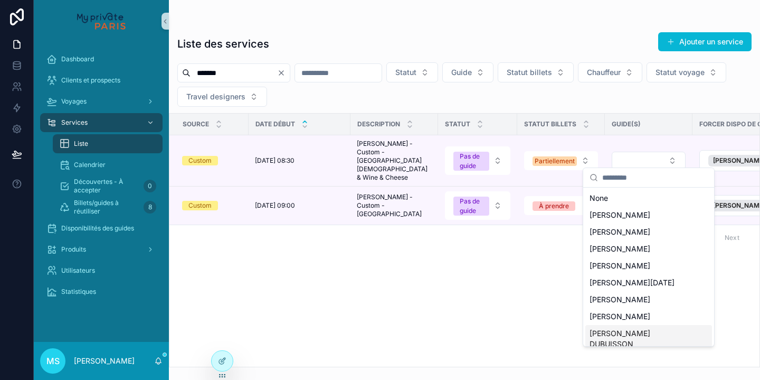
click at [646, 336] on span "[PERSON_NAME] DUBUISSON" at bounding box center [643, 338] width 106 height 21
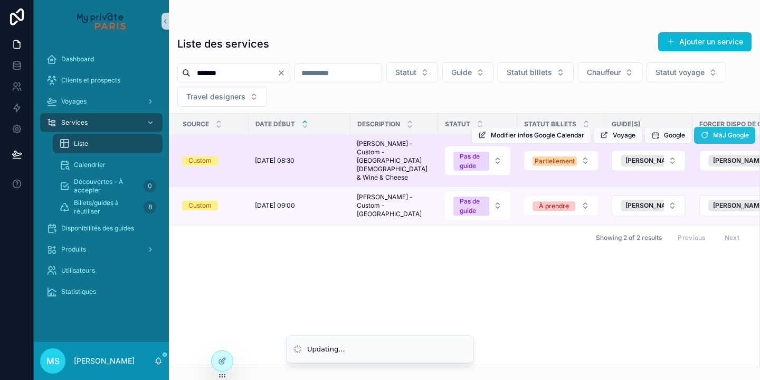
click at [722, 138] on span "MàJ Google" at bounding box center [731, 135] width 36 height 8
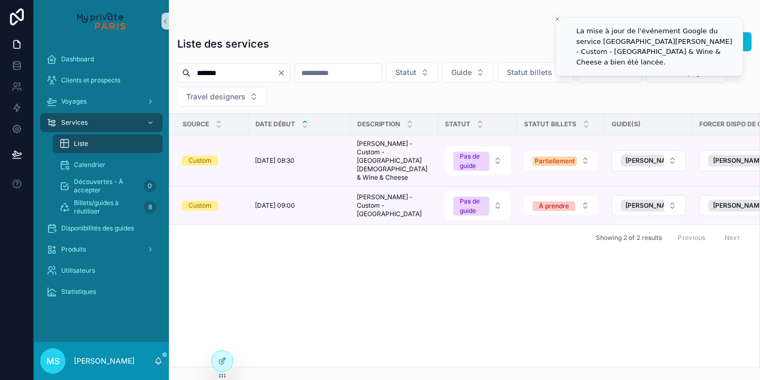
drag, startPoint x: 245, startPoint y: 72, endPoint x: 179, endPoint y: 70, distance: 66.0
click at [179, 70] on div "*******" at bounding box center [233, 72] width 113 height 19
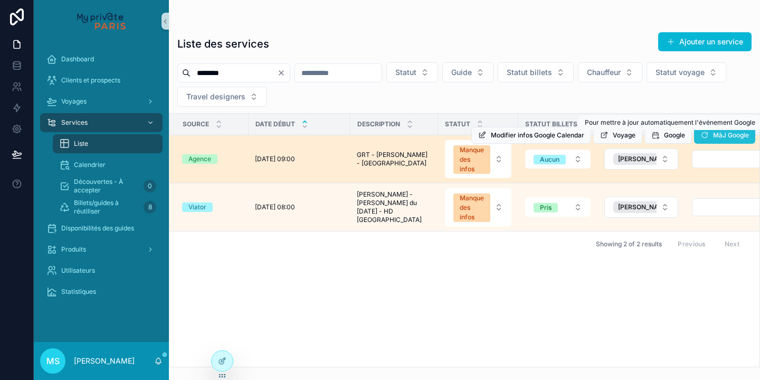
click at [725, 137] on span "MàJ Google" at bounding box center [731, 135] width 36 height 8
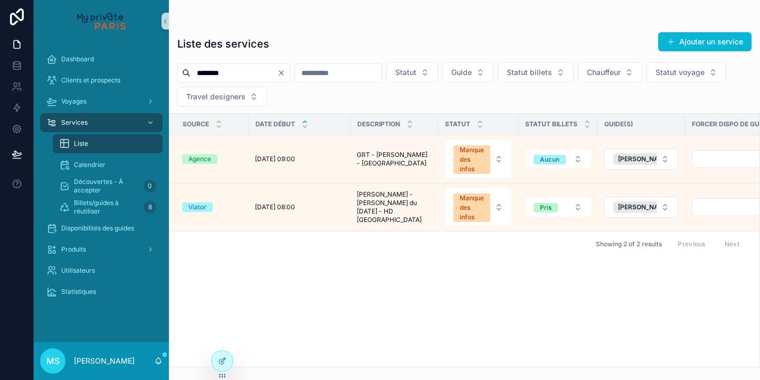
drag, startPoint x: 239, startPoint y: 74, endPoint x: 183, endPoint y: 69, distance: 56.2
click at [183, 69] on div "********" at bounding box center [233, 72] width 113 height 19
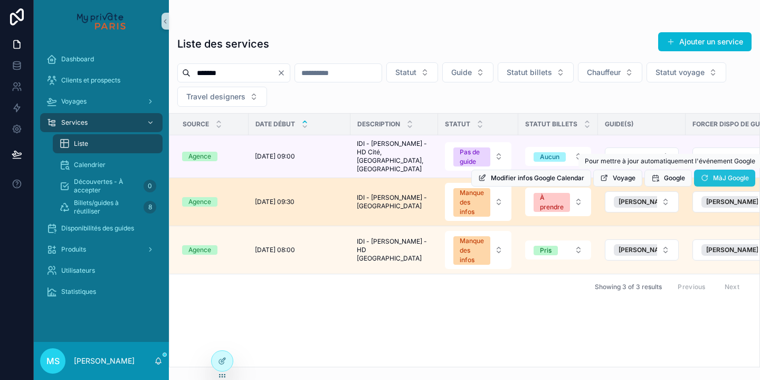
click at [721, 174] on span "MàJ Google" at bounding box center [731, 178] width 36 height 8
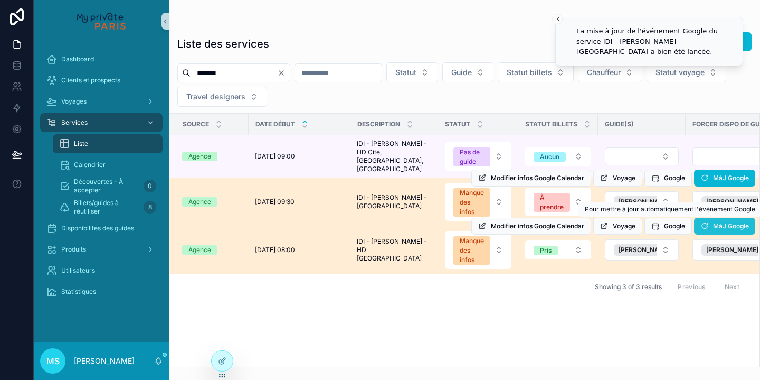
click at [707, 222] on icon "scrollable content" at bounding box center [705, 226] width 8 height 8
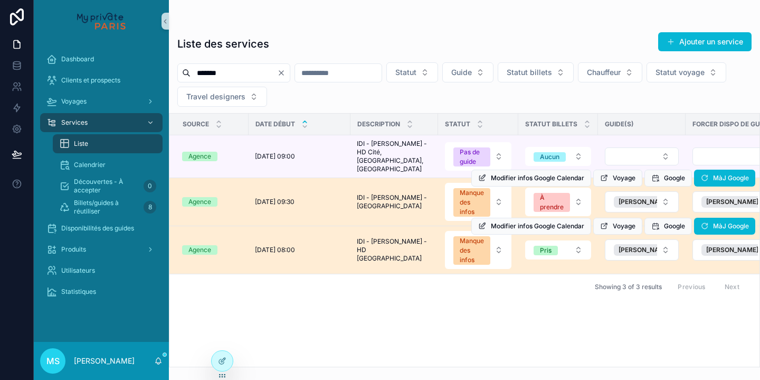
drag, startPoint x: 231, startPoint y: 72, endPoint x: 203, endPoint y: 71, distance: 27.5
click at [203, 71] on input "*******" at bounding box center [234, 72] width 87 height 15
type input "*******"
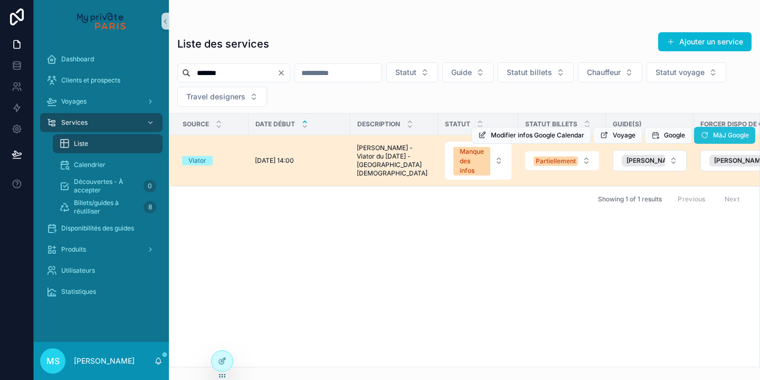
click at [708, 136] on icon "scrollable content" at bounding box center [705, 135] width 8 height 8
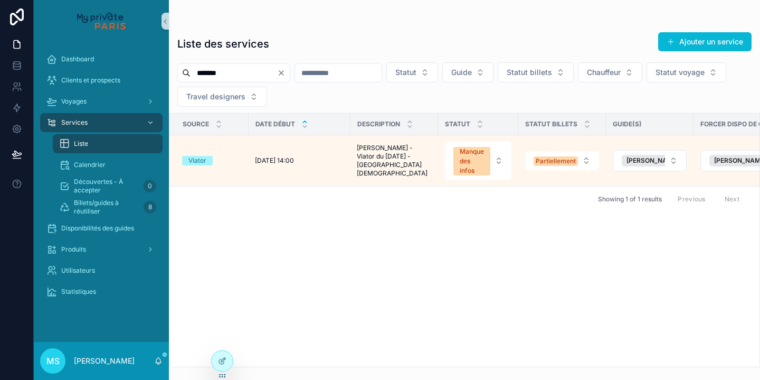
click at [264, 74] on input "*******" at bounding box center [234, 72] width 87 height 15
drag, startPoint x: 250, startPoint y: 73, endPoint x: 183, endPoint y: 71, distance: 66.6
click at [183, 71] on div "*******" at bounding box center [233, 72] width 113 height 19
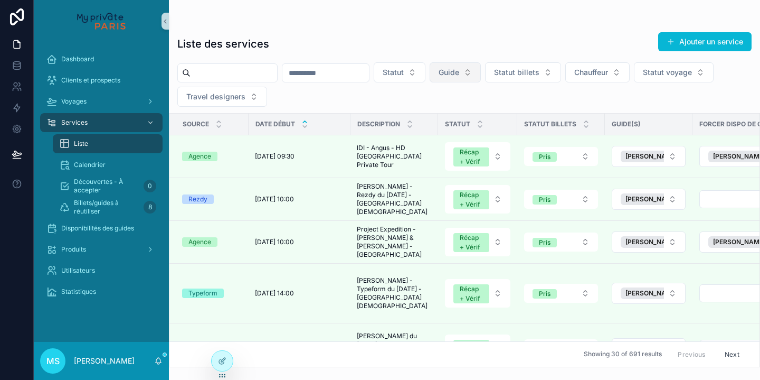
click at [459, 74] on span "Guide" at bounding box center [449, 72] width 21 height 11
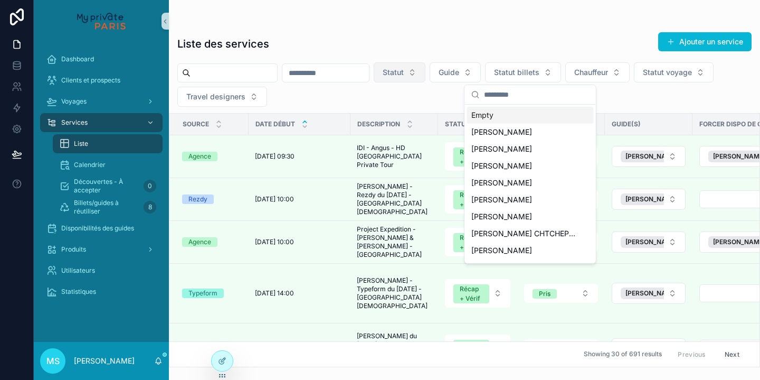
click at [426, 72] on button "Statut" at bounding box center [400, 72] width 52 height 20
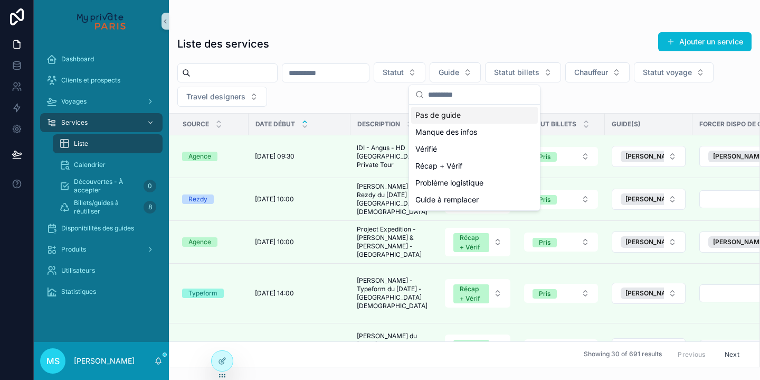
click at [459, 113] on div "Pas de guide" at bounding box center [474, 115] width 127 height 17
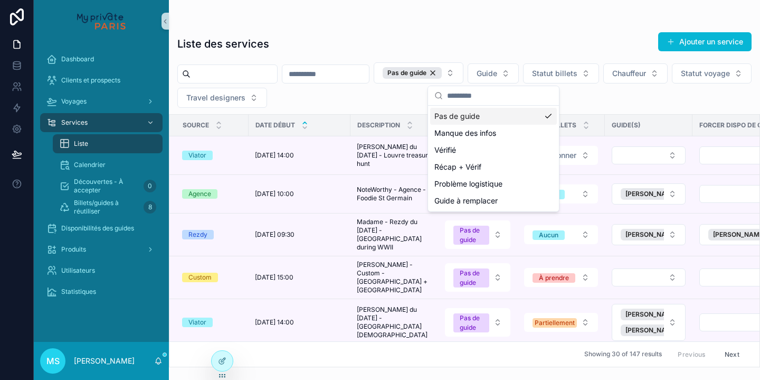
click at [601, 97] on div "Pas de guide Guide Statut billets Chauffeur Statut voyage Travel designers" at bounding box center [464, 84] width 591 height 45
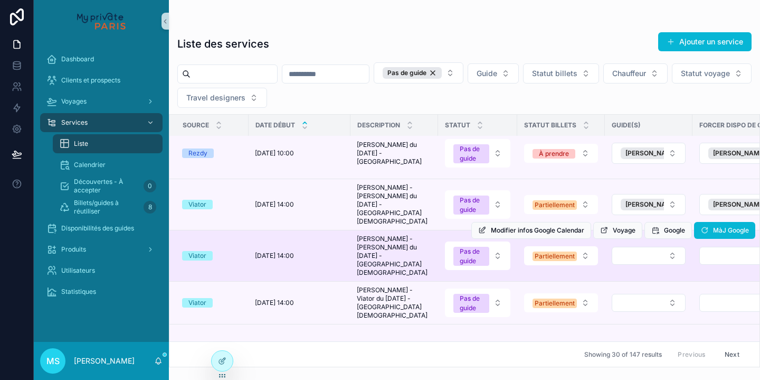
scroll to position [1013, 1]
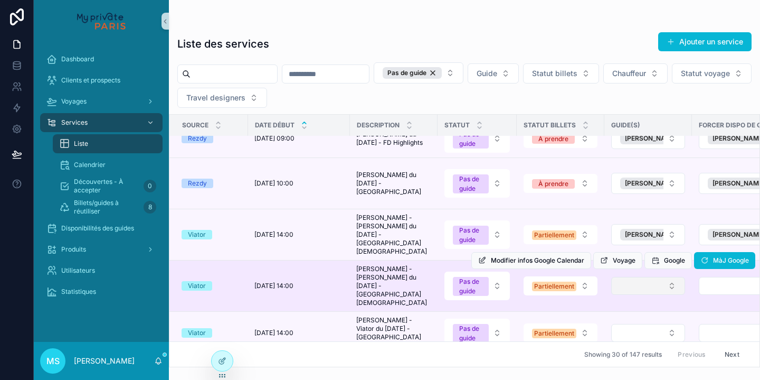
click at [645, 277] on button "Select Button" at bounding box center [648, 286] width 74 height 18
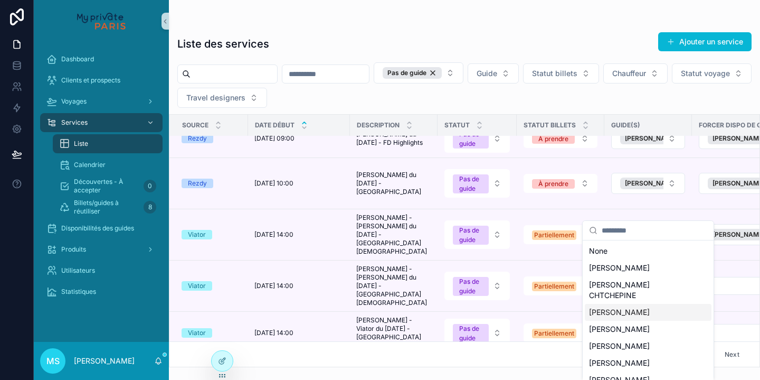
click at [623, 307] on span "[PERSON_NAME]" at bounding box center [619, 312] width 61 height 11
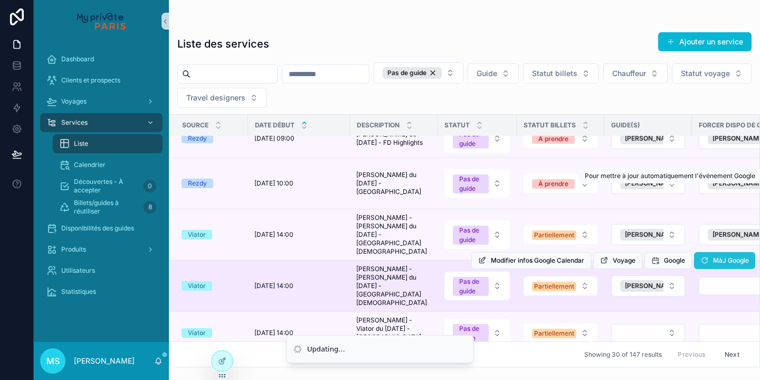
click at [728, 256] on span "MàJ Google" at bounding box center [731, 260] width 36 height 8
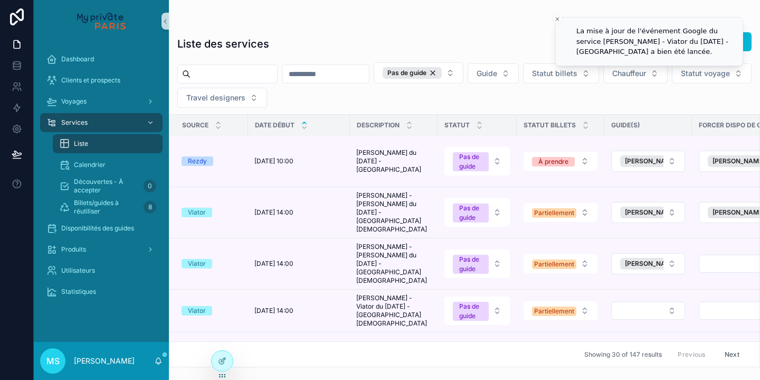
scroll to position [0, 0]
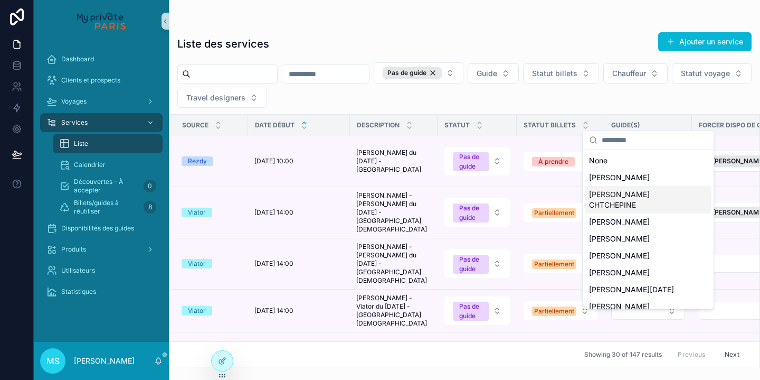
click at [644, 195] on span "[PERSON_NAME] CHTCHEPINE" at bounding box center [642, 199] width 106 height 21
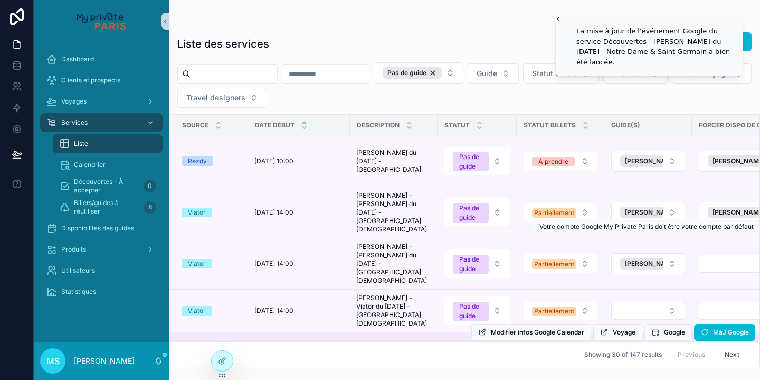
click at [702, 361] on button "Select Button" at bounding box center [742, 370] width 87 height 18
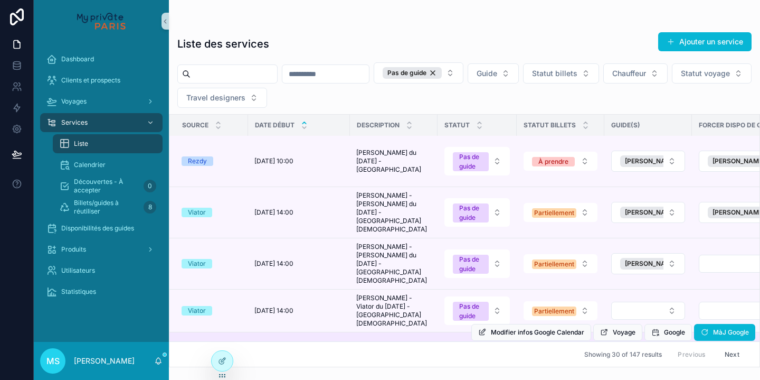
click at [716, 361] on button "Select Button" at bounding box center [742, 370] width 87 height 18
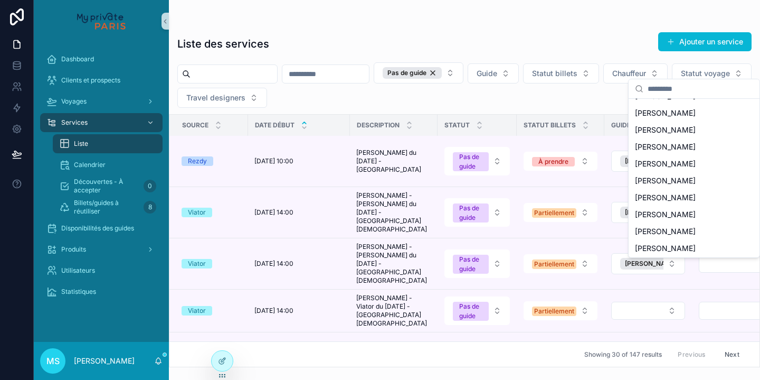
scroll to position [1061, 0]
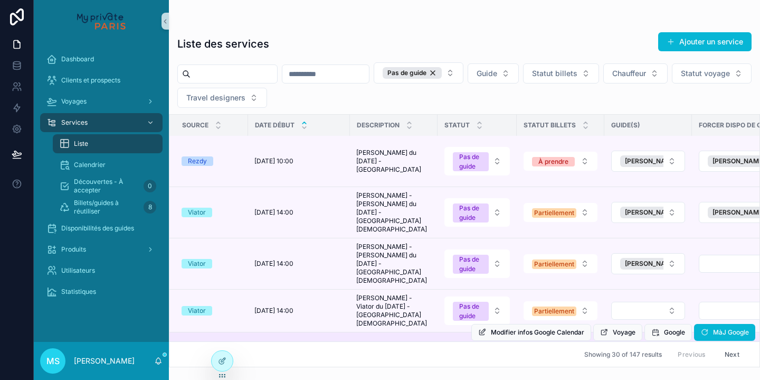
click at [719, 361] on button "Select Button" at bounding box center [742, 370] width 87 height 18
click at [716, 361] on button "Select Button" at bounding box center [742, 370] width 87 height 18
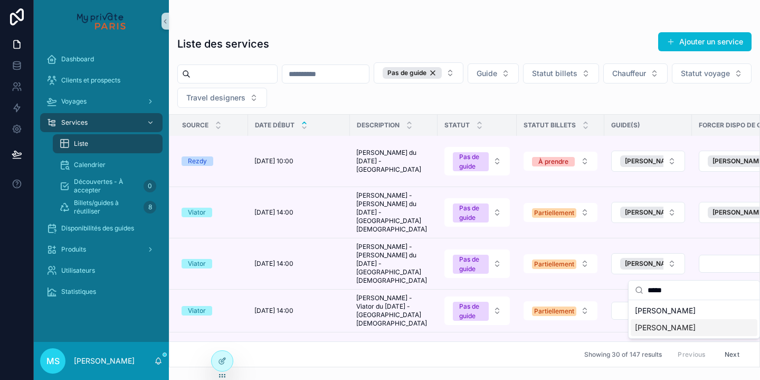
type input "*****"
click at [686, 324] on span "[PERSON_NAME]" at bounding box center [665, 327] width 61 height 11
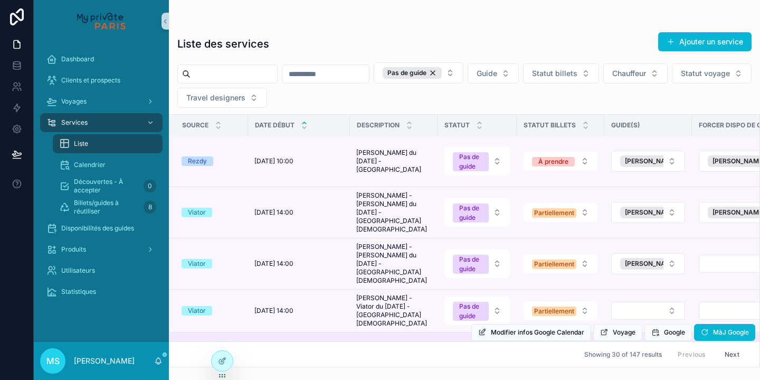
click at [673, 361] on button "Select Button" at bounding box center [648, 370] width 74 height 18
click at [668, 294] on div "Modifier infos Google Calendar Voyage Google MàJ Google" at bounding box center [613, 332] width 284 height 76
click at [674, 361] on button "Select Button" at bounding box center [648, 370] width 74 height 18
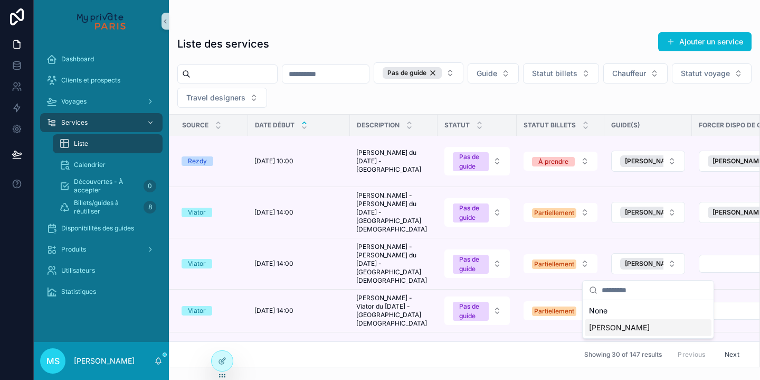
click at [653, 326] on div "[PERSON_NAME]" at bounding box center [648, 327] width 127 height 17
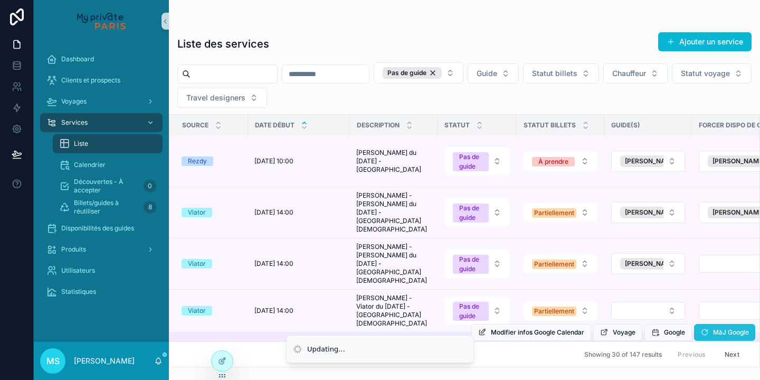
click at [725, 328] on span "MàJ Google" at bounding box center [731, 332] width 36 height 8
click at [714, 330] on span "MàJ Google" at bounding box center [724, 334] width 61 height 8
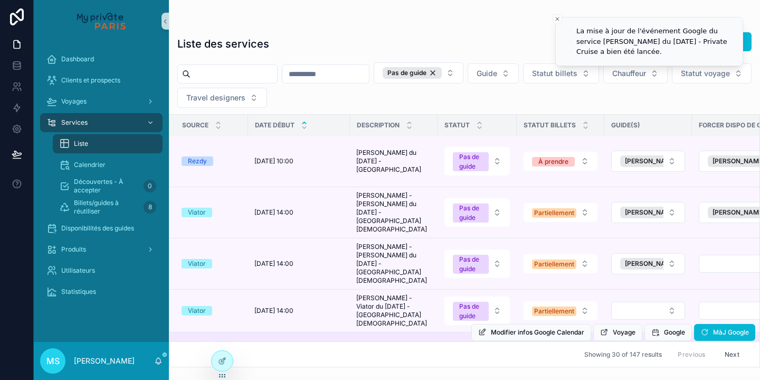
click at [635, 294] on div "Modifier infos Google Calendar Voyage Google MàJ Google" at bounding box center [613, 332] width 284 height 76
click at [653, 294] on div "Modifier infos Google Calendar Voyage Google MàJ Google" at bounding box center [613, 332] width 284 height 76
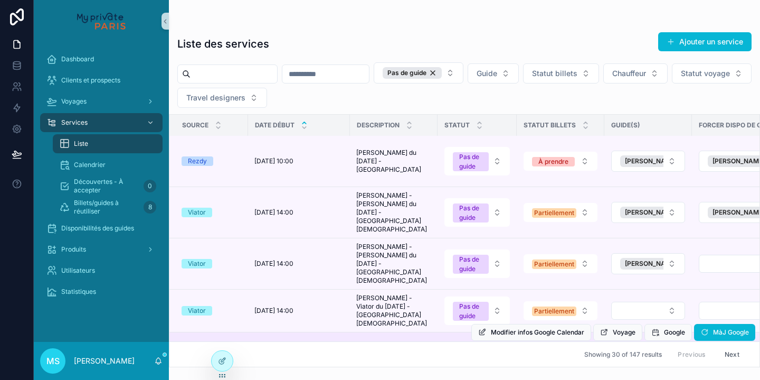
click at [658, 294] on div "Modifier infos Google Calendar Voyage Google MàJ Google" at bounding box center [613, 332] width 284 height 76
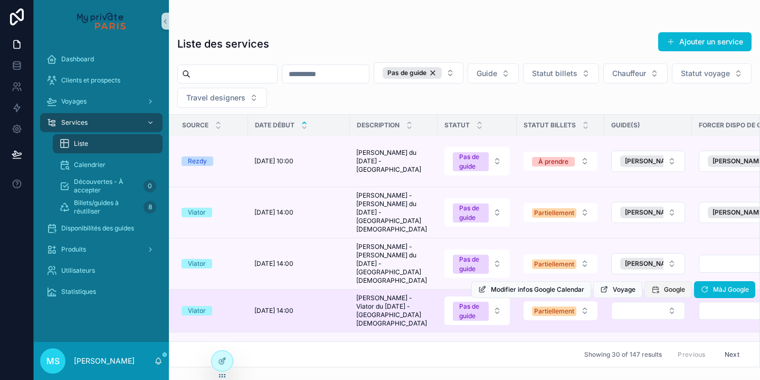
click at [691, 281] on button "Google" at bounding box center [669, 289] width 48 height 17
click at [644, 301] on button "Select Button" at bounding box center [648, 310] width 74 height 18
click at [649, 301] on button "Select Button" at bounding box center [648, 310] width 74 height 18
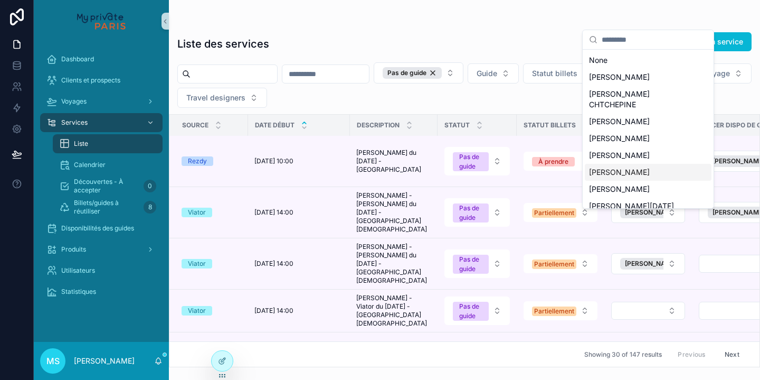
click at [633, 167] on span "[PERSON_NAME]" at bounding box center [619, 172] width 61 height 11
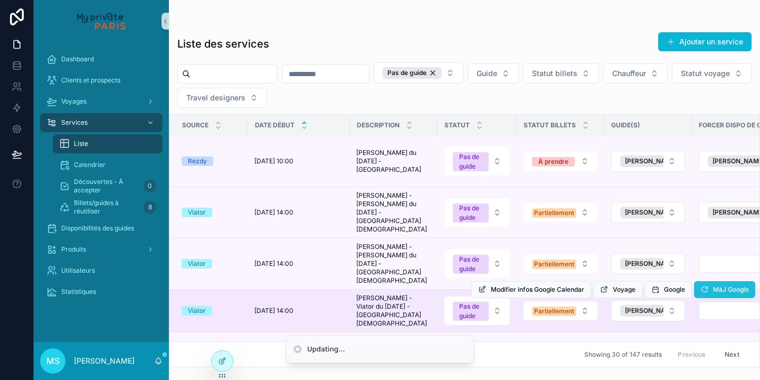
click at [703, 199] on div "Dashboard Clients et prospects Voyages Services Liste Calendrier Découvertes - …" at bounding box center [397, 190] width 726 height 380
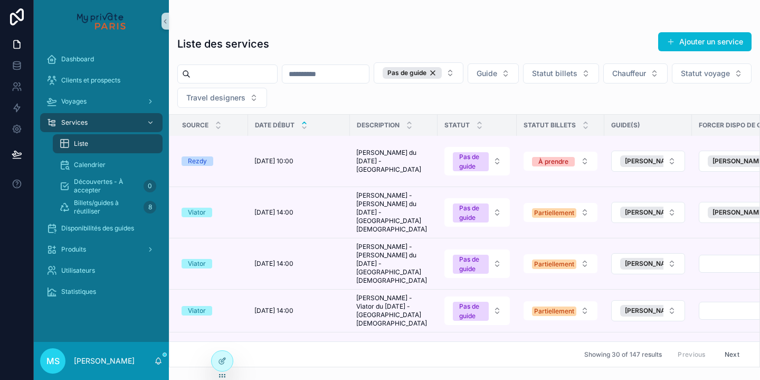
click at [728, 354] on button "Next" at bounding box center [732, 354] width 30 height 16
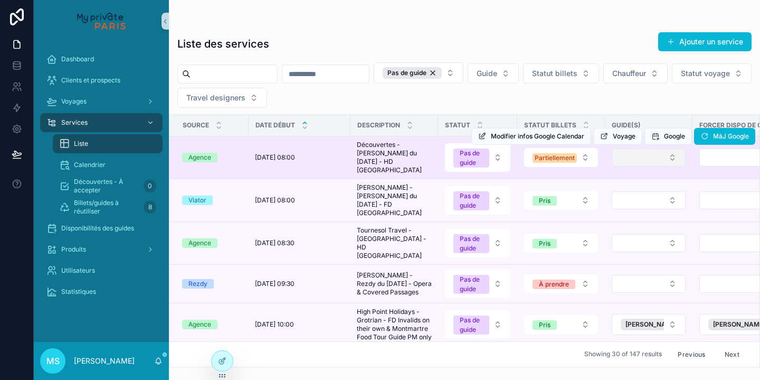
click at [631, 159] on button "Select Button" at bounding box center [649, 157] width 74 height 18
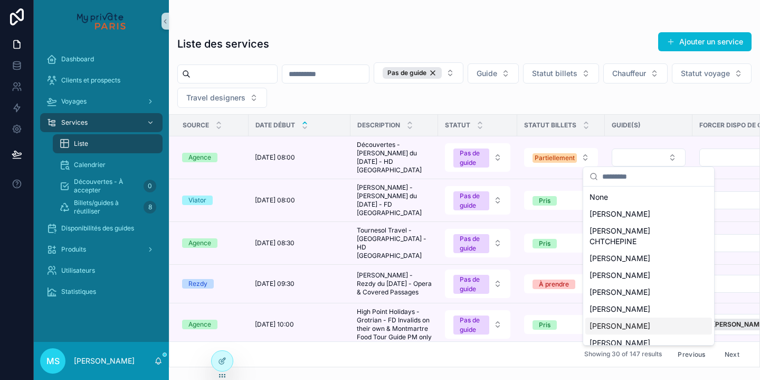
click at [615, 320] on span "[PERSON_NAME]" at bounding box center [620, 325] width 61 height 11
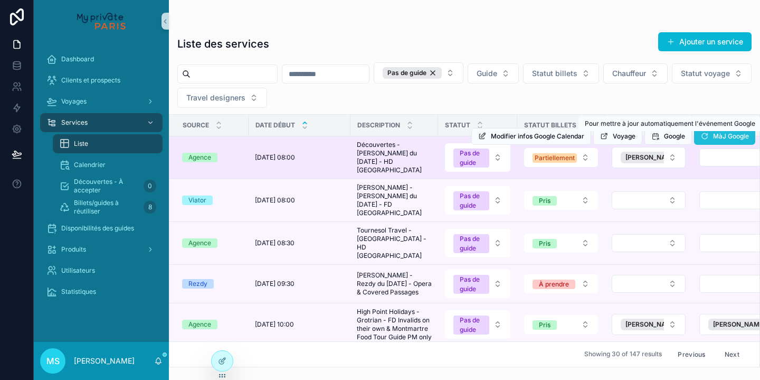
click at [708, 136] on icon "scrollable content" at bounding box center [705, 136] width 8 height 8
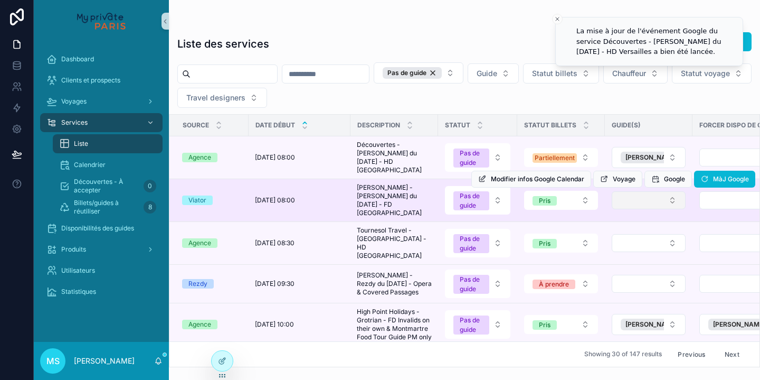
click at [661, 195] on button "Select Button" at bounding box center [649, 200] width 74 height 18
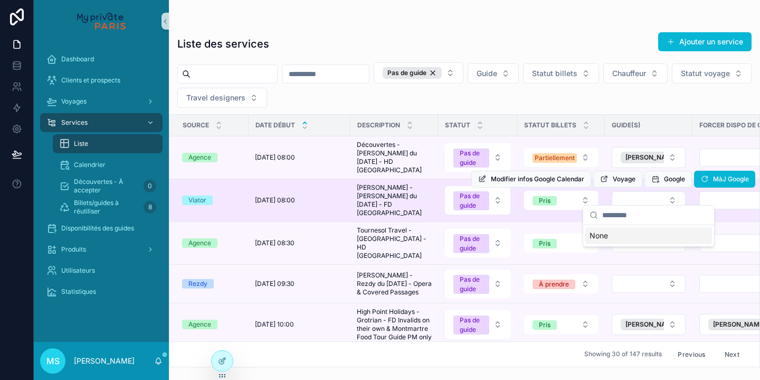
click at [696, 197] on td "scrollable content" at bounding box center [743, 200] width 101 height 43
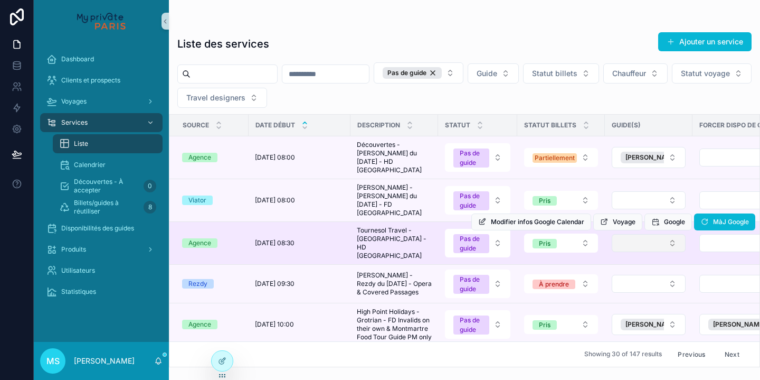
click at [672, 238] on button "Select Button" at bounding box center [649, 243] width 74 height 18
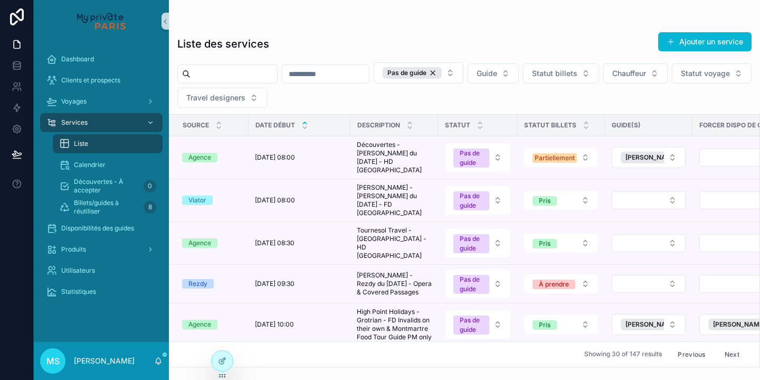
click at [670, 234] on button "Select Button" at bounding box center [649, 243] width 74 height 18
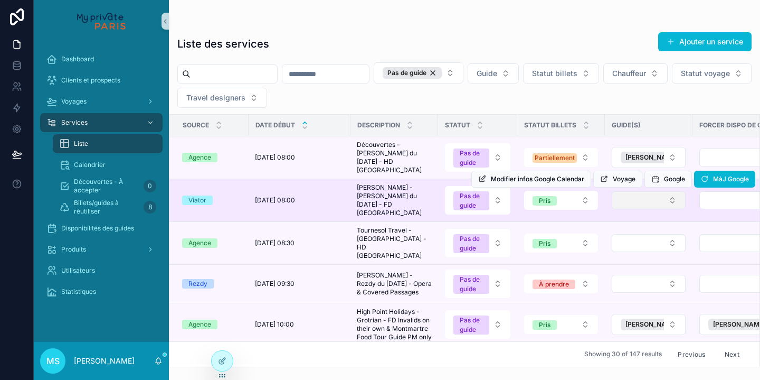
click at [674, 194] on button "Select Button" at bounding box center [649, 200] width 74 height 18
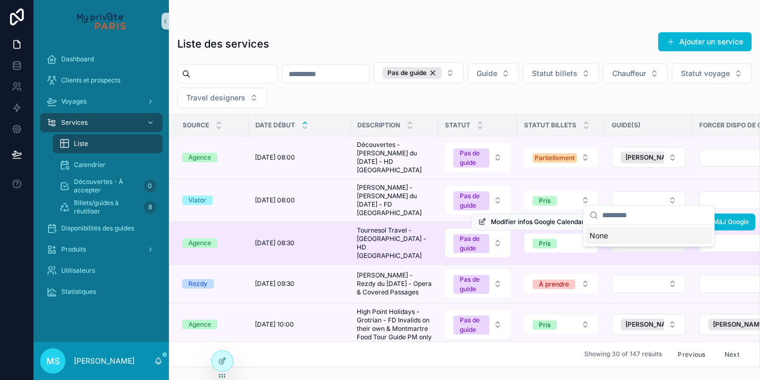
click at [671, 232] on div "Dashboard Clients et prospects Voyages Services Liste Calendrier Découvertes - …" at bounding box center [397, 190] width 726 height 380
click at [671, 234] on button "Select Button" at bounding box center [649, 243] width 74 height 18
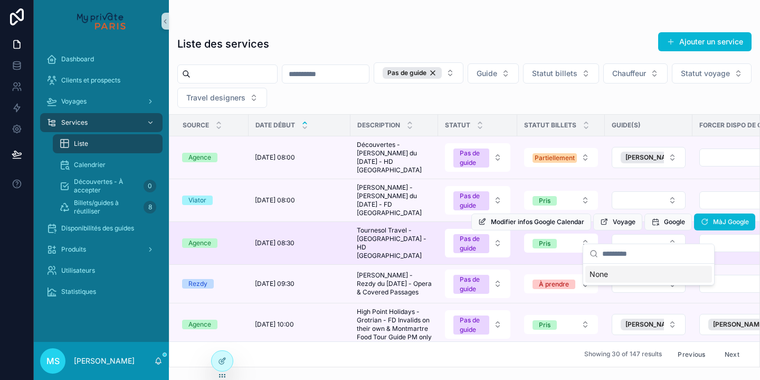
click at [696, 235] on td "scrollable content" at bounding box center [743, 243] width 101 height 43
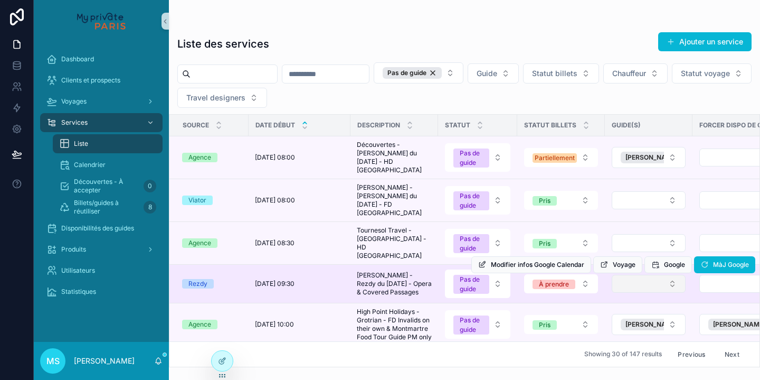
click at [658, 275] on button "Select Button" at bounding box center [649, 284] width 74 height 18
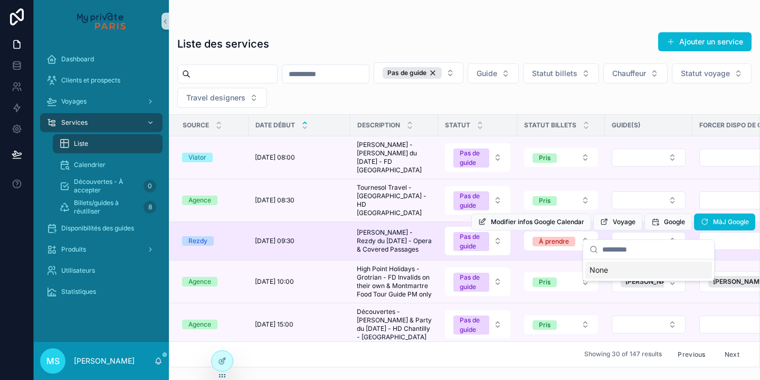
click at [689, 231] on td "scrollable content" at bounding box center [649, 241] width 88 height 39
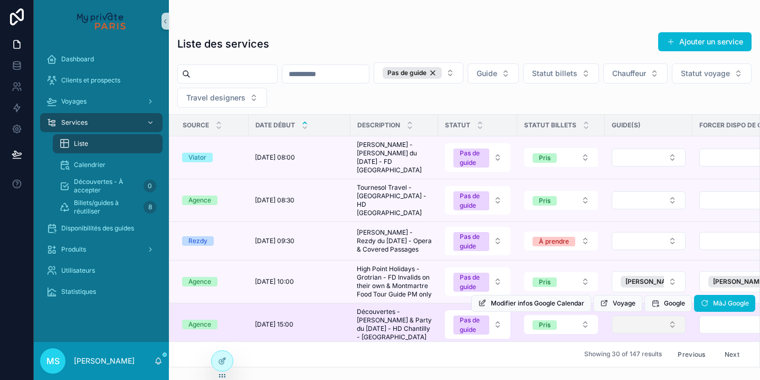
scroll to position [135, 0]
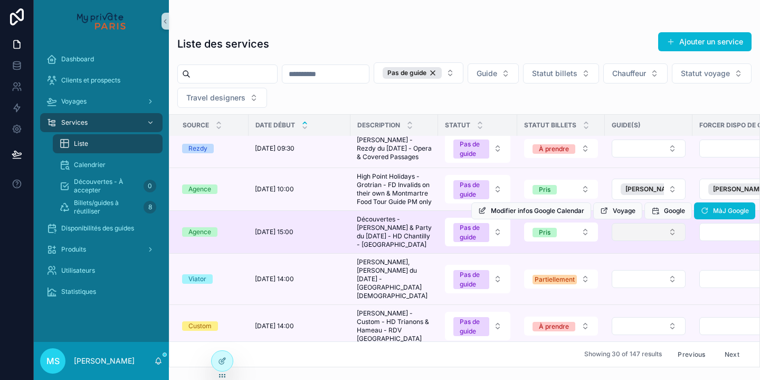
click at [654, 232] on button "Select Button" at bounding box center [649, 232] width 74 height 18
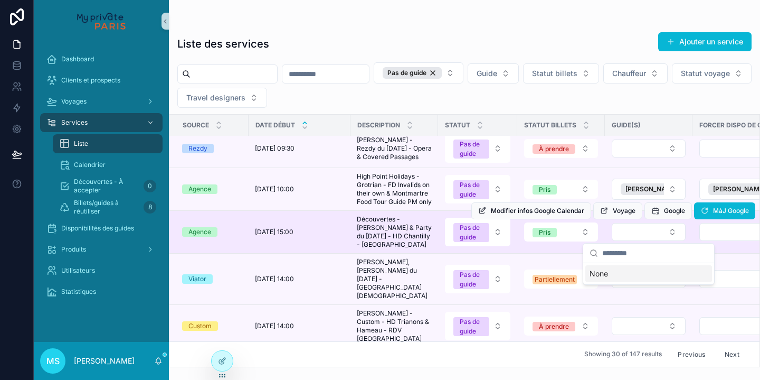
click at [691, 232] on td "scrollable content" at bounding box center [649, 232] width 88 height 43
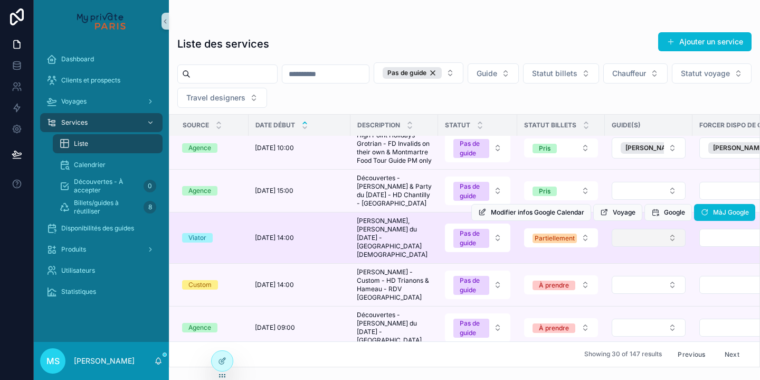
click at [666, 235] on button "Select Button" at bounding box center [649, 238] width 74 height 18
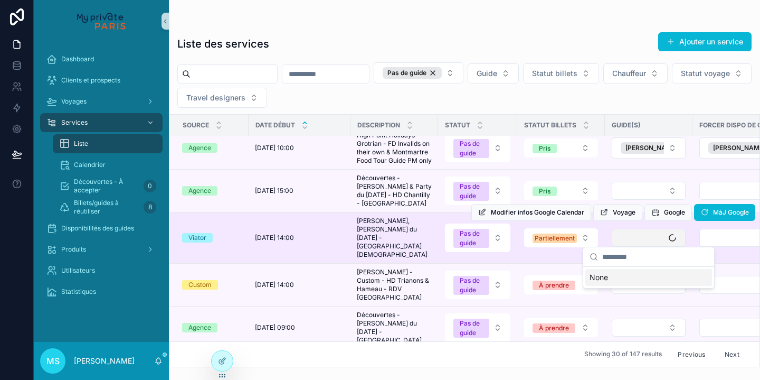
click at [666, 235] on button "Select Button" at bounding box center [649, 238] width 74 height 18
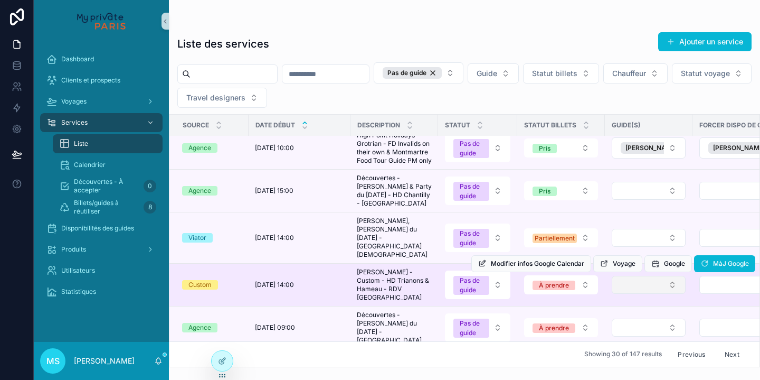
click at [654, 277] on button "Select Button" at bounding box center [649, 285] width 74 height 18
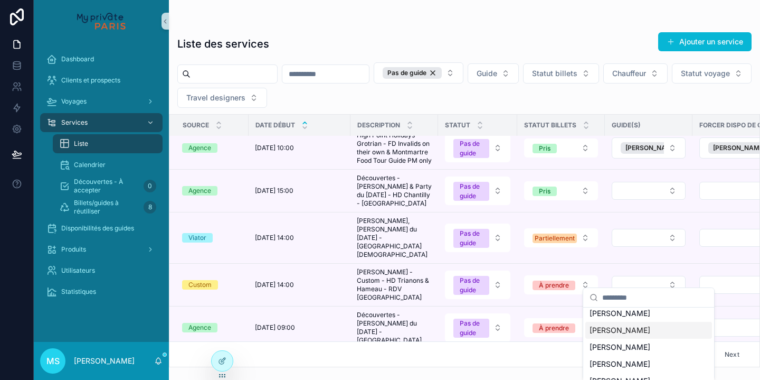
scroll to position [184, 0]
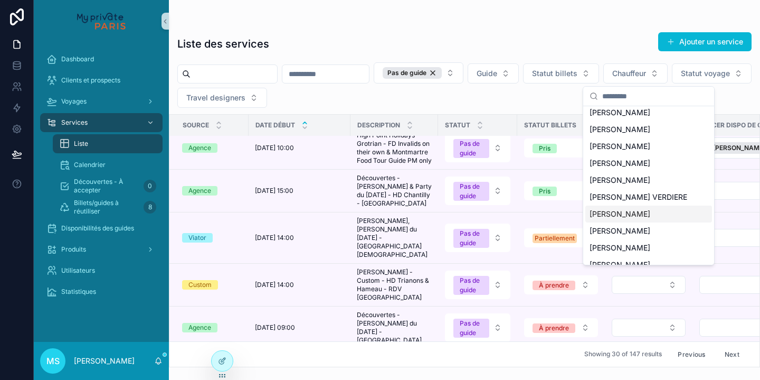
click at [627, 209] on span "[PERSON_NAME]" at bounding box center [620, 214] width 61 height 11
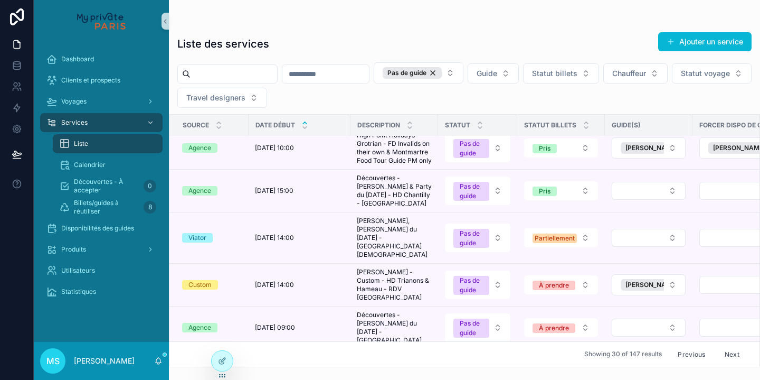
click at [0, 0] on icon "scrollable content" at bounding box center [0, 0] width 0 height 0
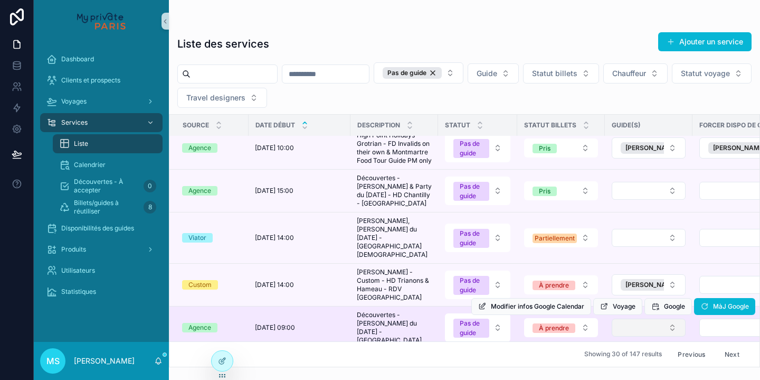
scroll to position [232, 0]
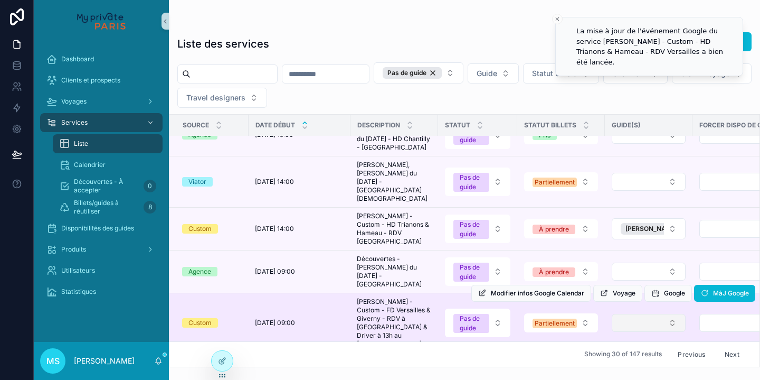
click at [642, 314] on button "Select Button" at bounding box center [649, 323] width 74 height 18
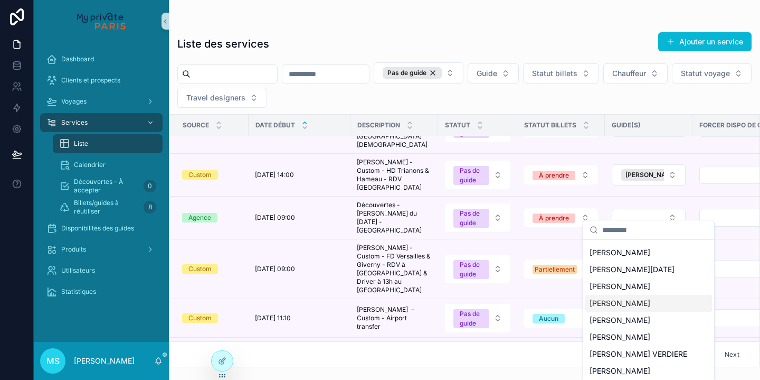
scroll to position [329, 0]
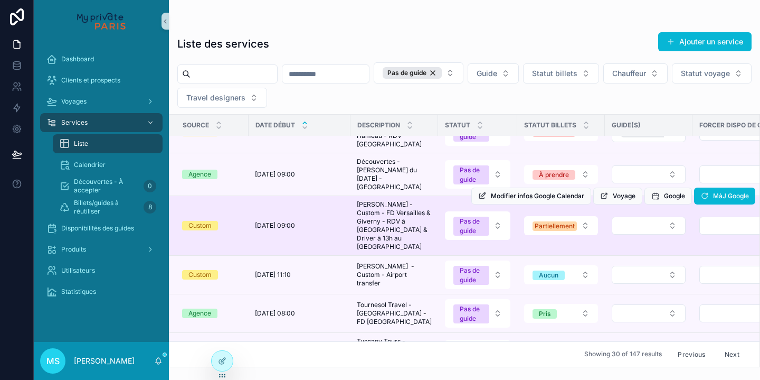
click at [670, 207] on div "Modifier infos Google Calendar Voyage Google MàJ Google" at bounding box center [613, 195] width 284 height 59
click at [670, 216] on button "Select Button" at bounding box center [649, 225] width 74 height 18
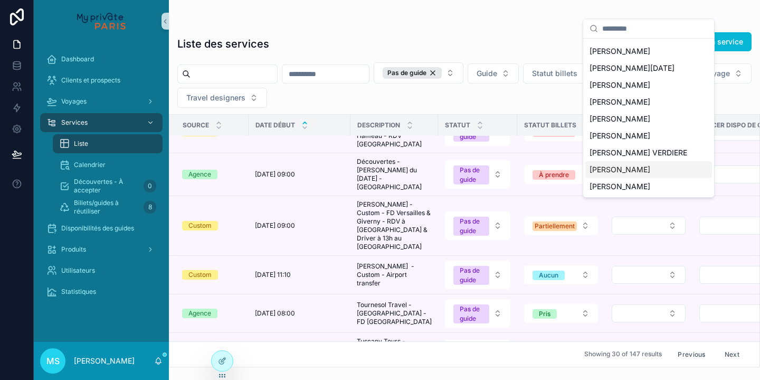
scroll to position [65, 0]
click at [649, 164] on div "[PERSON_NAME]" at bounding box center [648, 169] width 127 height 17
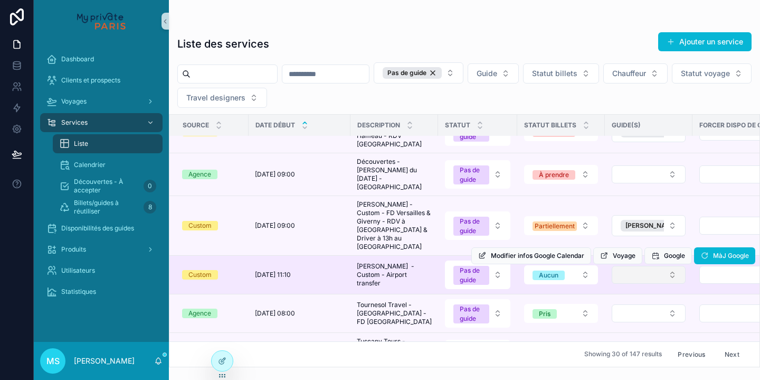
scroll to position [356, 0]
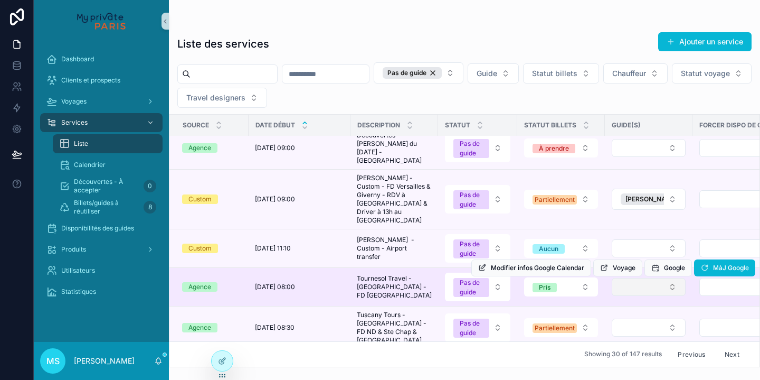
click at [659, 278] on button "Select Button" at bounding box center [649, 287] width 74 height 18
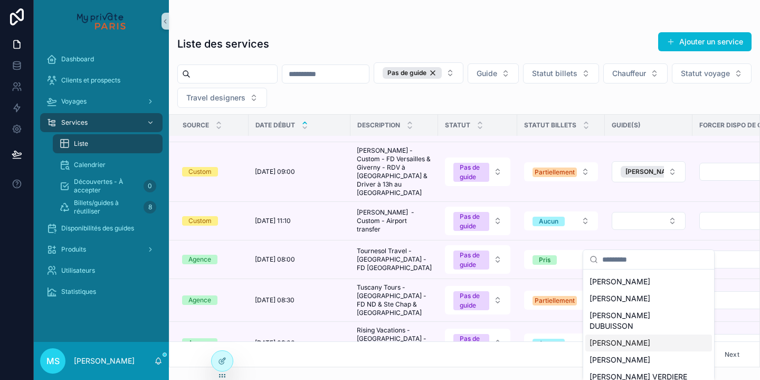
scroll to position [116, 0]
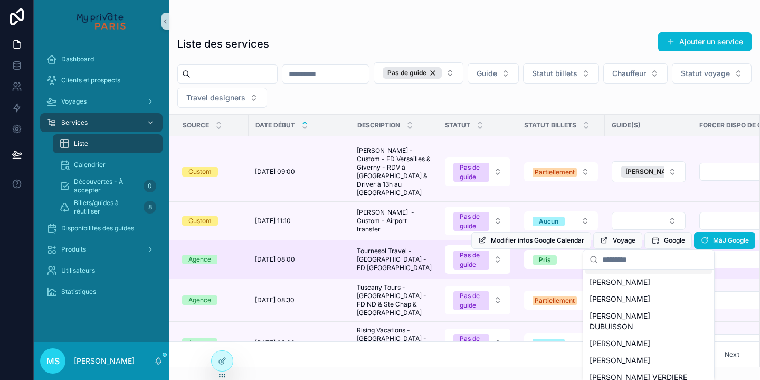
click at [721, 252] on td "scrollable content" at bounding box center [743, 259] width 101 height 39
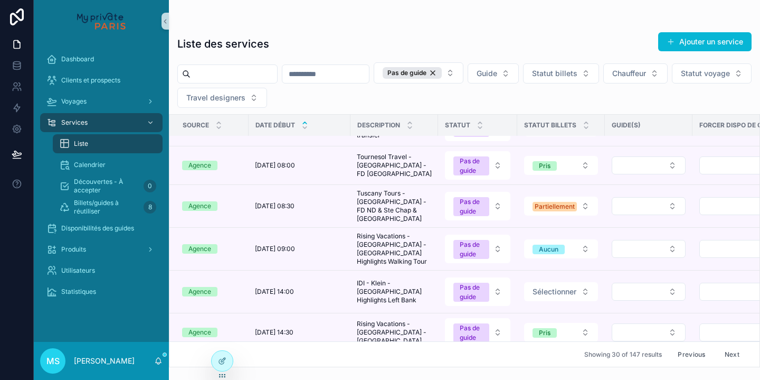
scroll to position [589, 0]
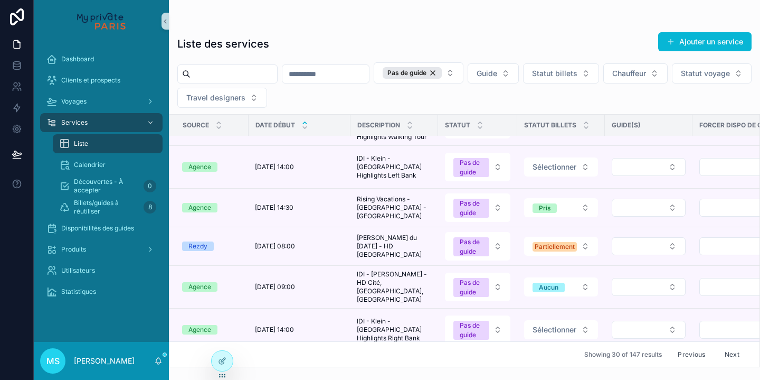
click at [230, 72] on input "scrollable content" at bounding box center [234, 74] width 87 height 15
type input "*********"
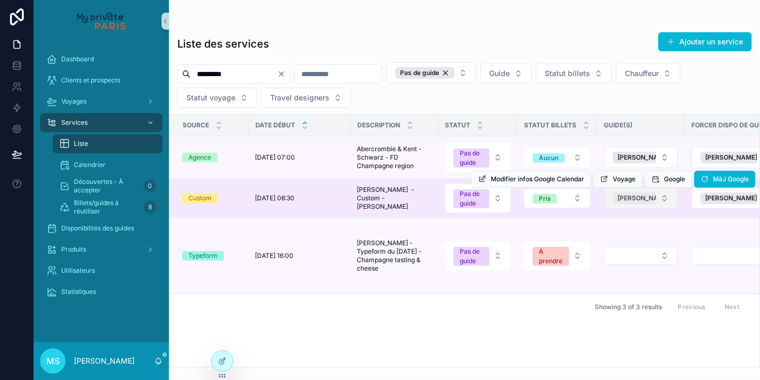
click at [635, 202] on span "[PERSON_NAME]" at bounding box center [644, 198] width 52 height 8
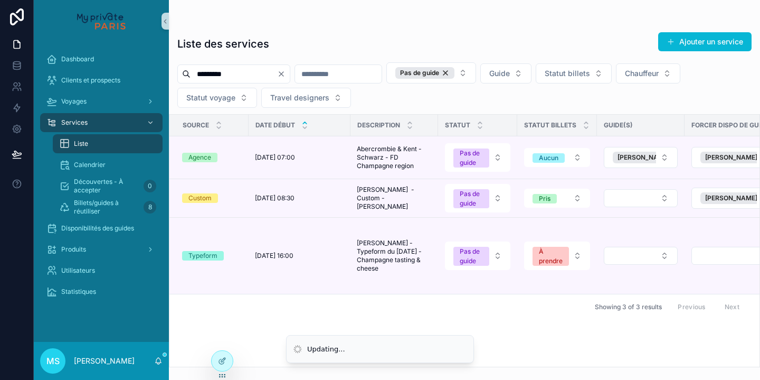
click at [635, 207] on button "Select Button" at bounding box center [641, 198] width 74 height 18
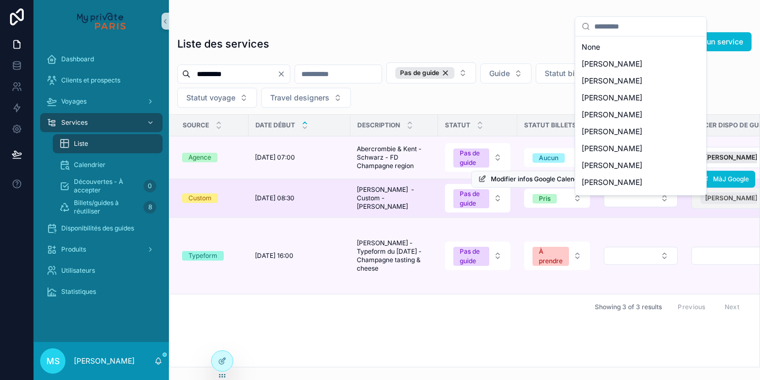
click at [703, 204] on div "[PERSON_NAME]" at bounding box center [737, 198] width 72 height 12
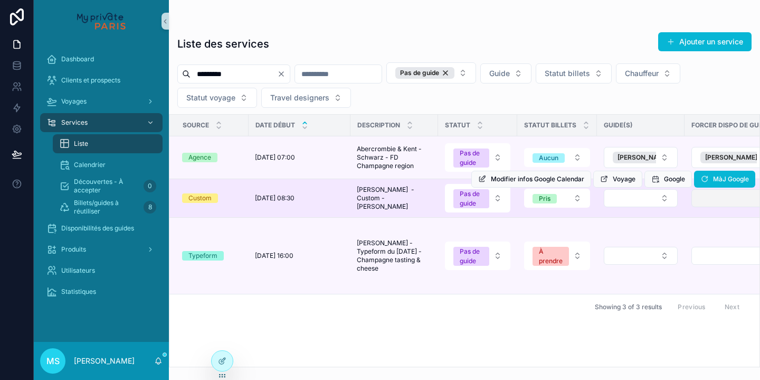
click at [707, 207] on button "Select Button" at bounding box center [735, 198] width 87 height 18
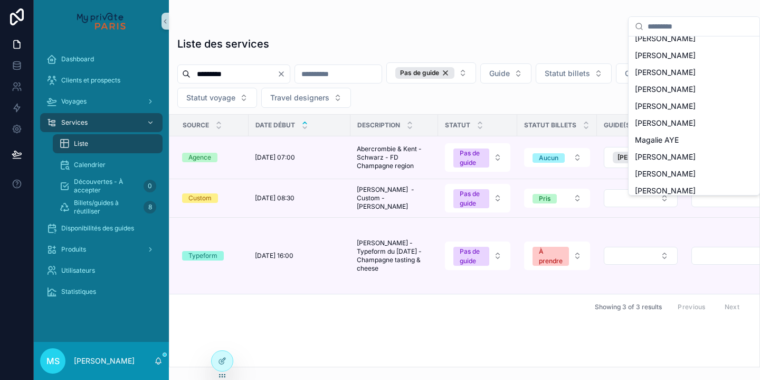
scroll to position [746, 0]
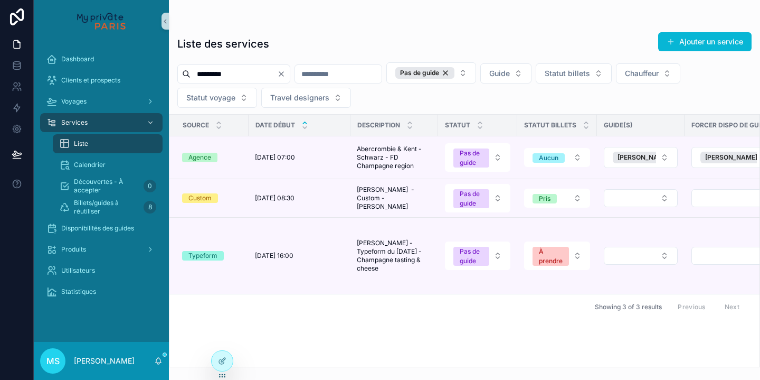
click at [703, 152] on tr "Agence [DATE] à 07:00 [DATE] à 07:00 Abercrombie & [GEOGRAPHIC_DATA][PERSON_NAM…" at bounding box center [772, 157] width 1207 height 43
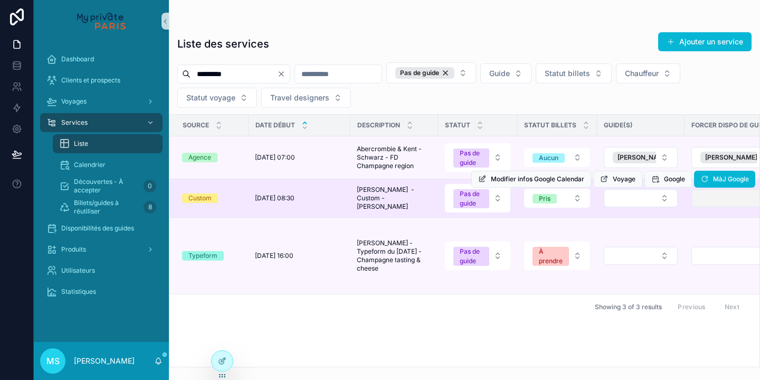
click at [700, 207] on button "Select Button" at bounding box center [735, 198] width 87 height 18
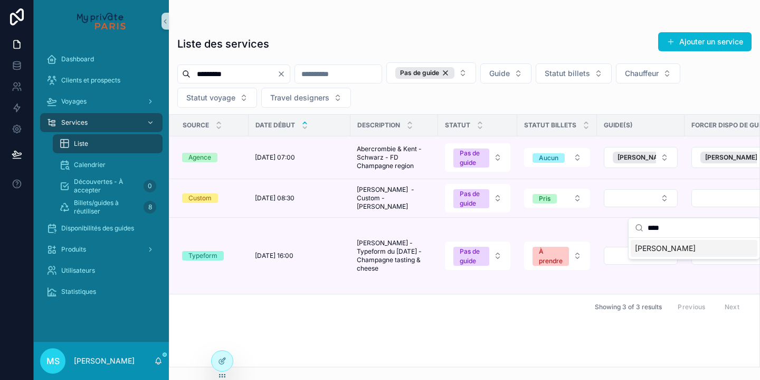
type input "****"
click at [668, 248] on span "[PERSON_NAME]" at bounding box center [665, 248] width 61 height 11
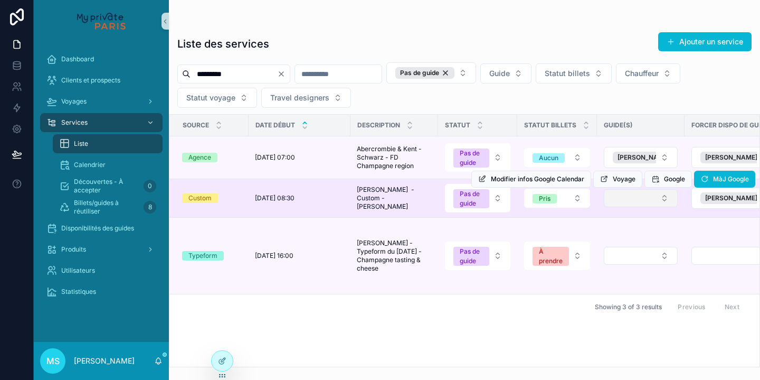
click at [655, 207] on button "Select Button" at bounding box center [641, 198] width 74 height 18
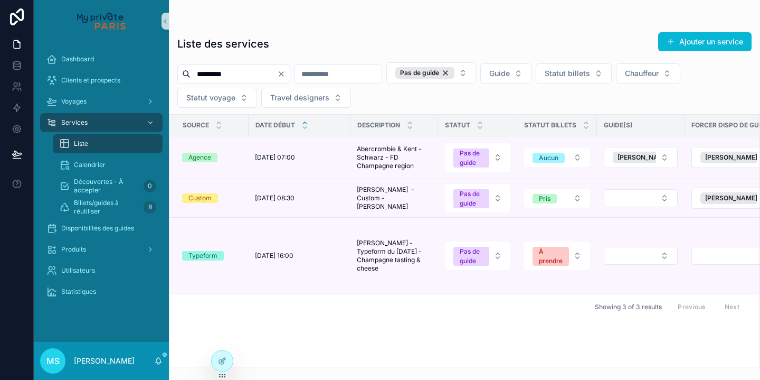
click at [655, 207] on button "Select Button" at bounding box center [641, 198] width 74 height 18
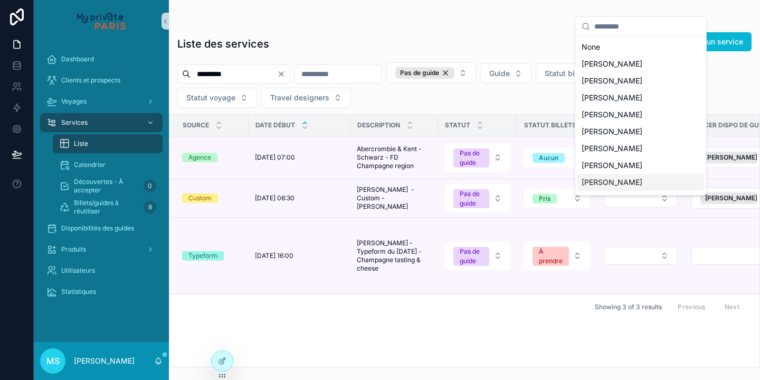
click at [644, 184] on div "[PERSON_NAME]" at bounding box center [641, 182] width 127 height 17
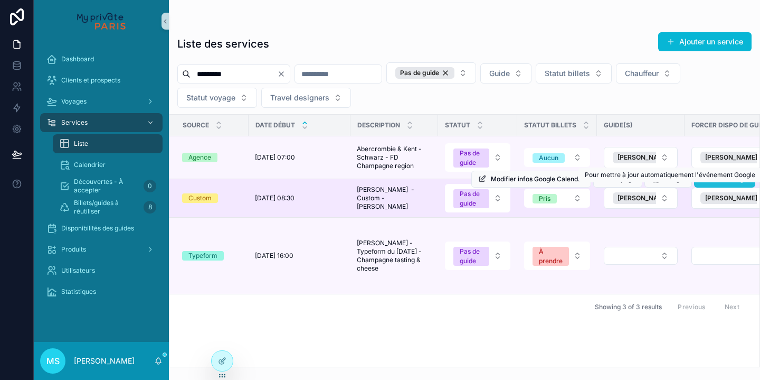
click at [720, 183] on span "MàJ Google" at bounding box center [731, 179] width 36 height 8
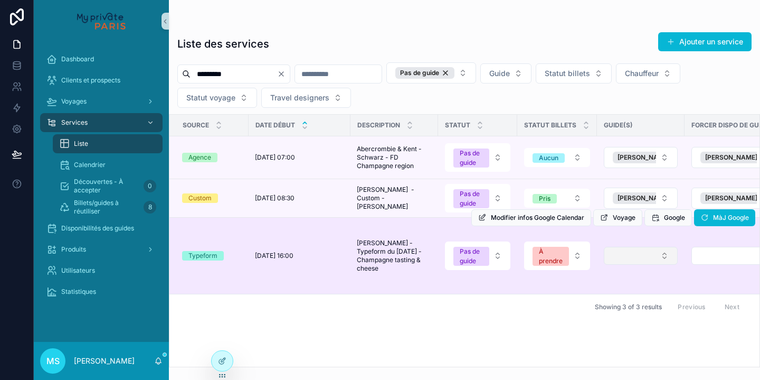
click at [628, 254] on button "Select Button" at bounding box center [641, 256] width 74 height 18
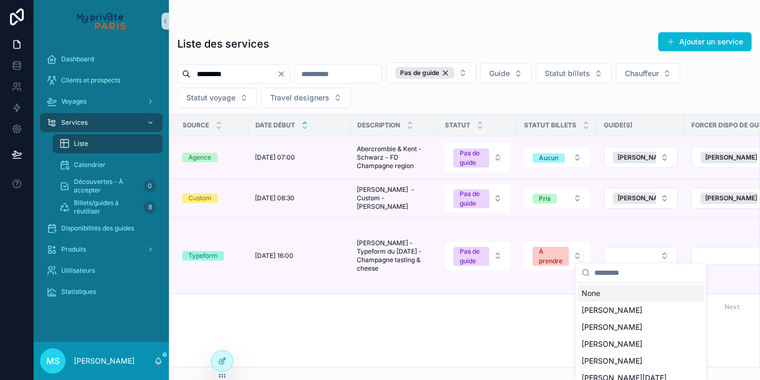
click at [613, 273] on input "scrollable content" at bounding box center [647, 272] width 106 height 19
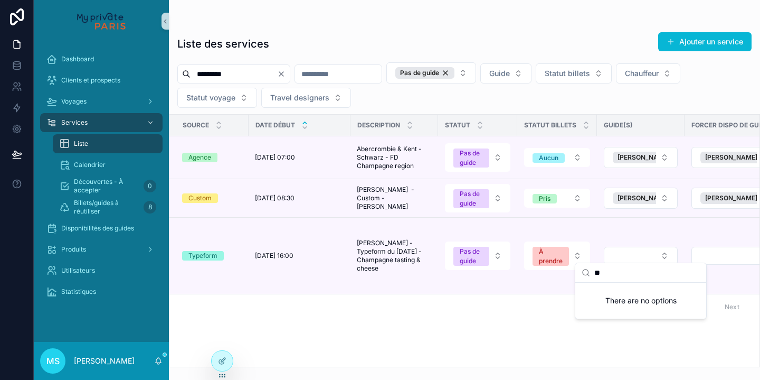
type input "*"
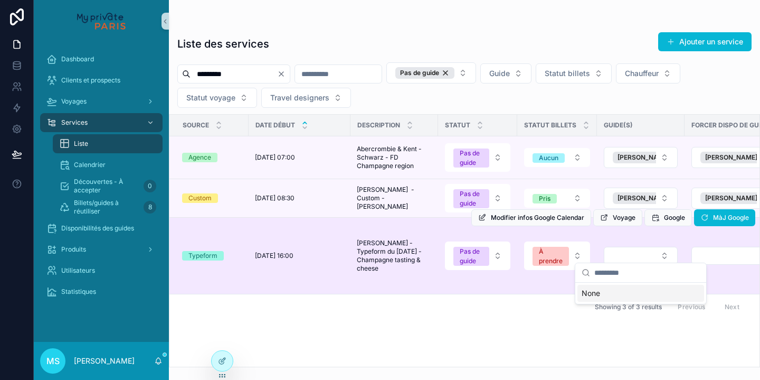
click at [710, 251] on div "Modifier infos Google Calendar Voyage Google MàJ Google" at bounding box center [613, 217] width 284 height 76
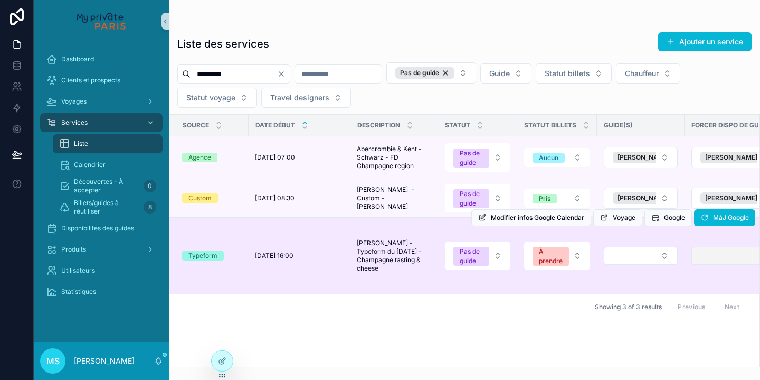
click at [709, 252] on button "Select Button" at bounding box center [735, 256] width 87 height 18
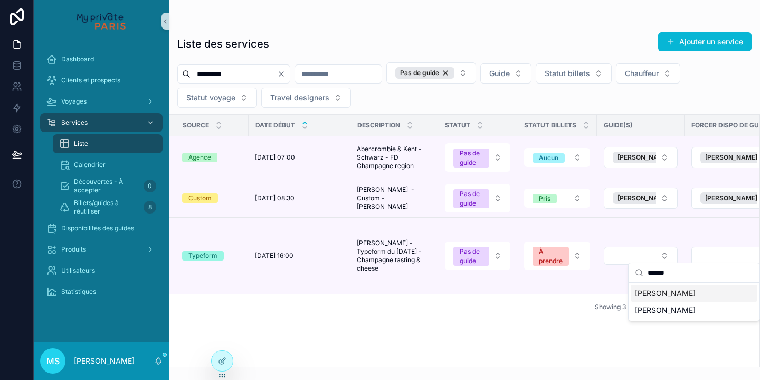
type input "******"
click at [693, 295] on span "[PERSON_NAME]" at bounding box center [665, 293] width 61 height 11
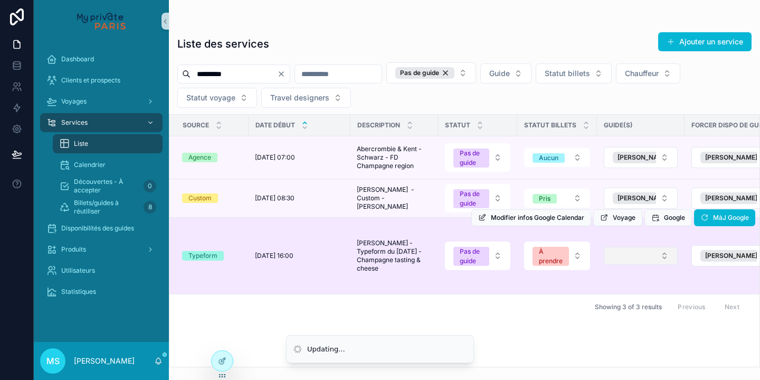
click at [666, 252] on button "Select Button" at bounding box center [641, 256] width 74 height 18
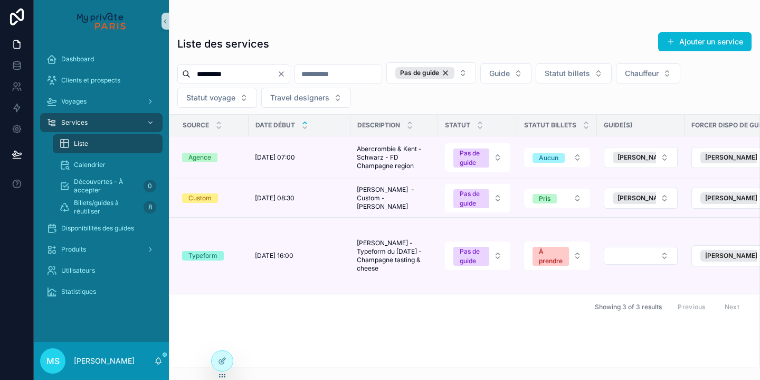
click at [666, 252] on button "Select Button" at bounding box center [641, 256] width 74 height 18
type input "****"
click at [642, 296] on span "[PERSON_NAME]" at bounding box center [612, 293] width 61 height 11
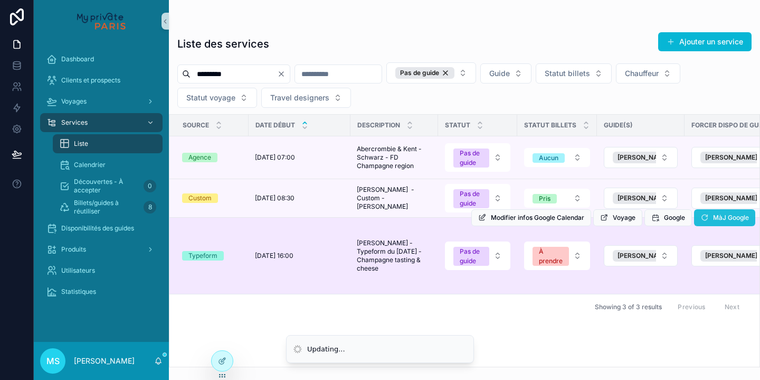
click at [732, 226] on button "MàJ Google" at bounding box center [724, 217] width 61 height 17
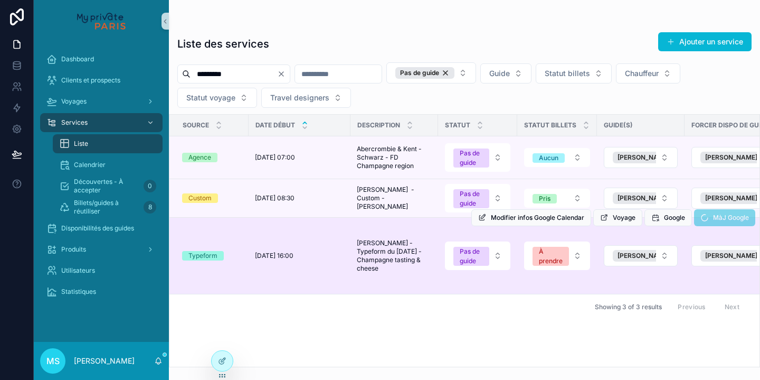
click at [269, 77] on input "*********" at bounding box center [234, 74] width 87 height 15
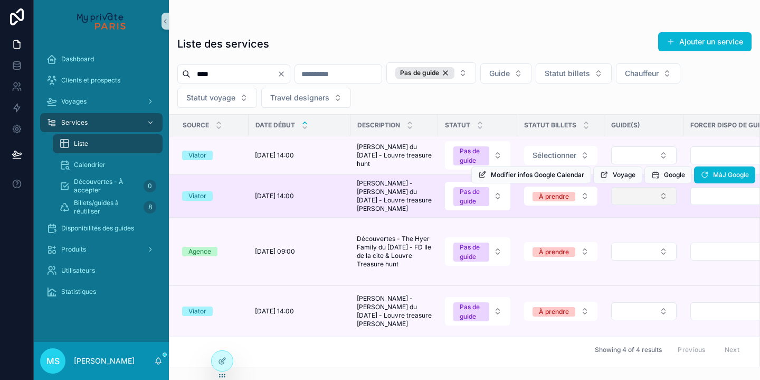
click at [663, 200] on button "Select Button" at bounding box center [643, 196] width 65 height 18
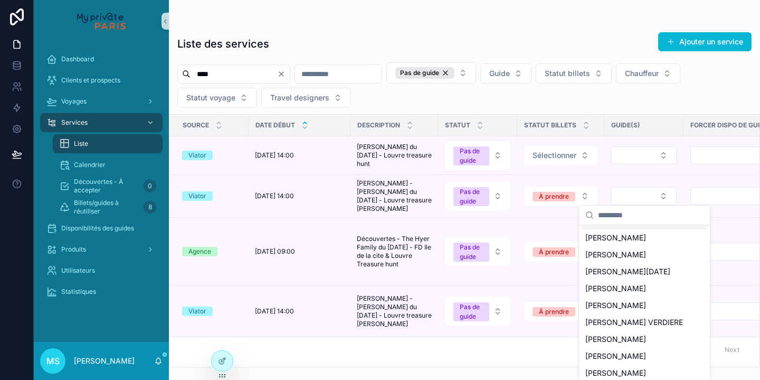
scroll to position [49, 0]
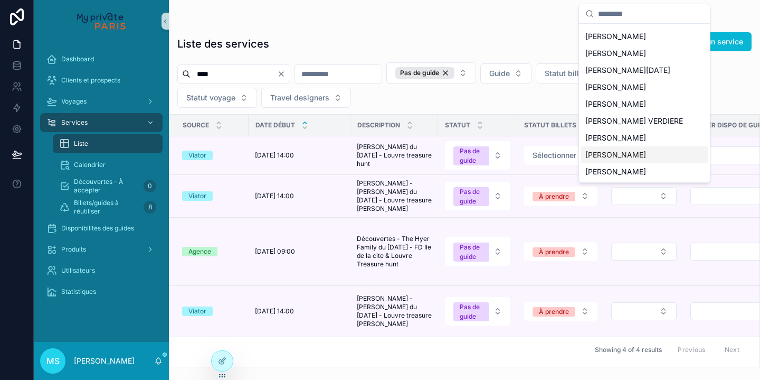
click at [624, 157] on span "[PERSON_NAME]" at bounding box center [615, 154] width 61 height 11
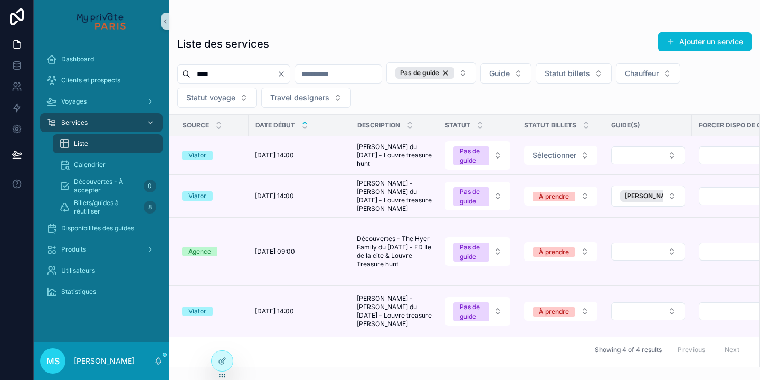
click at [637, 160] on button "Select Button" at bounding box center [648, 155] width 74 height 18
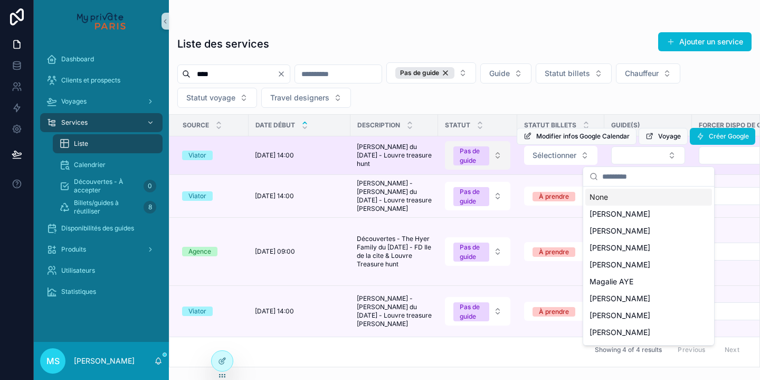
click at [499, 156] on button "Pas de guide" at bounding box center [477, 155] width 65 height 29
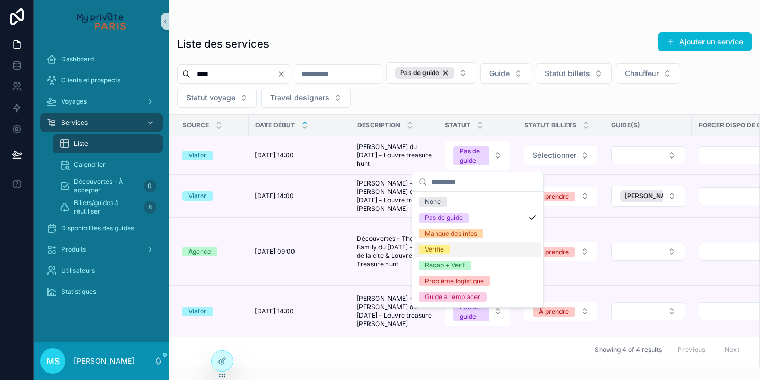
click at [477, 247] on div "Vérifié" at bounding box center [477, 249] width 127 height 16
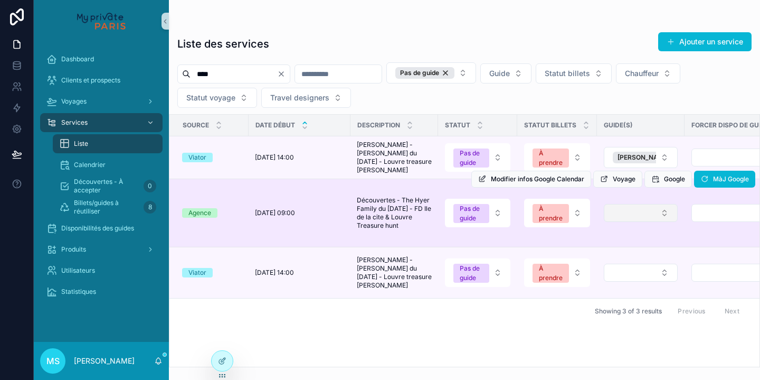
click at [626, 204] on button "Select Button" at bounding box center [641, 213] width 74 height 18
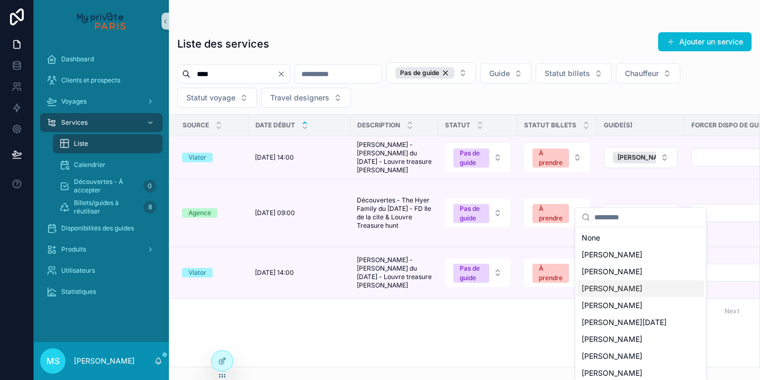
click at [631, 287] on span "[PERSON_NAME]" at bounding box center [612, 288] width 61 height 11
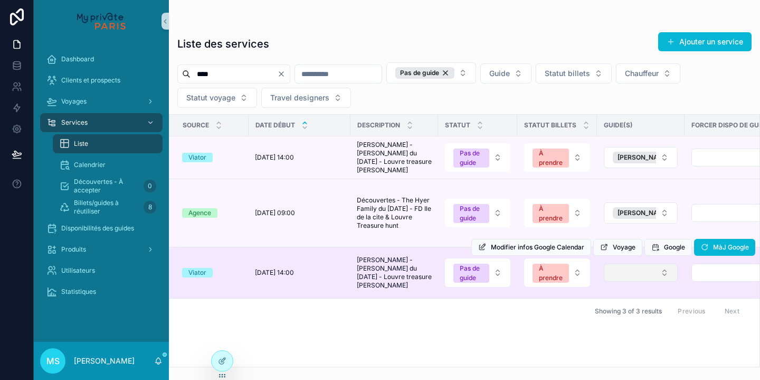
click at [642, 263] on button "Select Button" at bounding box center [641, 272] width 74 height 18
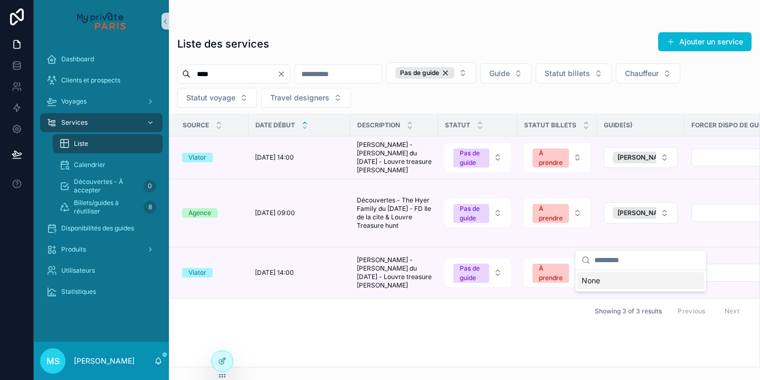
click at [514, 287] on div "Source Date début Description Statut Statut billets Guide(s) Forcer dispo de gu…" at bounding box center [464, 241] width 590 height 252
drag, startPoint x: 228, startPoint y: 70, endPoint x: 188, endPoint y: 70, distance: 40.1
click at [188, 70] on div "****" at bounding box center [233, 73] width 113 height 19
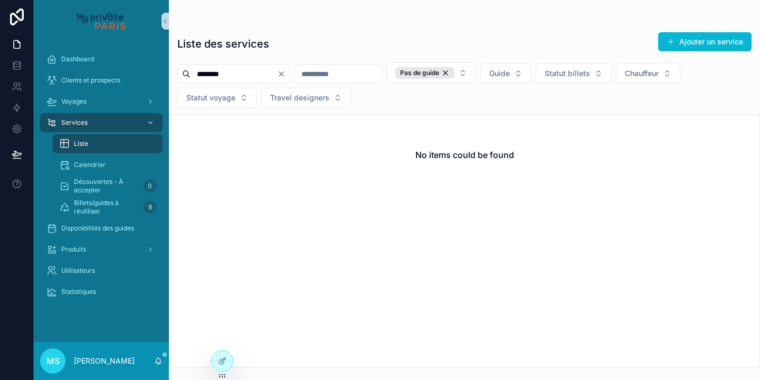
drag, startPoint x: 252, startPoint y: 77, endPoint x: 179, endPoint y: 78, distance: 72.9
click at [179, 78] on div "********" at bounding box center [233, 73] width 113 height 19
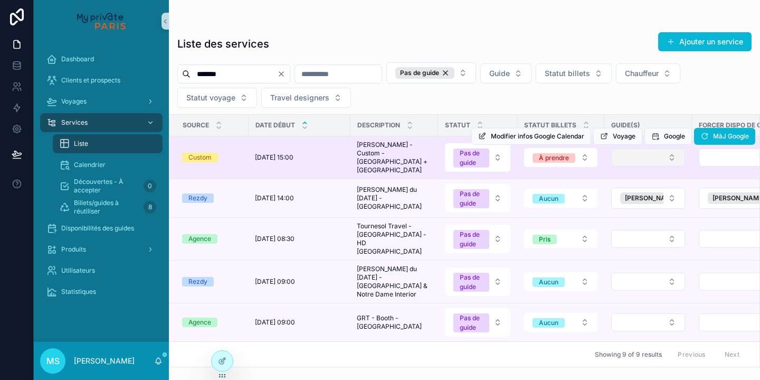
type input "*******"
click at [645, 156] on button "Select Button" at bounding box center [648, 157] width 74 height 18
click at [645, 159] on button "Select Button" at bounding box center [648, 157] width 74 height 18
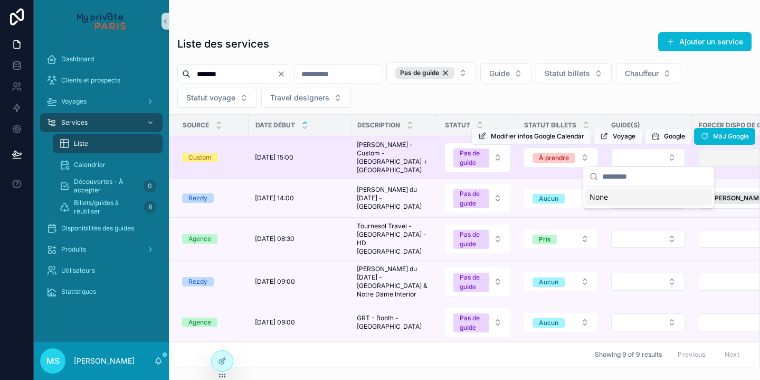
click at [705, 158] on button "Select Button" at bounding box center [742, 157] width 87 height 18
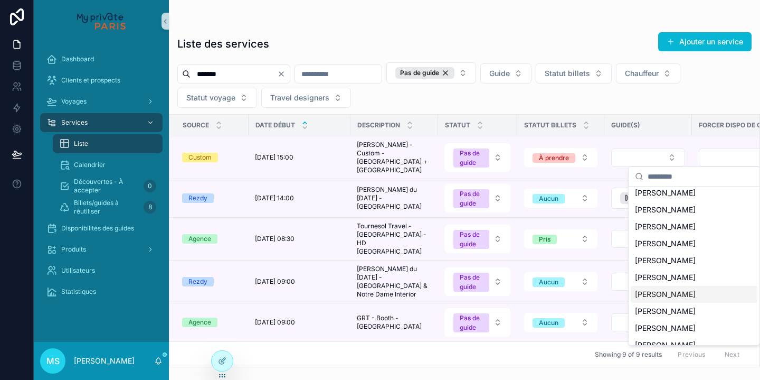
scroll to position [58, 0]
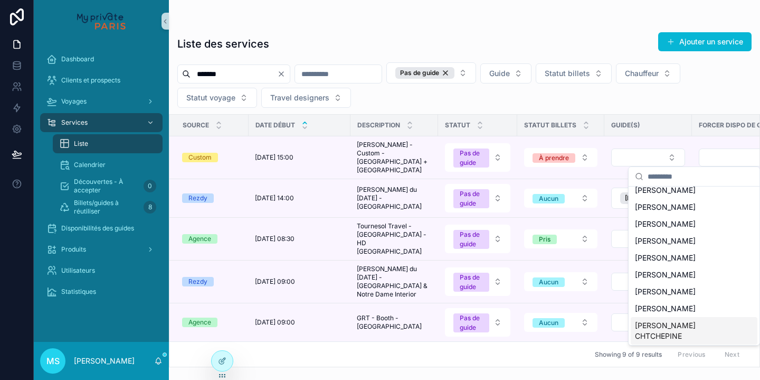
click at [673, 326] on span "[PERSON_NAME] CHTCHEPINE" at bounding box center [688, 330] width 106 height 21
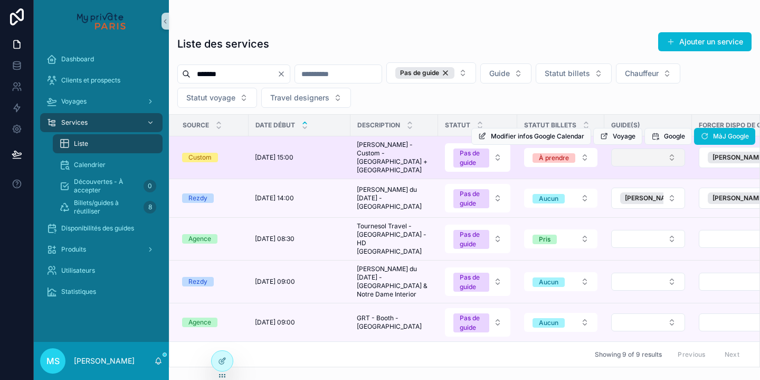
click at [670, 157] on button "Select Button" at bounding box center [648, 157] width 74 height 18
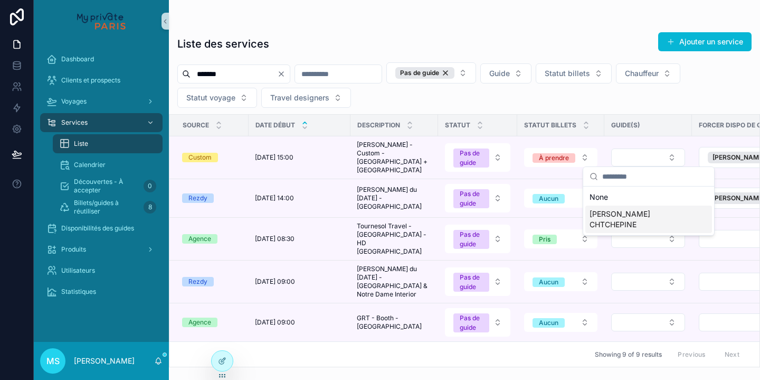
click at [650, 213] on span "[PERSON_NAME] CHTCHEPINE" at bounding box center [643, 219] width 106 height 21
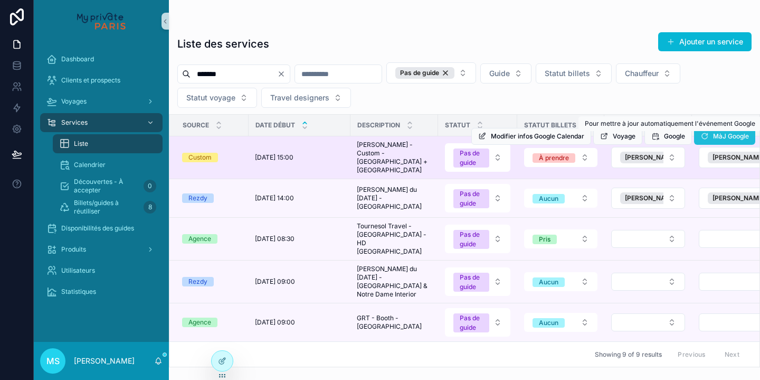
click at [727, 135] on span "MàJ Google" at bounding box center [731, 136] width 36 height 8
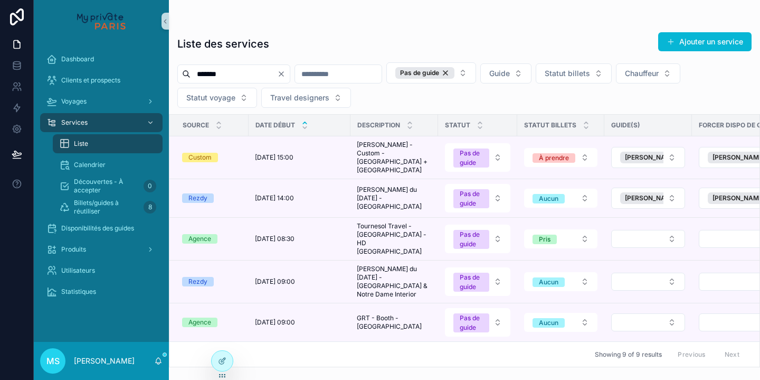
scroll to position [63, 0]
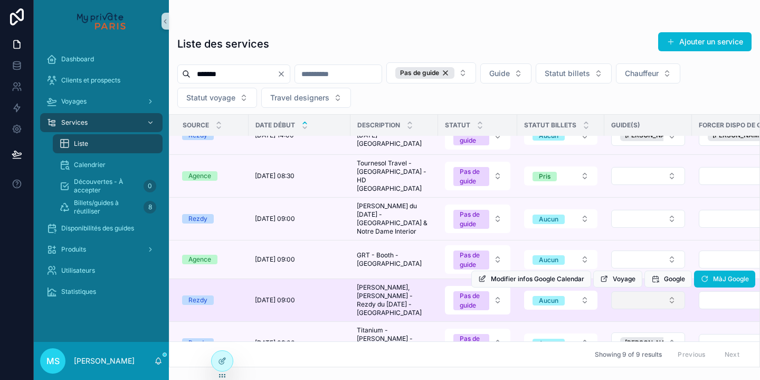
click at [636, 291] on button "Select Button" at bounding box center [648, 300] width 74 height 18
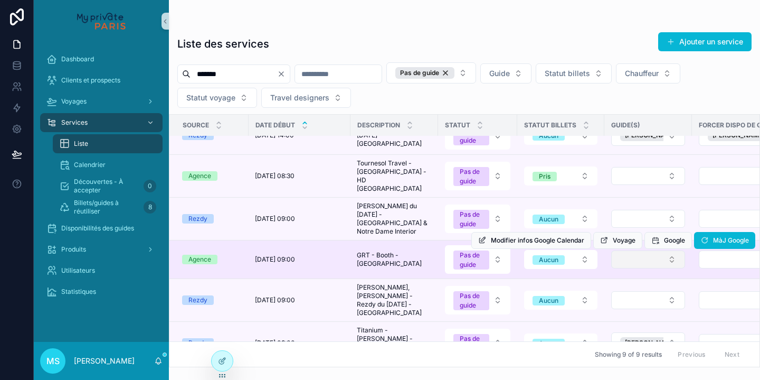
click at [641, 252] on button "Select Button" at bounding box center [648, 259] width 74 height 18
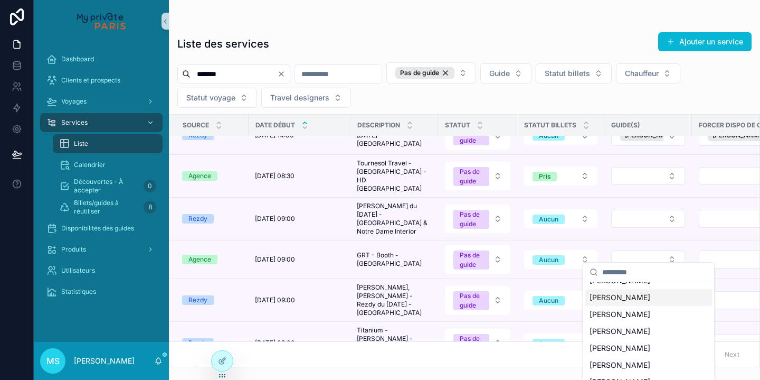
scroll to position [37, 0]
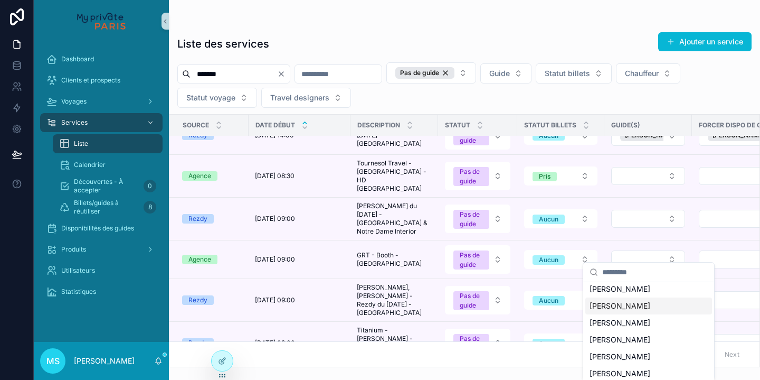
click at [631, 308] on span "[PERSON_NAME]" at bounding box center [620, 305] width 61 height 11
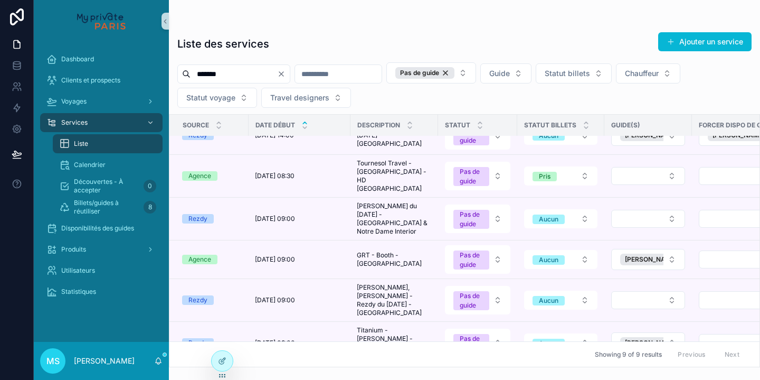
click at [656, 211] on button "Select Button" at bounding box center [648, 219] width 74 height 18
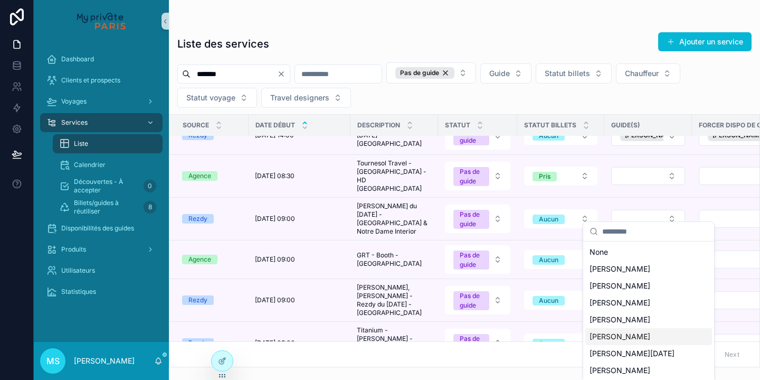
click at [622, 337] on span "[PERSON_NAME]" at bounding box center [620, 336] width 61 height 11
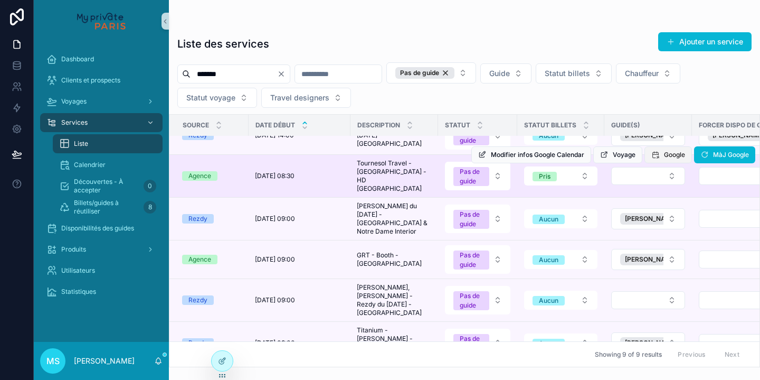
scroll to position [20, 0]
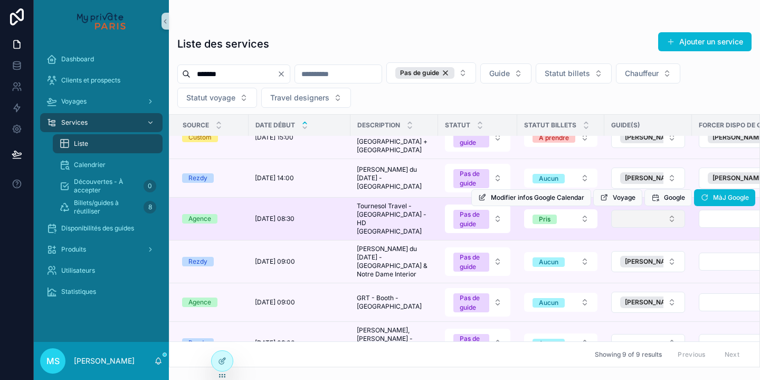
click at [654, 214] on button "Select Button" at bounding box center [648, 219] width 74 height 18
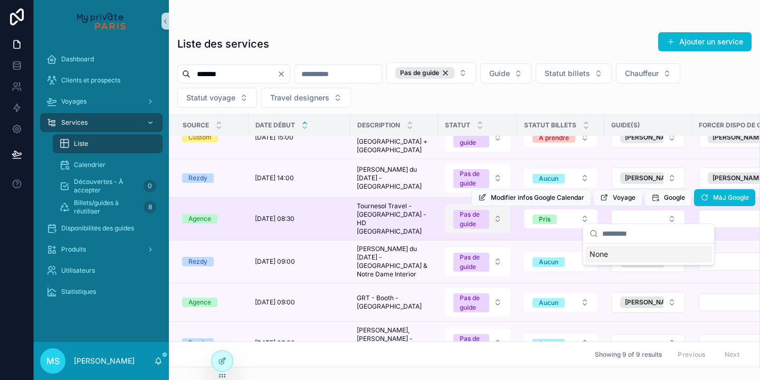
click at [497, 213] on button "Pas de guide" at bounding box center [477, 218] width 65 height 29
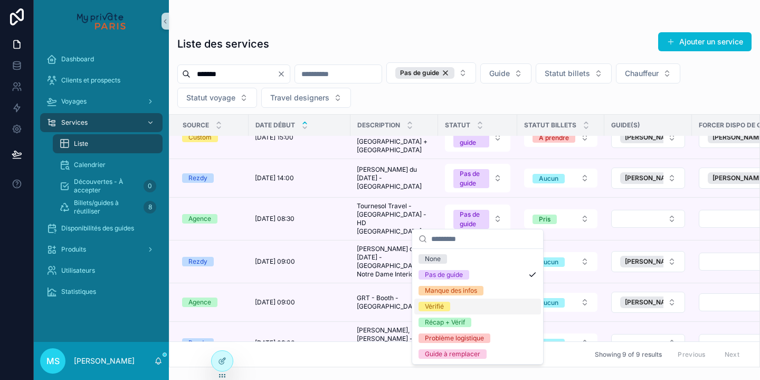
click at [470, 308] on div "Vérifié" at bounding box center [477, 306] width 127 height 16
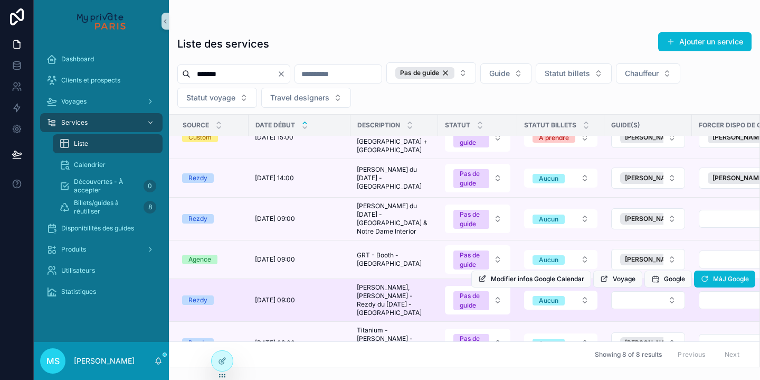
scroll to position [75, 0]
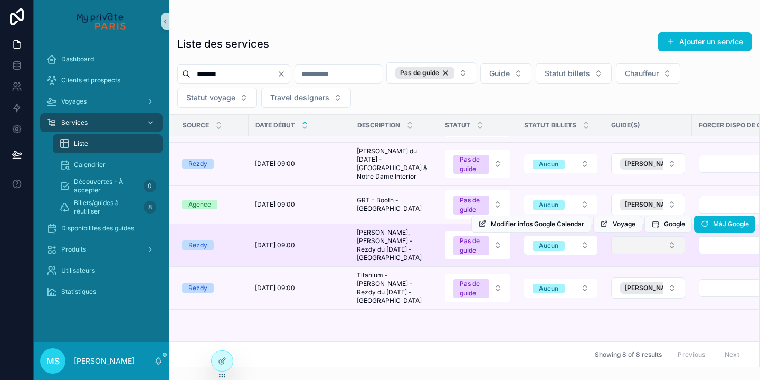
click at [642, 239] on button "Select Button" at bounding box center [648, 245] width 74 height 18
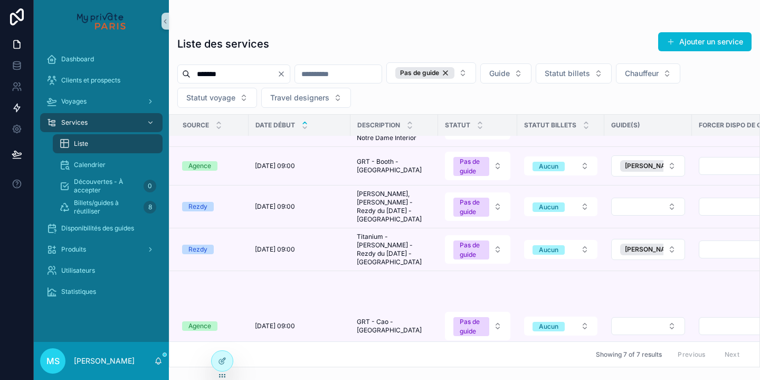
scroll to position [79, 0]
